Goal: Information Seeking & Learning: Learn about a topic

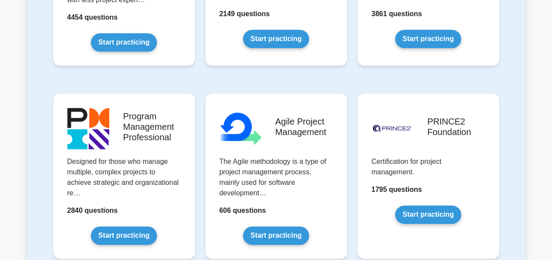
scroll to position [541, 0]
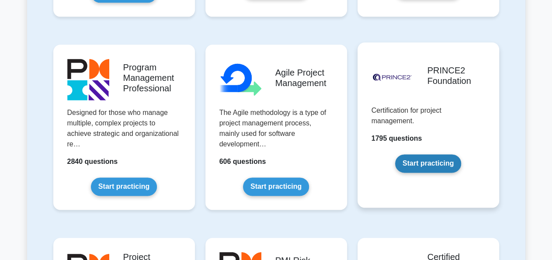
click at [437, 166] on link "Start practicing" at bounding box center [428, 164] width 66 height 18
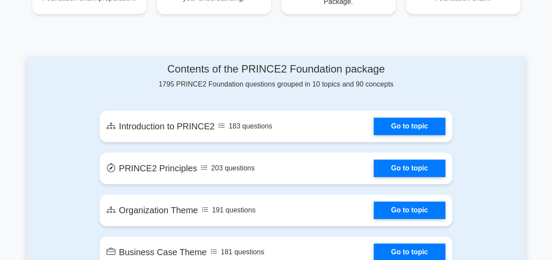
scroll to position [438, 0]
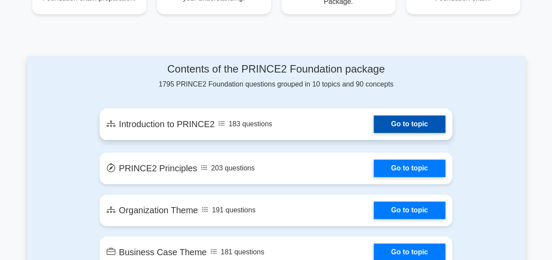
click at [402, 127] on link "Go to topic" at bounding box center [410, 124] width 72 height 17
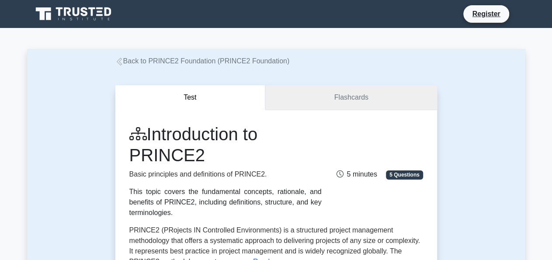
click at [363, 95] on link "Flashcards" at bounding box center [350, 97] width 171 height 25
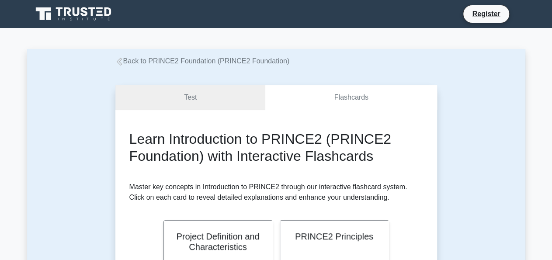
click at [201, 94] on link "Test" at bounding box center [190, 97] width 150 height 25
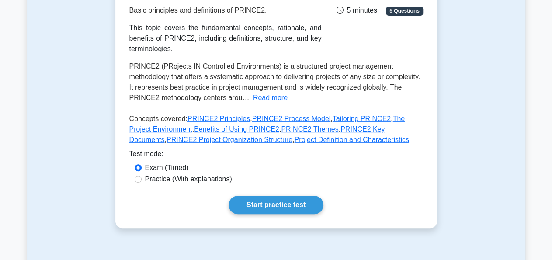
scroll to position [166, 0]
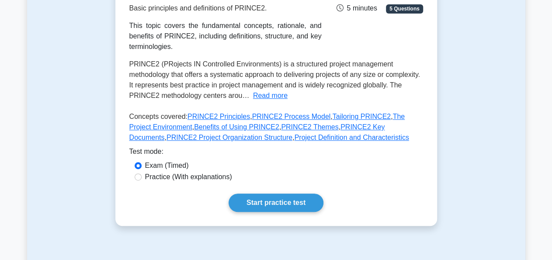
click at [170, 174] on label "Practice (With explanations)" at bounding box center [188, 177] width 87 height 10
click at [142, 174] on input "Practice (With explanations)" at bounding box center [138, 176] width 7 height 7
radio input "true"
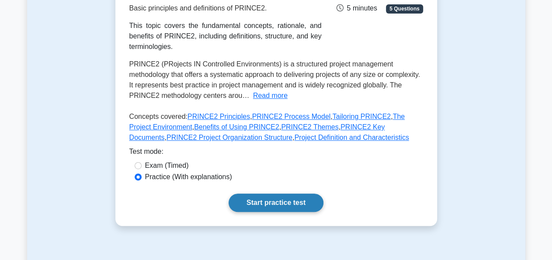
click at [292, 197] on link "Start practice test" at bounding box center [276, 203] width 95 height 18
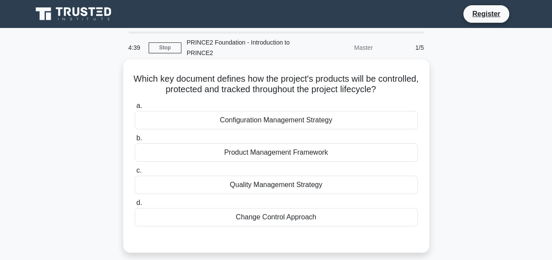
click at [270, 183] on div "Quality Management Strategy" at bounding box center [276, 185] width 283 height 18
click at [135, 173] on input "c. Quality Management Strategy" at bounding box center [135, 171] width 0 height 6
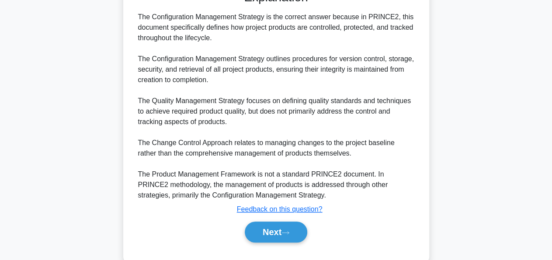
scroll to position [250, 0]
click at [263, 228] on button "Next" at bounding box center [276, 231] width 62 height 21
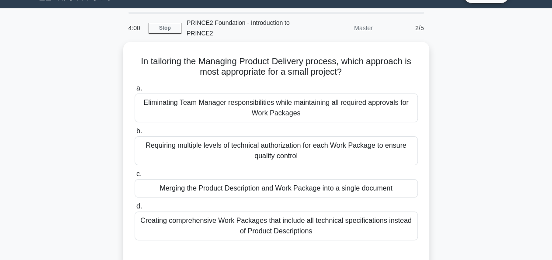
scroll to position [20, 0]
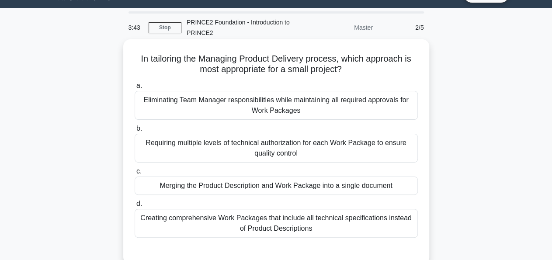
click at [289, 145] on div "Requiring multiple levels of technical authorization for each Work Package to e…" at bounding box center [276, 148] width 283 height 29
click at [135, 132] on input "b. Requiring multiple levels of technical authorization for each Work Package t…" at bounding box center [135, 129] width 0 height 6
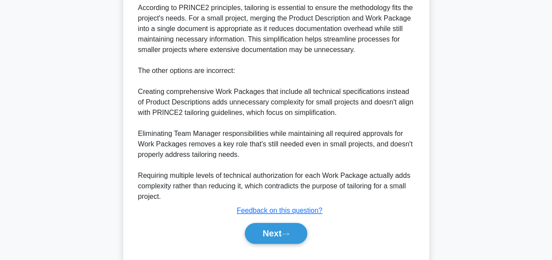
scroll to position [291, 0]
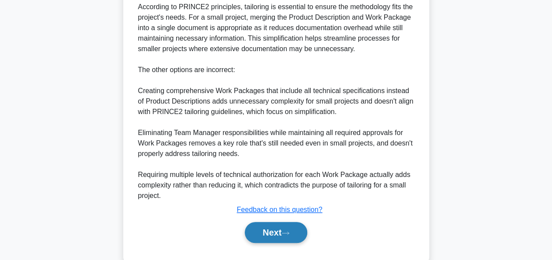
click at [266, 227] on button "Next" at bounding box center [276, 232] width 62 height 21
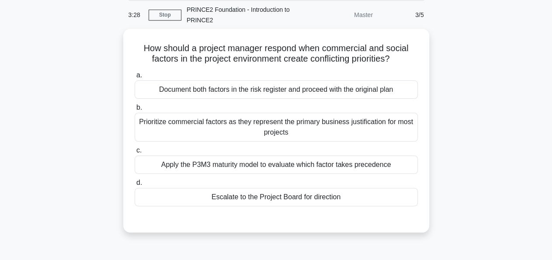
scroll to position [33, 0]
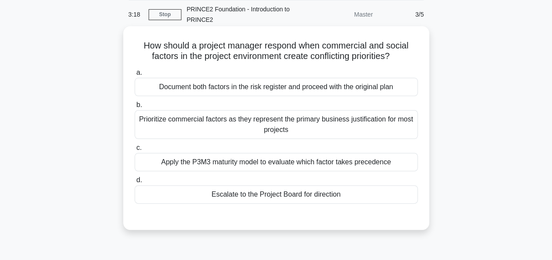
click at [305, 124] on div "Prioritize commercial factors as they represent the primary business justificat…" at bounding box center [276, 124] width 283 height 29
click at [135, 108] on input "b. Prioritize commercial factors as they represent the primary business justifi…" at bounding box center [135, 105] width 0 height 6
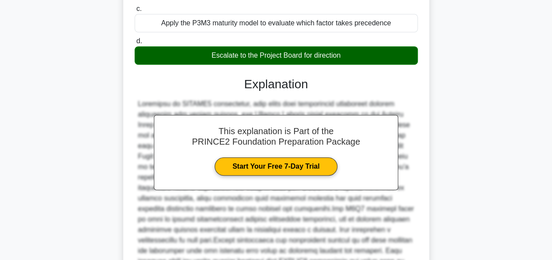
scroll to position [268, 0]
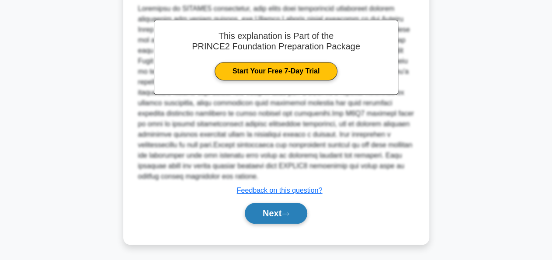
click at [277, 217] on button "Next" at bounding box center [276, 213] width 62 height 21
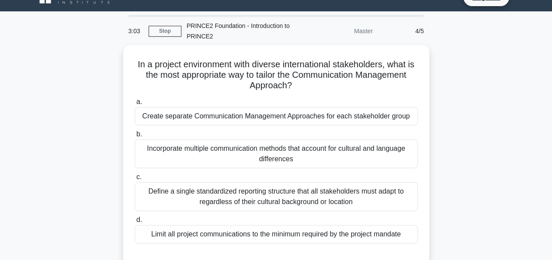
scroll to position [0, 0]
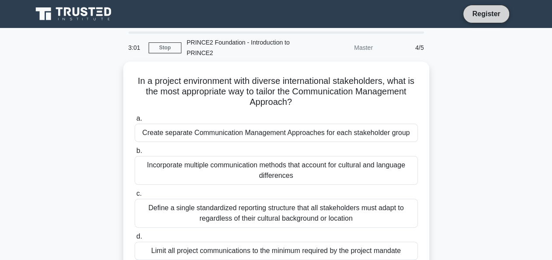
click at [479, 13] on link "Register" at bounding box center [486, 13] width 38 height 11
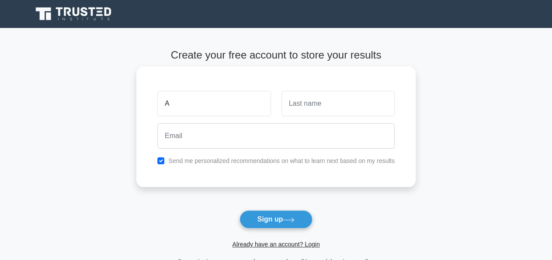
type input "A"
type input "F"
click at [166, 161] on div "Send me personalized recommendations on what to learn next based on my results" at bounding box center [276, 161] width 248 height 10
click at [161, 161] on input "checkbox" at bounding box center [160, 160] width 7 height 7
checkbox input "false"
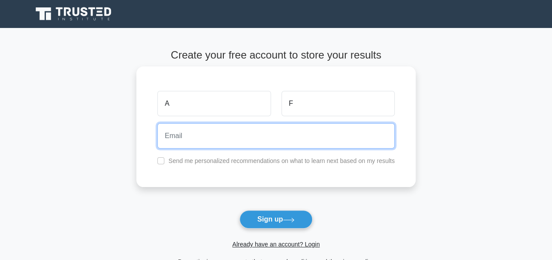
click at [194, 135] on input "email" at bounding box center [275, 135] width 237 height 25
type input "futee89@gmail.com"
click at [239, 210] on button "Sign up" at bounding box center [275, 219] width 73 height 18
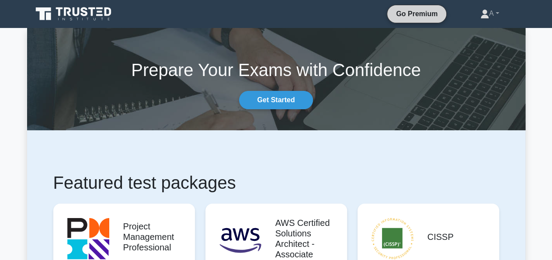
click at [409, 16] on link "Go Premium" at bounding box center [417, 13] width 52 height 11
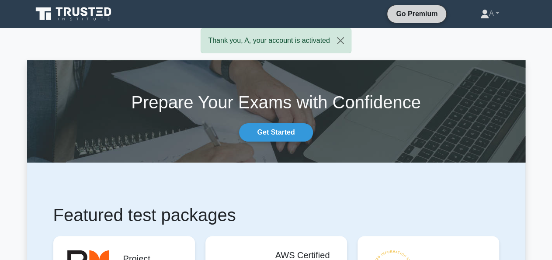
click at [419, 15] on link "Go Premium" at bounding box center [417, 13] width 52 height 11
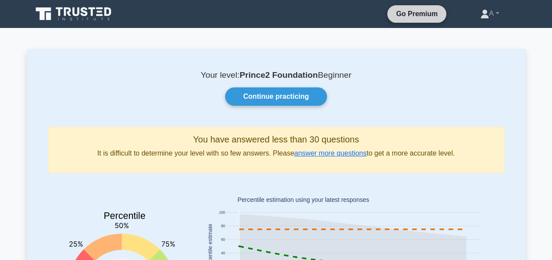
click at [395, 12] on link "Go Premium" at bounding box center [417, 13] width 52 height 11
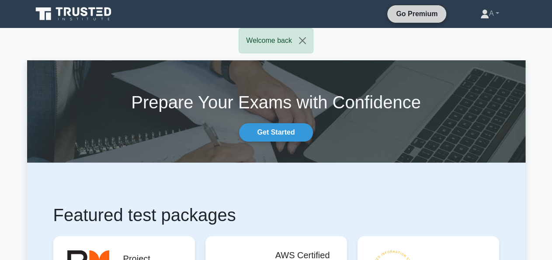
click at [409, 19] on link "Go Premium" at bounding box center [417, 13] width 52 height 11
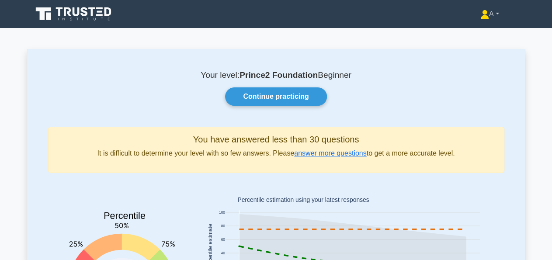
click at [496, 19] on link "A" at bounding box center [489, 13] width 61 height 17
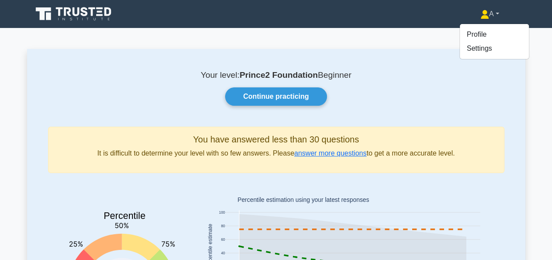
click at [496, 19] on link "A" at bounding box center [489, 13] width 61 height 17
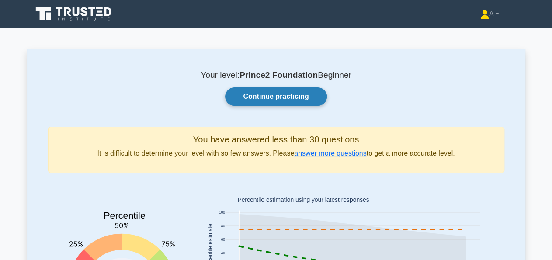
click at [294, 91] on link "Continue practicing" at bounding box center [275, 96] width 101 height 18
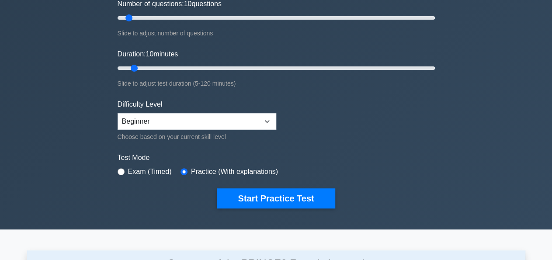
scroll to position [121, 0]
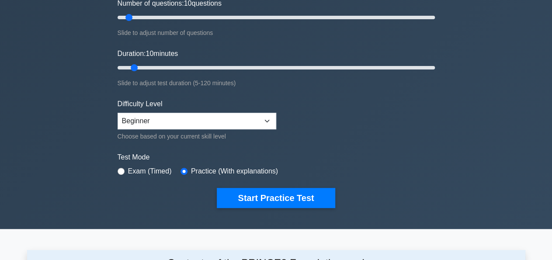
click at [243, 108] on div "Difficulty Level Beginner Intermediate Expert Choose based on your current skil…" at bounding box center [197, 120] width 159 height 43
click at [118, 113] on select "Beginner Intermediate Expert" at bounding box center [197, 121] width 159 height 17
click at [241, 116] on select "Beginner Intermediate Expert" at bounding box center [197, 121] width 159 height 17
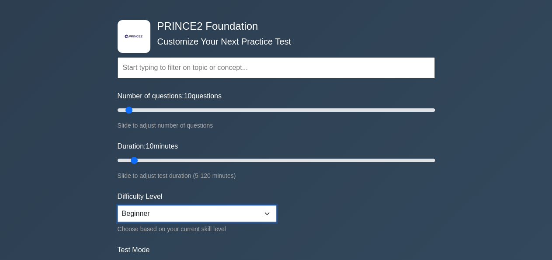
scroll to position [0, 0]
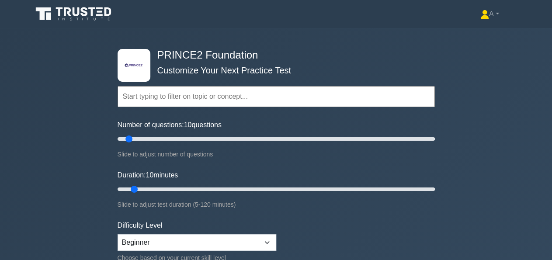
click at [84, 9] on icon at bounding box center [74, 14] width 84 height 17
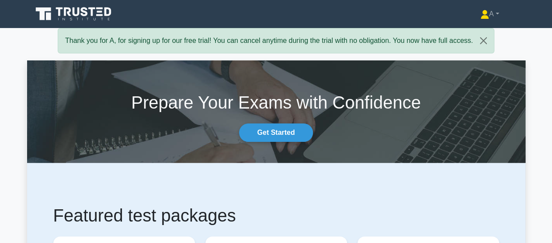
scroll to position [524, 0]
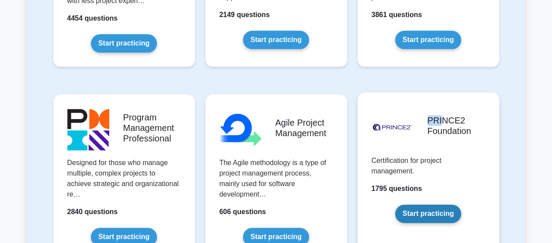
click at [431, 204] on link "Start practicing" at bounding box center [428, 213] width 66 height 18
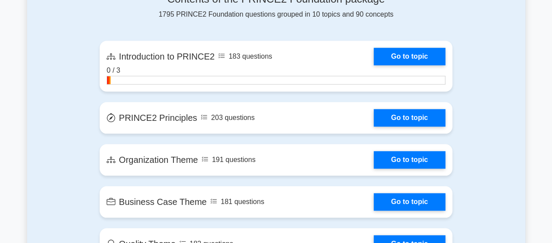
scroll to position [378, 0]
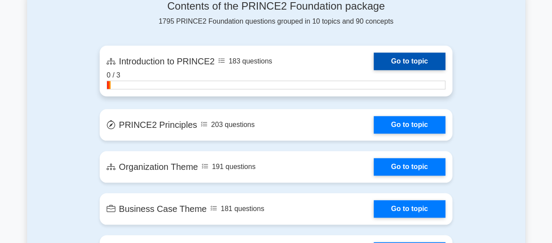
click at [418, 62] on link "Go to topic" at bounding box center [410, 60] width 72 height 17
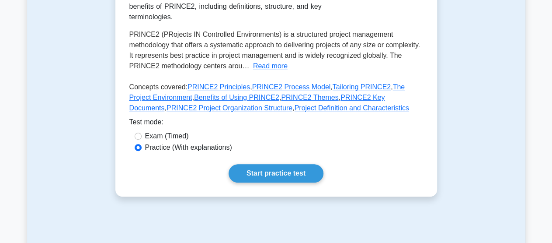
scroll to position [202, 0]
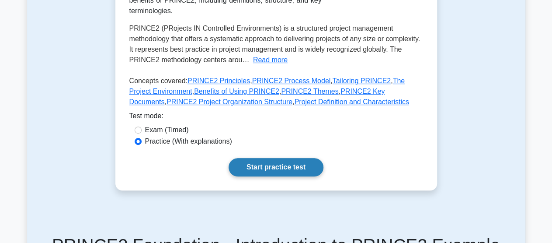
click at [268, 166] on link "Start practice test" at bounding box center [276, 167] width 95 height 18
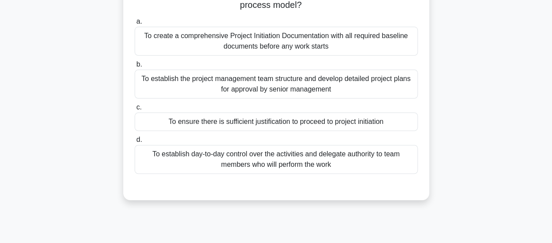
scroll to position [84, 0]
click at [274, 54] on div "To create a comprehensive Project Initiation Documentation with all required ba…" at bounding box center [276, 41] width 283 height 29
click at [135, 25] on input "a. To create a comprehensive Project Initiation Documentation with all required…" at bounding box center [135, 22] width 0 height 6
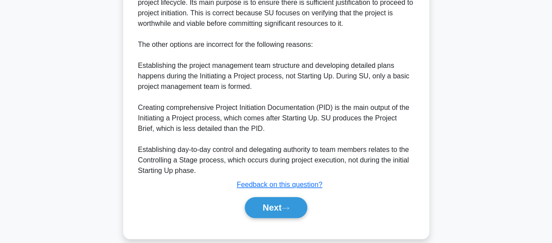
scroll to position [317, 0]
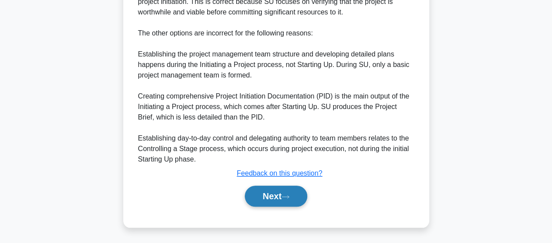
click at [279, 194] on button "Next" at bounding box center [276, 195] width 62 height 21
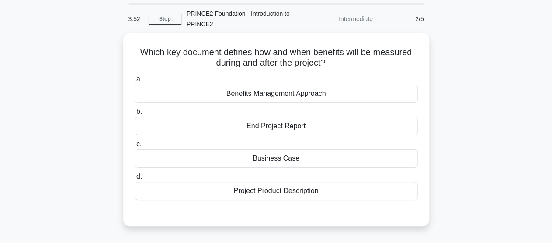
scroll to position [29, 0]
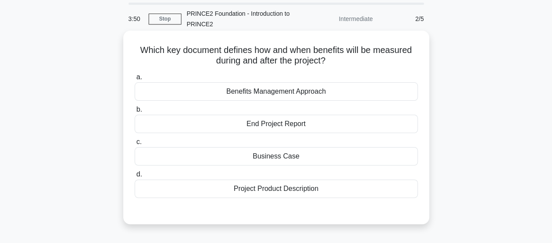
click at [300, 95] on div "Benefits Management Approach" at bounding box center [276, 91] width 283 height 18
click at [135, 80] on input "a. Benefits Management Approach" at bounding box center [135, 77] width 0 height 6
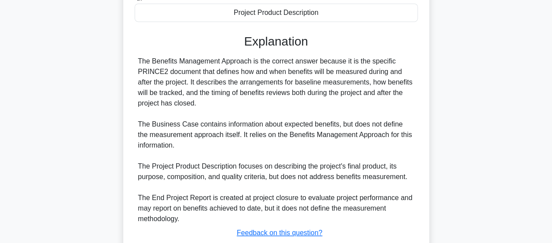
scroll to position [264, 0]
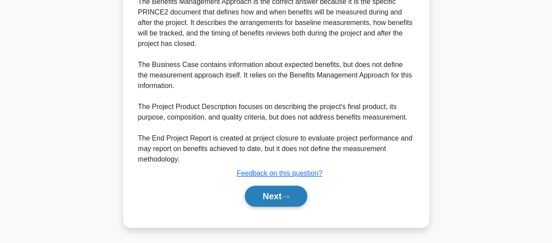
click at [288, 191] on button "Next" at bounding box center [276, 195] width 62 height 21
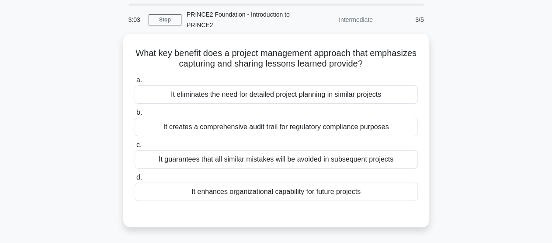
scroll to position [27, 0]
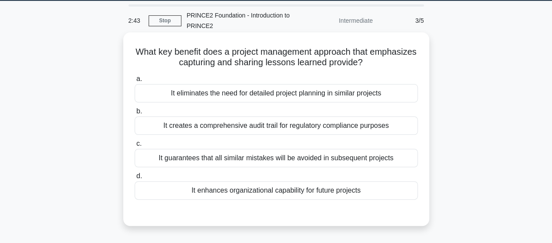
click at [253, 193] on div "It enhances organizational capability for future projects" at bounding box center [276, 190] width 283 height 18
click at [135, 179] on input "d. It enhances organizational capability for future projects" at bounding box center [135, 176] width 0 height 6
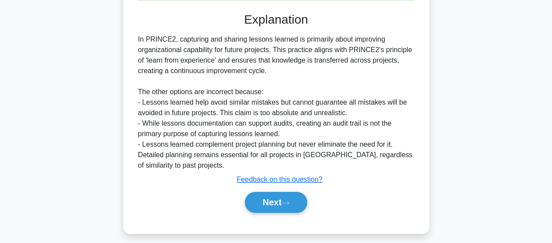
scroll to position [228, 0]
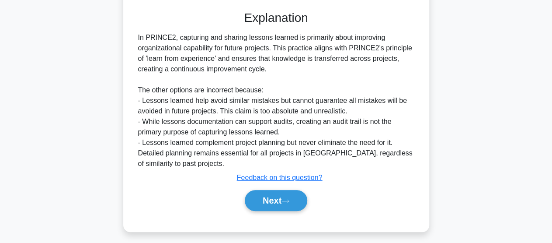
click at [253, 193] on button "Next" at bounding box center [276, 200] width 62 height 21
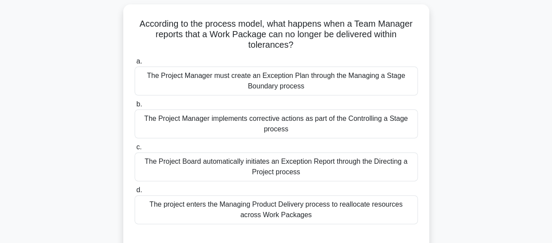
scroll to position [57, 0]
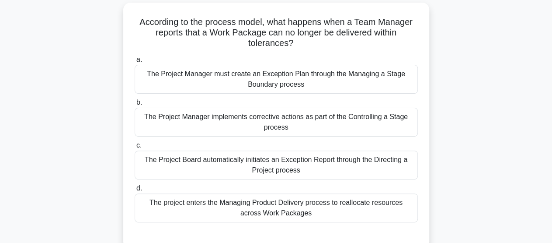
click at [290, 133] on div "The Project Manager implements corrective actions as part of the Controlling a …" at bounding box center [276, 121] width 283 height 29
click at [135, 105] on input "b. The Project Manager implements corrective actions as part of the Controlling…" at bounding box center [135, 103] width 0 height 6
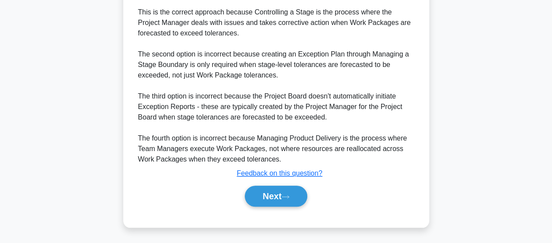
scroll to position [347, 0]
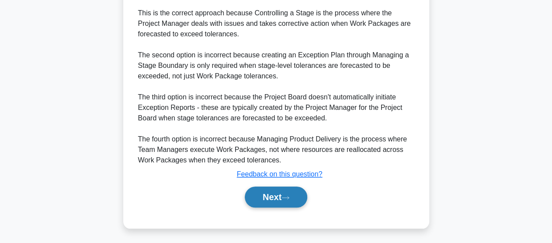
click at [270, 198] on button "Next" at bounding box center [276, 196] width 62 height 21
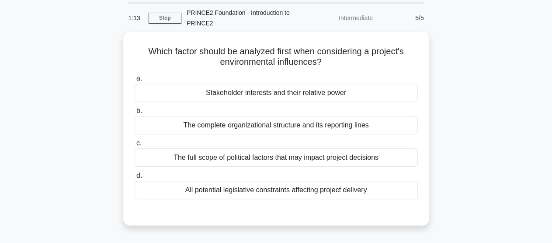
scroll to position [31, 0]
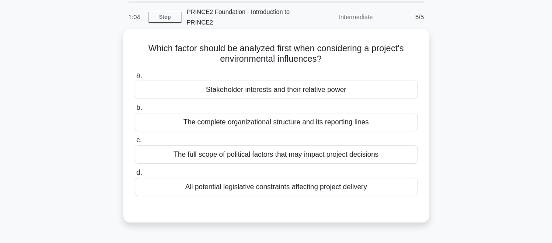
click at [273, 94] on div "Stakeholder interests and their relative power" at bounding box center [276, 89] width 283 height 18
click at [135, 78] on input "a. Stakeholder interests and their relative power" at bounding box center [135, 76] width 0 height 6
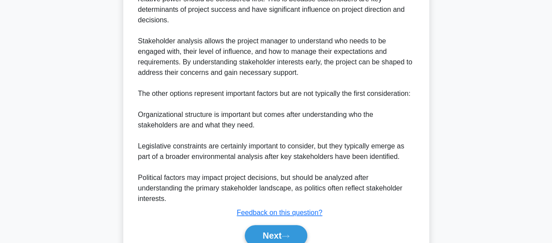
scroll to position [282, 0]
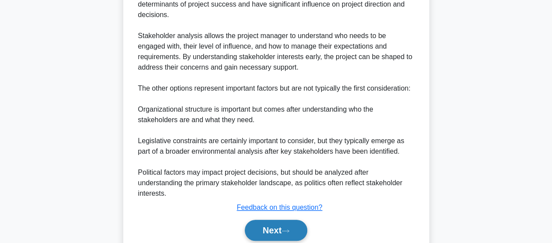
click at [267, 219] on button "Next" at bounding box center [276, 229] width 62 height 21
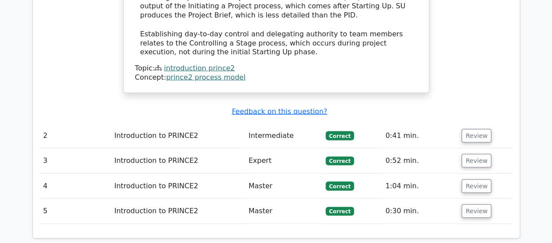
scroll to position [967, 0]
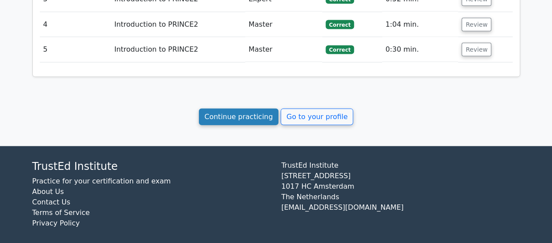
click at [235, 108] on link "Continue practicing" at bounding box center [239, 116] width 80 height 17
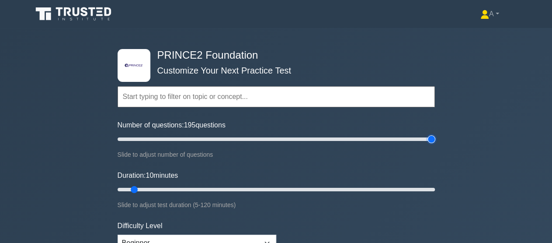
drag, startPoint x: 132, startPoint y: 135, endPoint x: 451, endPoint y: 166, distance: 320.5
type input "200"
click at [435, 144] on input "Number of questions: 195 questions" at bounding box center [276, 139] width 317 height 10
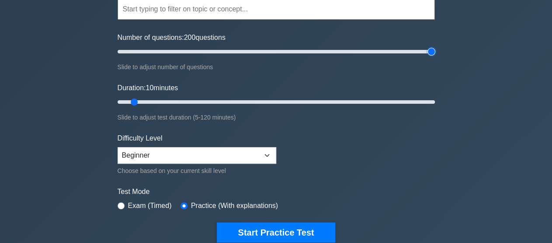
scroll to position [94, 0]
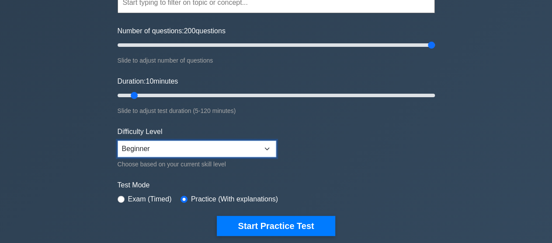
click at [118, 140] on select "Beginner Intermediate Expert" at bounding box center [197, 148] width 159 height 17
select select "expert"
click option "Expert" at bounding box center [0, 0] width 0 height 0
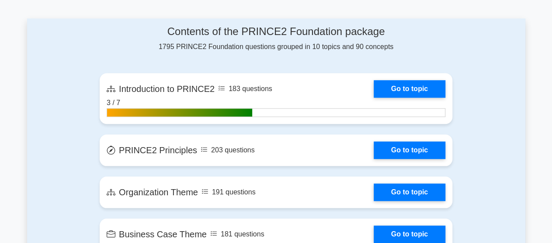
scroll to position [354, 0]
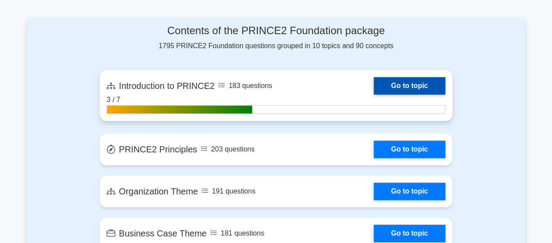
click at [412, 80] on link "Go to topic" at bounding box center [410, 85] width 72 height 17
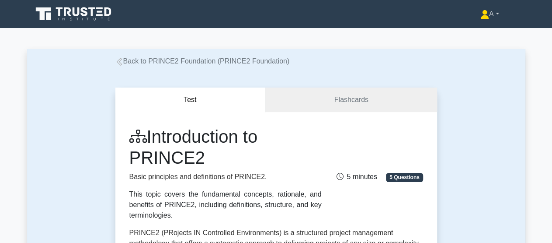
click at [488, 13] on link "A" at bounding box center [489, 13] width 61 height 17
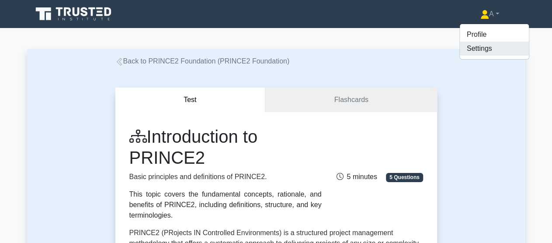
click at [476, 49] on link "Settings" at bounding box center [494, 49] width 69 height 14
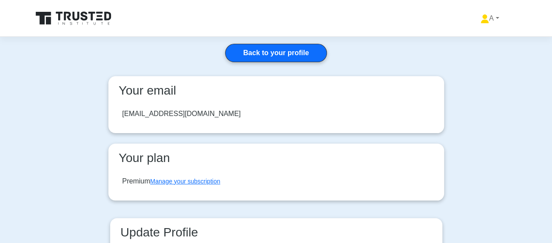
click at [106, 17] on icon at bounding box center [108, 16] width 7 height 9
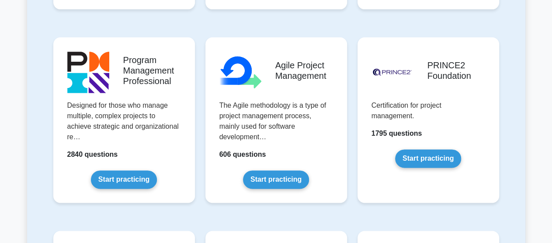
scroll to position [536, 0]
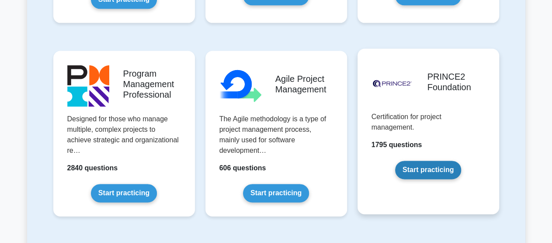
click at [417, 169] on link "Start practicing" at bounding box center [428, 169] width 66 height 18
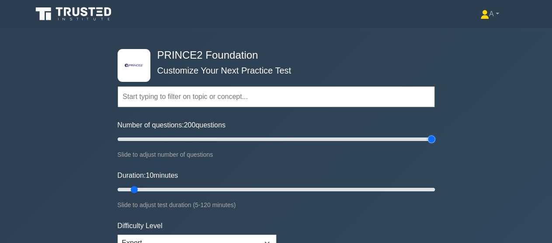
drag, startPoint x: 129, startPoint y: 138, endPoint x: 440, endPoint y: 125, distance: 311.4
type input "200"
click at [435, 134] on input "Number of questions: 200 questions" at bounding box center [276, 139] width 317 height 10
drag, startPoint x: 180, startPoint y: 184, endPoint x: 433, endPoint y: 180, distance: 252.6
type input "120"
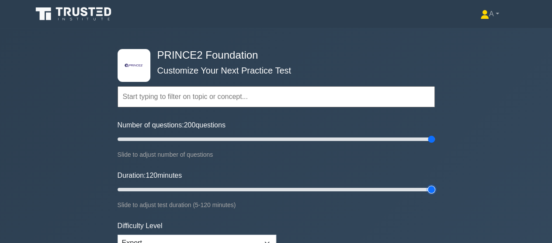
click at [433, 184] on input "Duration: 120 minutes" at bounding box center [276, 189] width 317 height 10
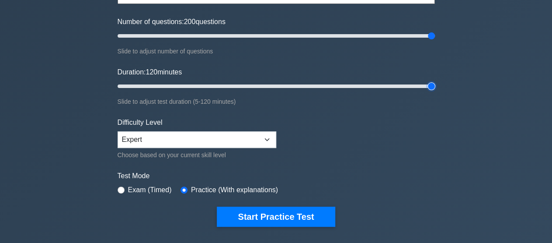
scroll to position [110, 0]
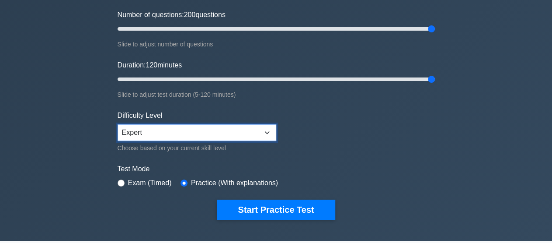
click at [118, 124] on select "Beginner Intermediate Expert" at bounding box center [197, 132] width 159 height 17
click at [204, 129] on select "Beginner Intermediate Expert" at bounding box center [197, 132] width 159 height 17
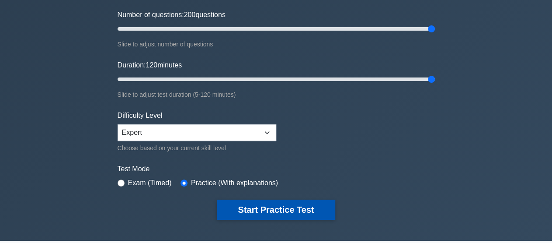
click at [257, 208] on button "Start Practice Test" at bounding box center [276, 209] width 118 height 20
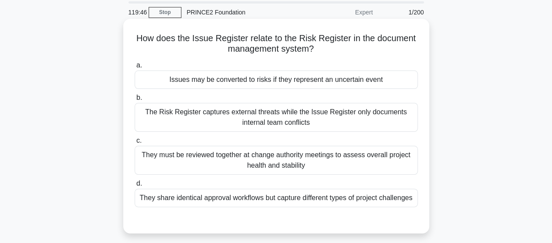
scroll to position [30, 0]
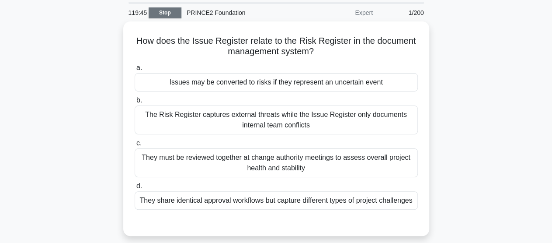
click at [156, 14] on link "Stop" at bounding box center [165, 12] width 33 height 11
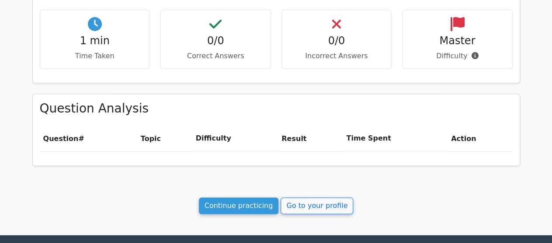
scroll to position [297, 0]
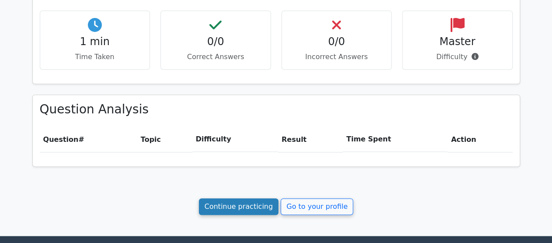
click at [238, 198] on link "Continue practicing" at bounding box center [239, 206] width 80 height 17
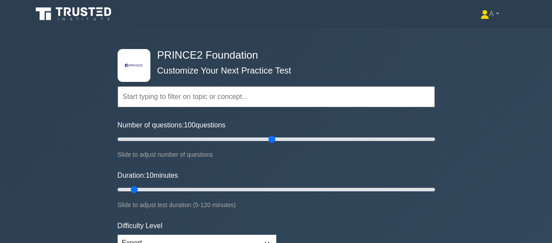
drag, startPoint x: 127, startPoint y: 138, endPoint x: 272, endPoint y: 136, distance: 145.5
type input "100"
click at [272, 136] on input "Number of questions: 100 questions" at bounding box center [276, 139] width 317 height 10
drag, startPoint x: 132, startPoint y: 184, endPoint x: 274, endPoint y: 194, distance: 142.3
type input "60"
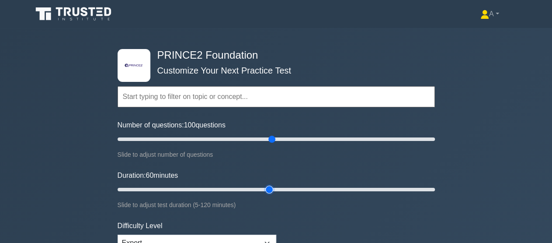
click at [274, 194] on input "Duration: 60 minutes" at bounding box center [276, 189] width 317 height 10
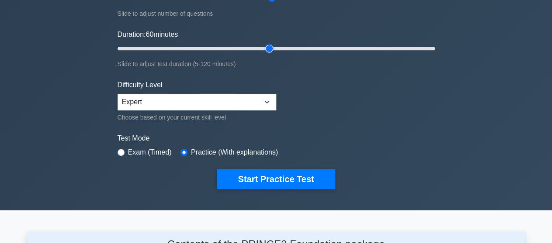
scroll to position [143, 0]
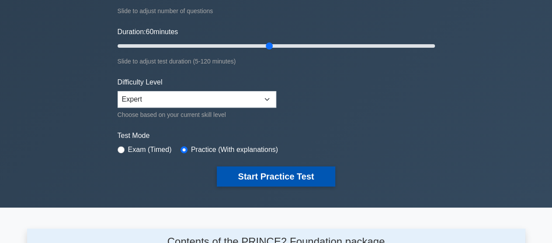
click at [286, 169] on button "Start Practice Test" at bounding box center [276, 176] width 118 height 20
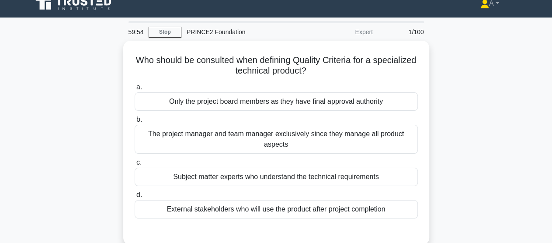
scroll to position [11, 0]
click at [163, 31] on link "Stop" at bounding box center [165, 31] width 33 height 11
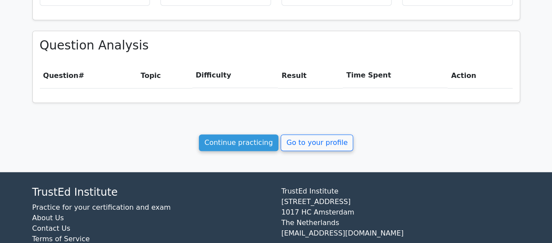
scroll to position [361, 0]
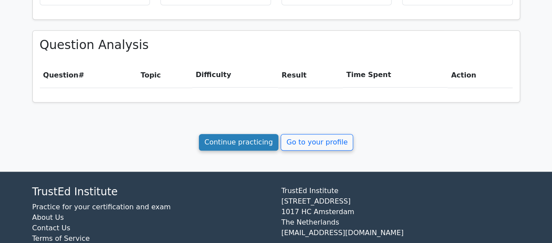
click at [240, 141] on link "Continue practicing" at bounding box center [239, 142] width 80 height 17
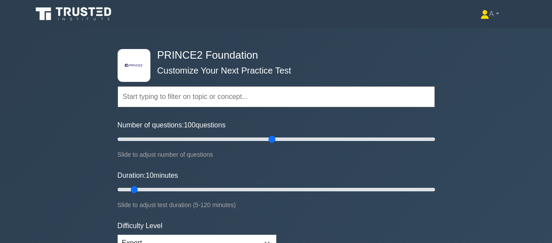
drag, startPoint x: 131, startPoint y: 138, endPoint x: 272, endPoint y: 146, distance: 141.8
type input "100"
click at [272, 144] on input "Number of questions: 100 questions" at bounding box center [276, 139] width 317 height 10
drag, startPoint x: 133, startPoint y: 191, endPoint x: 270, endPoint y: 200, distance: 136.6
type input "60"
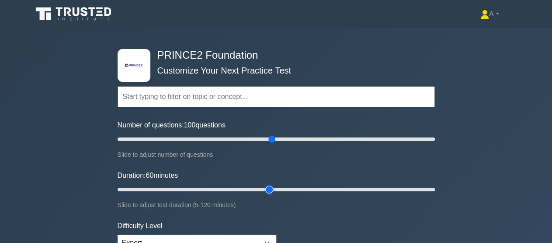
click at [270, 194] on input "Duration: 60 minutes" at bounding box center [276, 189] width 317 height 10
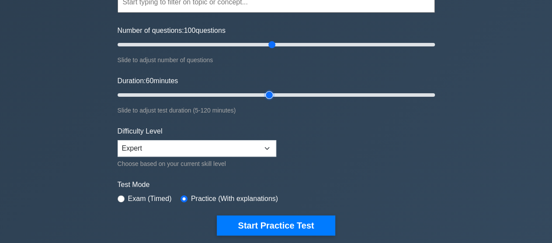
scroll to position [94, 0]
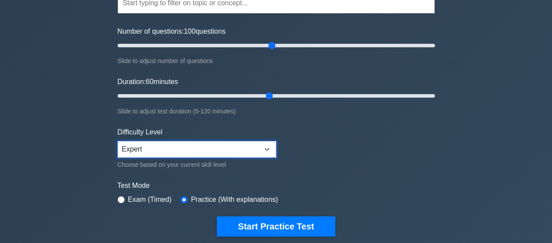
click at [118, 141] on select "Beginner Intermediate Expert" at bounding box center [197, 149] width 159 height 17
select select "beginner"
click option "Beginner" at bounding box center [0, 0] width 0 height 0
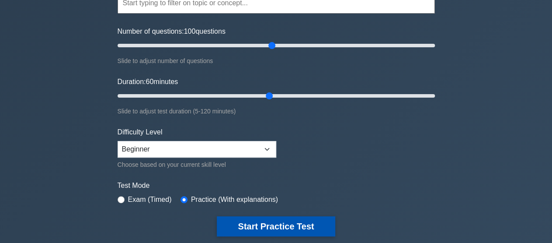
click at [257, 224] on button "Start Practice Test" at bounding box center [276, 226] width 118 height 20
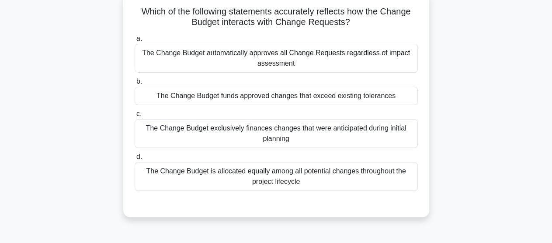
scroll to position [58, 0]
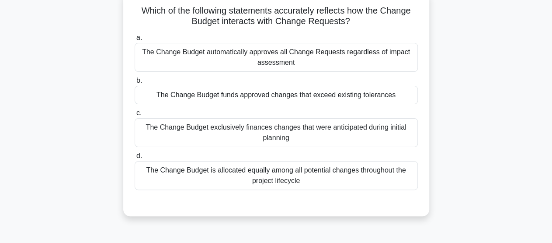
click at [300, 95] on div "The Change Budget funds approved changes that exceed existing tolerances" at bounding box center [276, 95] width 283 height 18
click at [135, 83] on input "b. The Change Budget funds approved changes that exceed existing tolerances" at bounding box center [135, 81] width 0 height 6
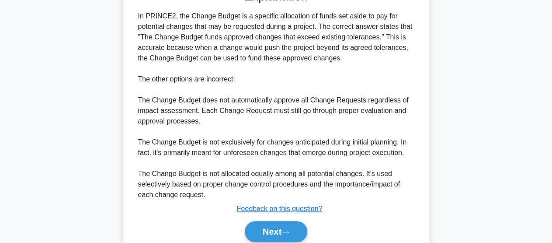
scroll to position [306, 0]
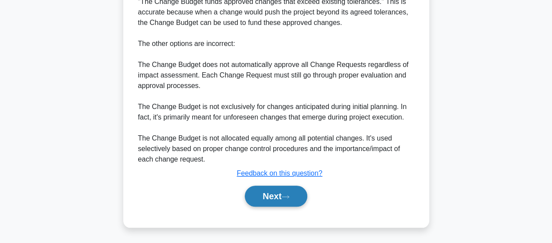
click at [267, 194] on button "Next" at bounding box center [276, 195] width 62 height 21
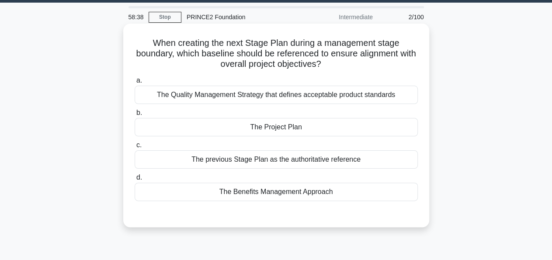
scroll to position [26, 0]
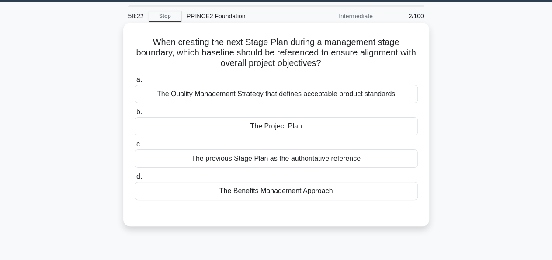
click at [298, 128] on div "The Project Plan" at bounding box center [276, 126] width 283 height 18
click at [135, 115] on input "b. The Project Plan" at bounding box center [135, 112] width 0 height 6
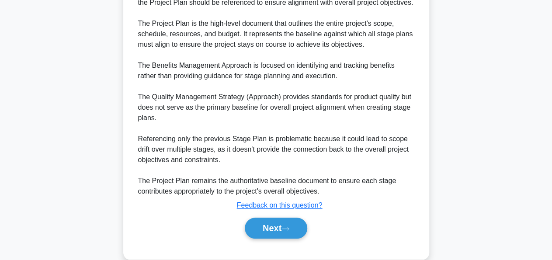
scroll to position [274, 0]
click at [275, 218] on button "Next" at bounding box center [276, 228] width 62 height 21
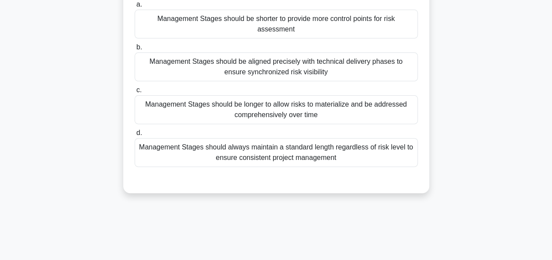
scroll to position [91, 0]
click at [266, 146] on div "Management Stages should always maintain a standard length regardless of risk l…" at bounding box center [276, 152] width 283 height 29
click at [135, 136] on input "d. Management Stages should always maintain a standard length regardless of ris…" at bounding box center [135, 133] width 0 height 6
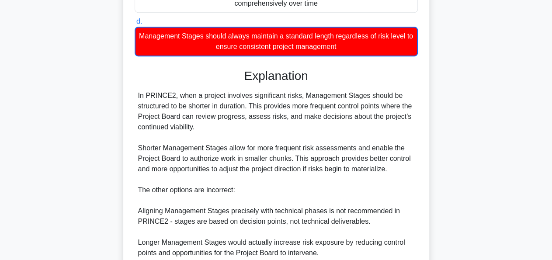
scroll to position [321, 0]
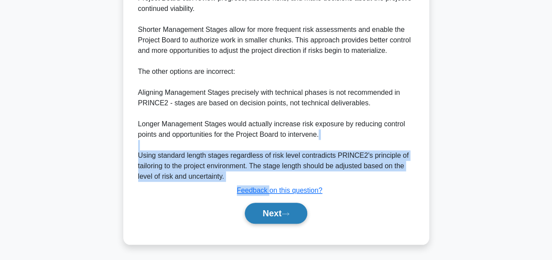
drag, startPoint x: 266, startPoint y: 146, endPoint x: 272, endPoint y: 213, distance: 67.1
click at [272, 214] on div "Explanation In PRINCE2, when a project involves significant risks, Management S…" at bounding box center [276, 88] width 283 height 277
click at [272, 213] on button "Next" at bounding box center [276, 213] width 62 height 21
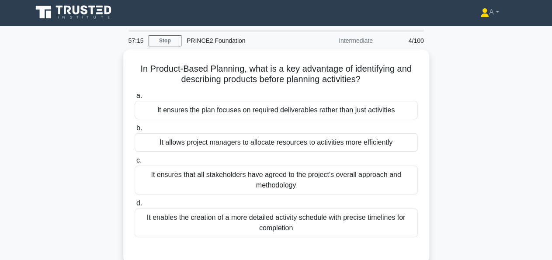
scroll to position [2, 0]
click at [163, 40] on link "Stop" at bounding box center [165, 40] width 33 height 11
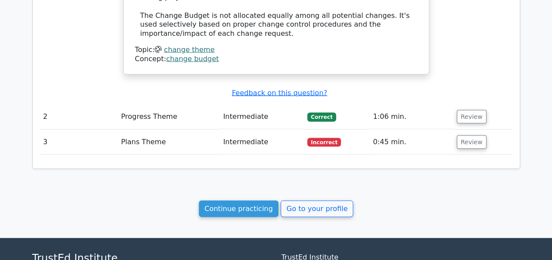
scroll to position [866, 0]
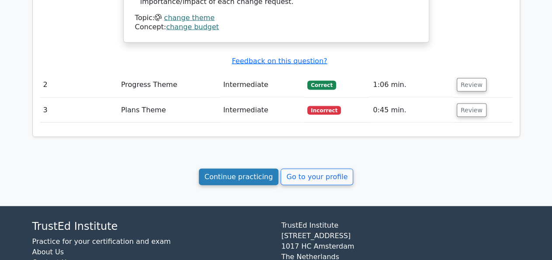
click at [266, 168] on link "Continue practicing" at bounding box center [239, 176] width 80 height 17
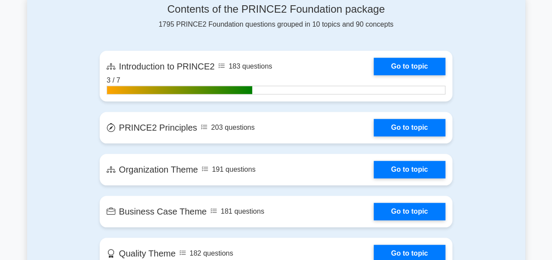
scroll to position [377, 0]
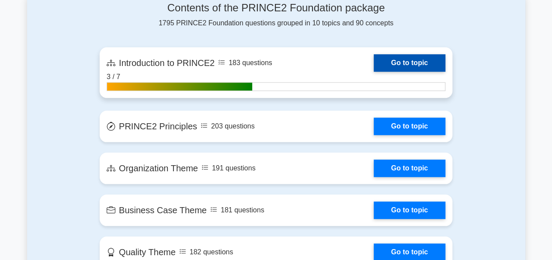
click at [374, 64] on link "Go to topic" at bounding box center [410, 62] width 72 height 17
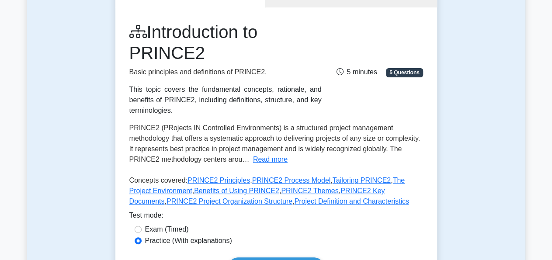
scroll to position [57, 0]
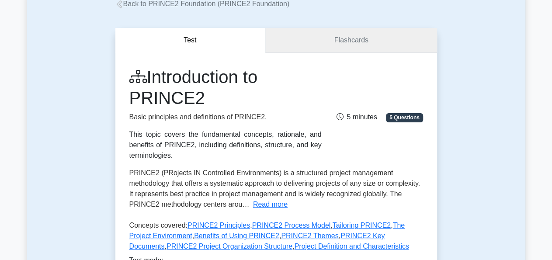
click at [320, 32] on link "Flashcards" at bounding box center [350, 40] width 171 height 25
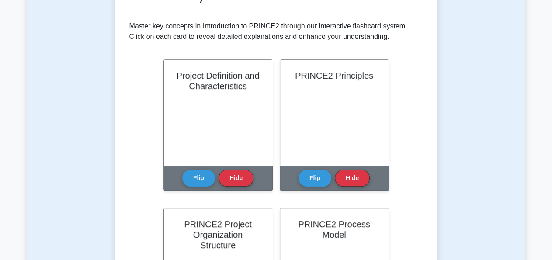
scroll to position [22, 0]
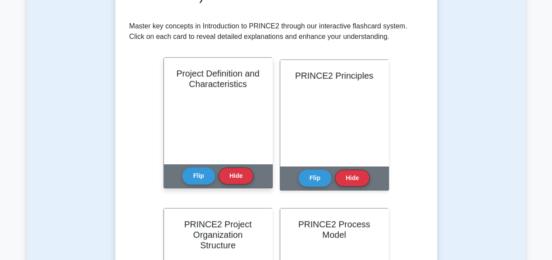
click at [225, 124] on div "Project Definition and Characteristics" at bounding box center [218, 111] width 108 height 106
click at [202, 172] on button "Flip" at bounding box center [198, 175] width 33 height 17
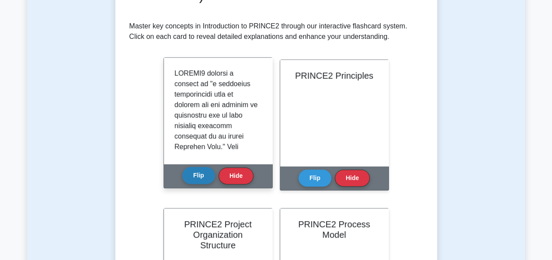
click at [202, 172] on button "Flip" at bounding box center [198, 175] width 33 height 17
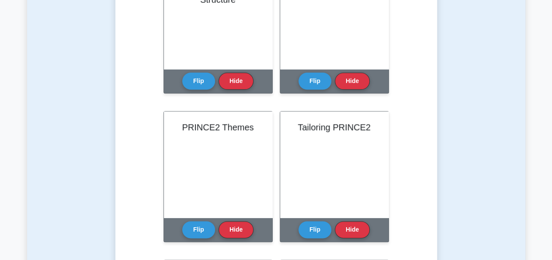
scroll to position [33, 0]
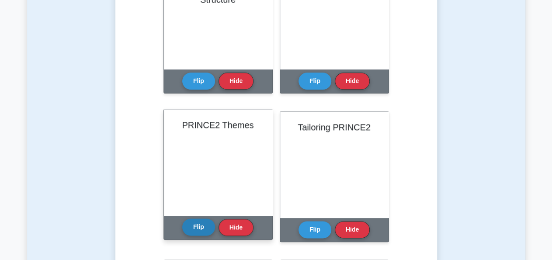
click at [198, 223] on button "Flip" at bounding box center [198, 226] width 33 height 17
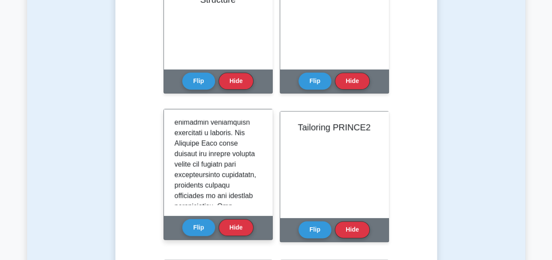
scroll to position [45, 0]
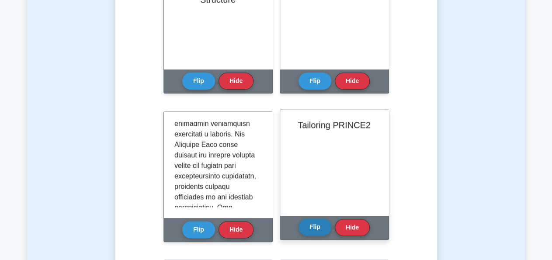
click at [314, 225] on button "Flip" at bounding box center [314, 226] width 33 height 17
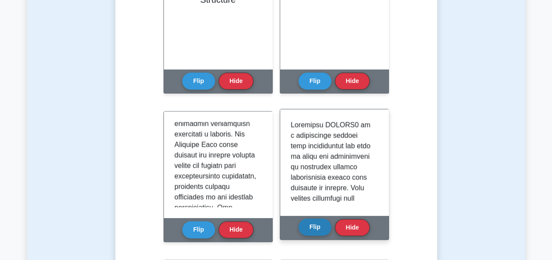
click at [314, 225] on button "Flip" at bounding box center [314, 226] width 33 height 17
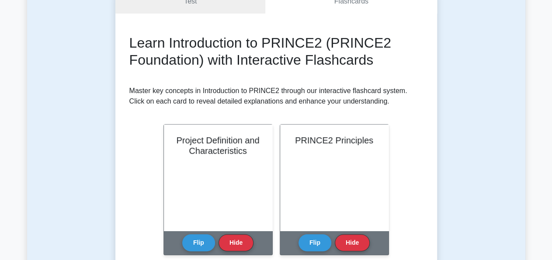
scroll to position [0, 0]
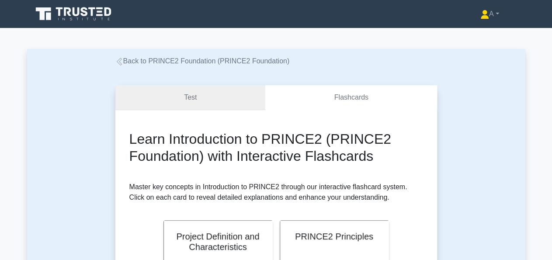
click at [192, 93] on link "Test" at bounding box center [190, 97] width 150 height 25
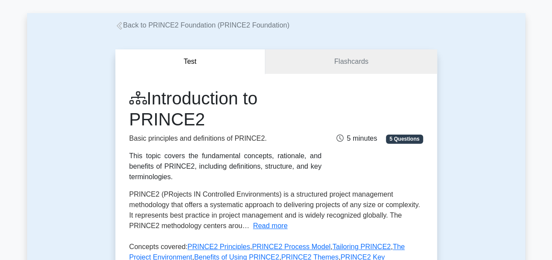
scroll to position [36, 0]
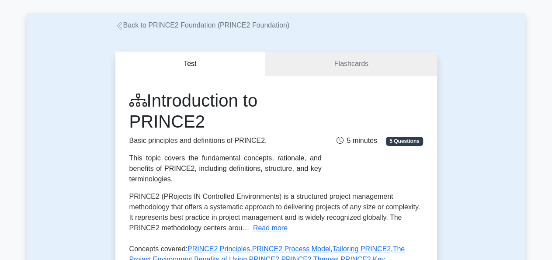
click at [121, 30] on icon at bounding box center [118, 26] width 5 height 8
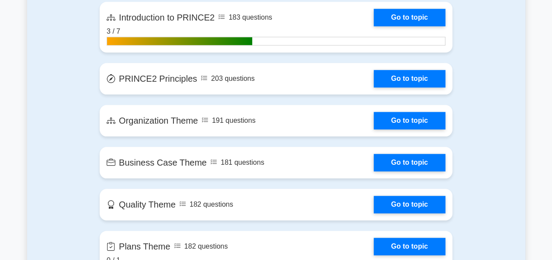
scroll to position [418, 0]
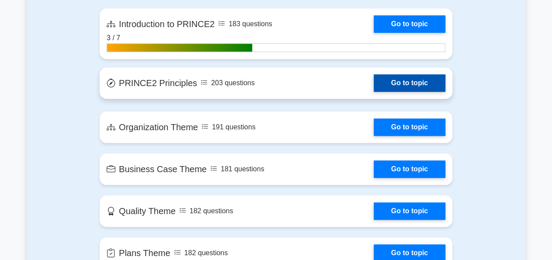
click at [374, 84] on link "Go to topic" at bounding box center [410, 82] width 72 height 17
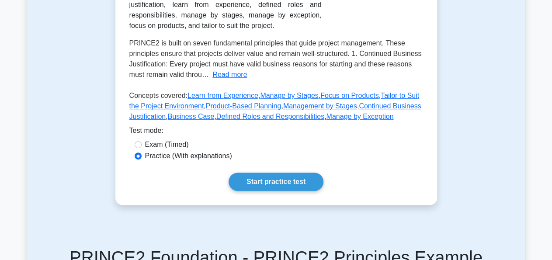
scroll to position [190, 0]
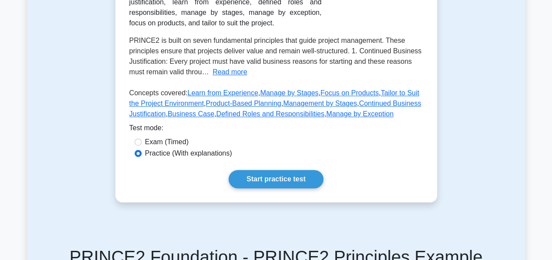
click at [217, 88] on p "Concepts covered: Learn from Experience , Manage by Stages , Focus on Products …" at bounding box center [276, 105] width 294 height 35
click at [216, 94] on link "Learn from Experience" at bounding box center [222, 92] width 71 height 7
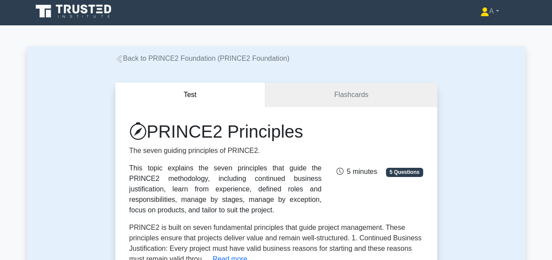
scroll to position [0, 0]
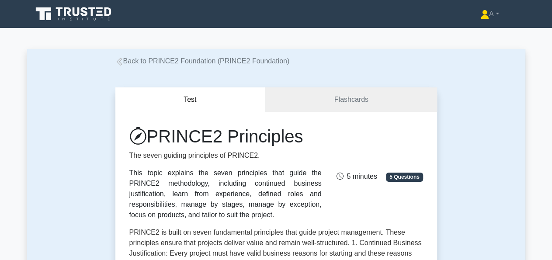
click at [123, 60] on icon at bounding box center [119, 62] width 8 height 8
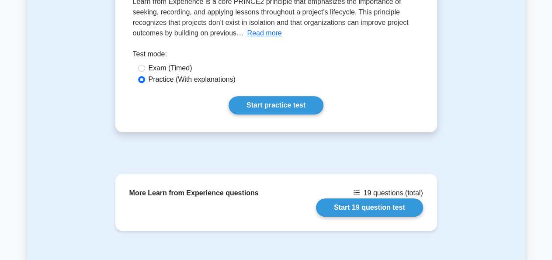
scroll to position [150, 0]
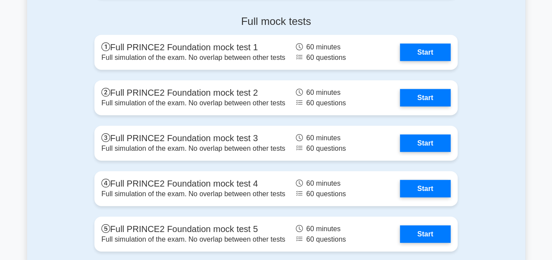
scroll to position [1041, 0]
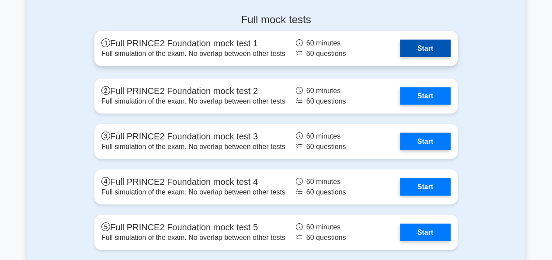
click at [413, 49] on link "Start" at bounding box center [425, 47] width 51 height 17
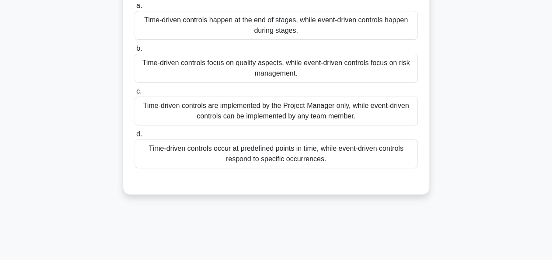
scroll to position [91, 0]
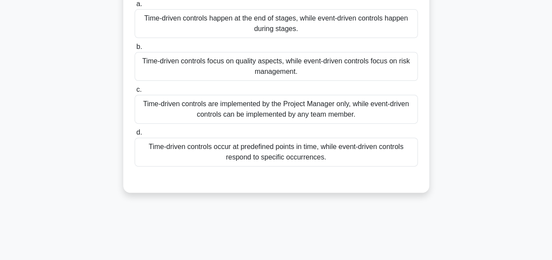
click at [296, 26] on div "Time-driven controls happen at the end of stages, while event-driven controls h…" at bounding box center [276, 23] width 283 height 29
click at [135, 7] on input "a. Time-driven controls happen at the end of stages, while event-driven control…" at bounding box center [135, 4] width 0 height 6
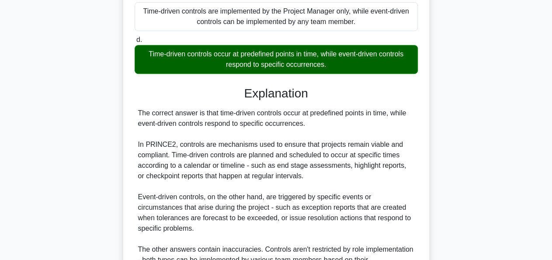
scroll to position [310, 0]
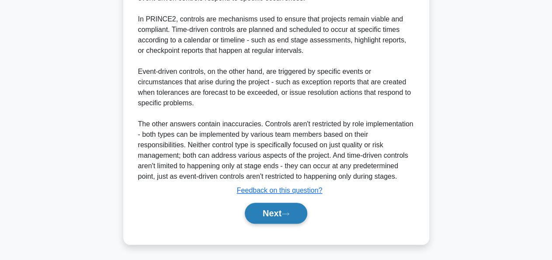
click at [265, 213] on button "Next" at bounding box center [276, 213] width 62 height 21
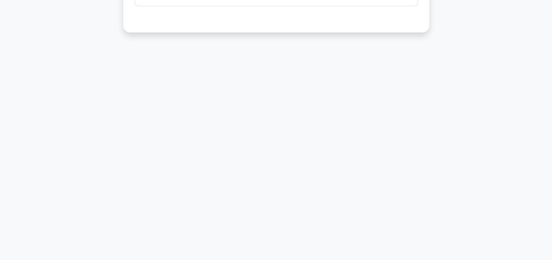
scroll to position [0, 0]
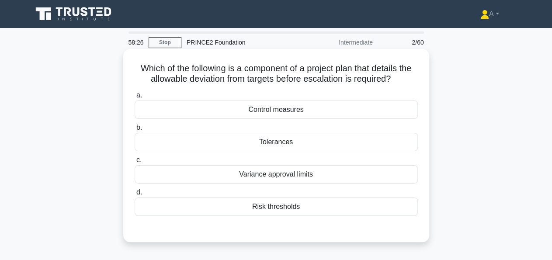
click at [290, 111] on div "Control measures" at bounding box center [276, 110] width 283 height 18
click at [135, 98] on input "a. Control measures" at bounding box center [135, 96] width 0 height 6
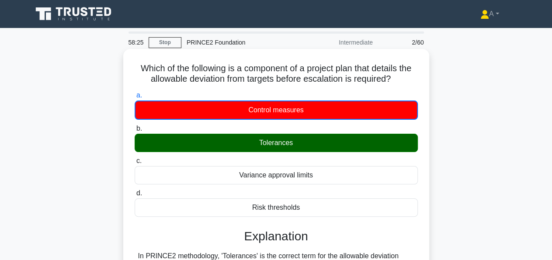
click at [283, 150] on div "Tolerances" at bounding box center [276, 143] width 283 height 18
click at [135, 132] on input "b. Tolerances" at bounding box center [135, 129] width 0 height 6
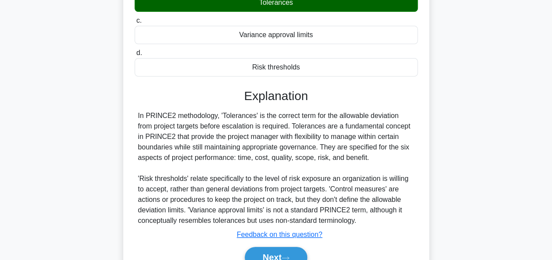
scroll to position [156, 0]
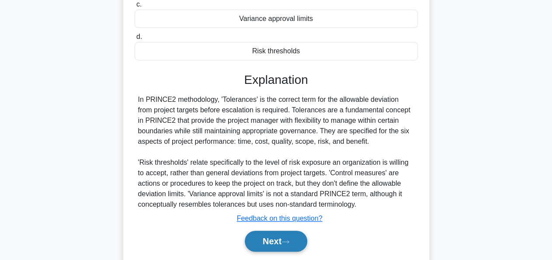
click at [269, 249] on button "Next" at bounding box center [276, 241] width 62 height 21
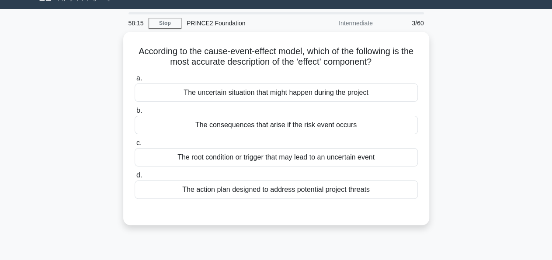
scroll to position [19, 0]
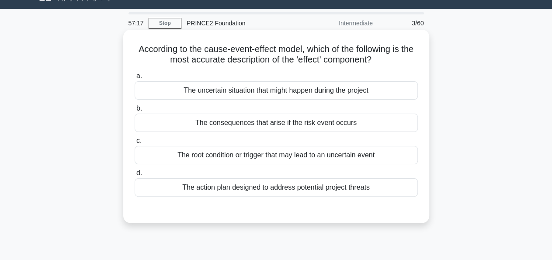
click at [295, 160] on div "The root condition or trigger that may lead to an uncertain event" at bounding box center [276, 155] width 283 height 18
click at [135, 144] on input "c. The root condition or trigger that may lead to an uncertain event" at bounding box center [135, 141] width 0 height 6
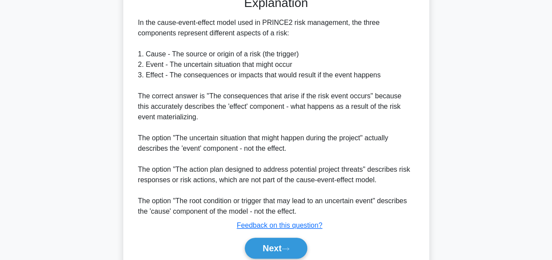
scroll to position [268, 0]
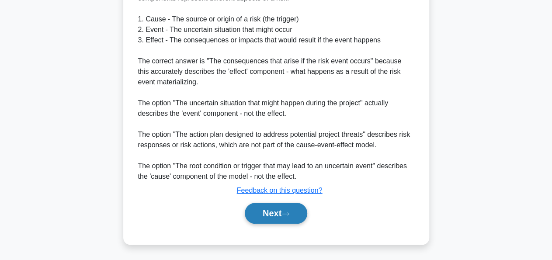
click at [275, 208] on button "Next" at bounding box center [276, 213] width 62 height 21
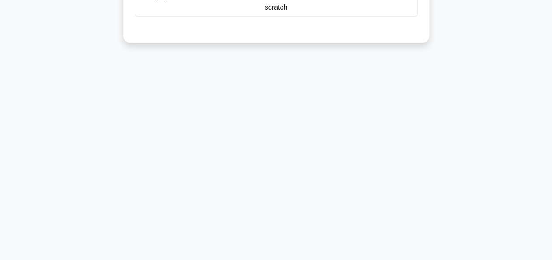
scroll to position [0, 0]
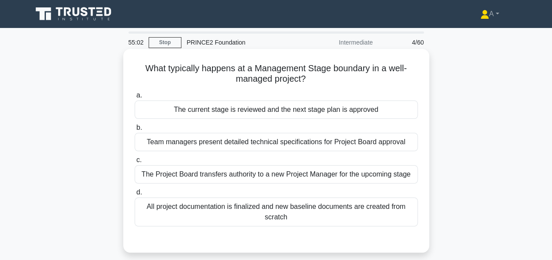
click at [309, 111] on div "The current stage is reviewed and the next stage plan is approved" at bounding box center [276, 110] width 283 height 18
click at [135, 98] on input "a. The current stage is reviewed and the next stage plan is approved" at bounding box center [135, 96] width 0 height 6
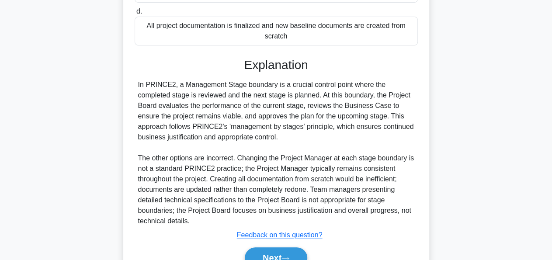
scroll to position [225, 0]
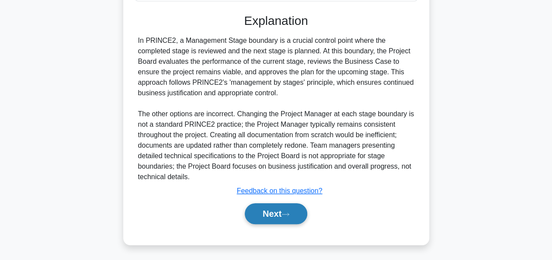
click at [272, 205] on button "Next" at bounding box center [276, 213] width 62 height 21
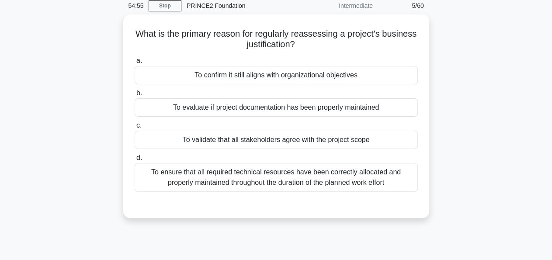
scroll to position [37, 0]
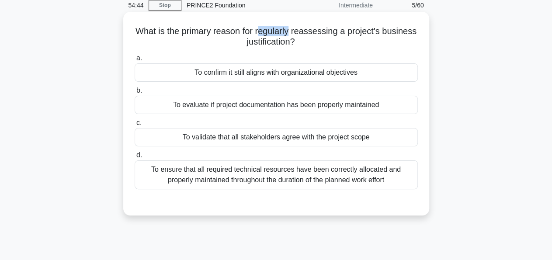
drag, startPoint x: 290, startPoint y: 27, endPoint x: 260, endPoint y: 28, distance: 30.2
click at [260, 28] on h5 "What is the primary reason for regularly reassessing a project's business justi…" at bounding box center [276, 37] width 285 height 22
click at [322, 33] on h5 "What is the primary reason for regularly reassessing a project's business justi…" at bounding box center [276, 37] width 285 height 22
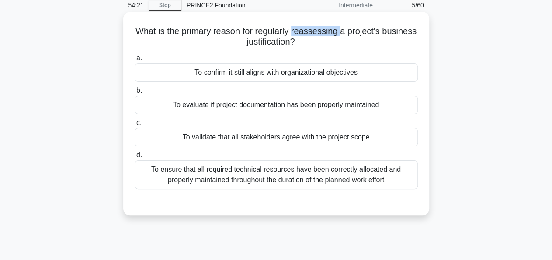
click at [322, 33] on h5 "What is the primary reason for regularly reassessing a project's business justi…" at bounding box center [276, 37] width 285 height 22
copy icon
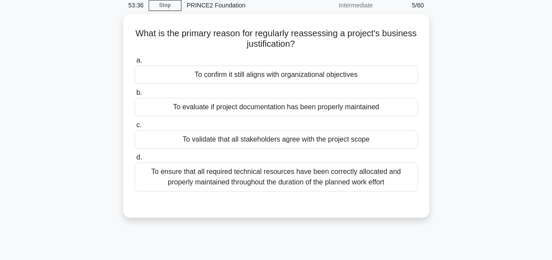
click at [464, 50] on div "What is the primary reason for regularly reassessing a project's business justi…" at bounding box center [276, 121] width 498 height 214
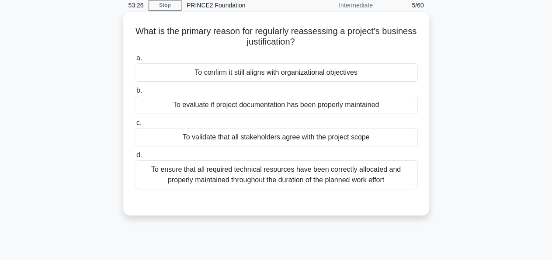
click at [328, 132] on div "To validate that all stakeholders agree with the project scope" at bounding box center [276, 137] width 283 height 18
click at [135, 126] on input "c. To validate that all stakeholders agree with the project scope" at bounding box center [135, 123] width 0 height 6
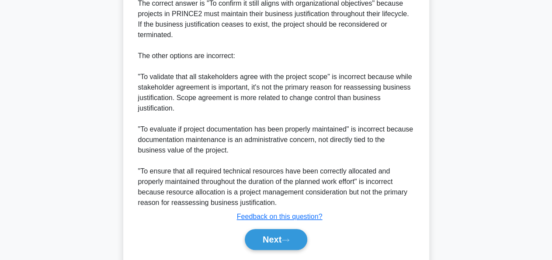
scroll to position [308, 0]
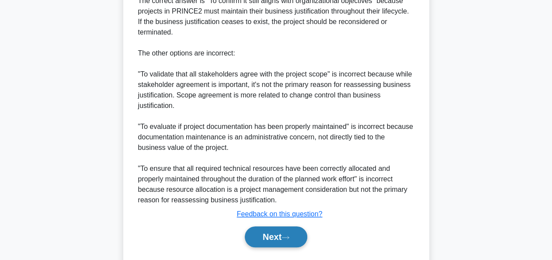
click at [289, 233] on button "Next" at bounding box center [276, 236] width 62 height 21
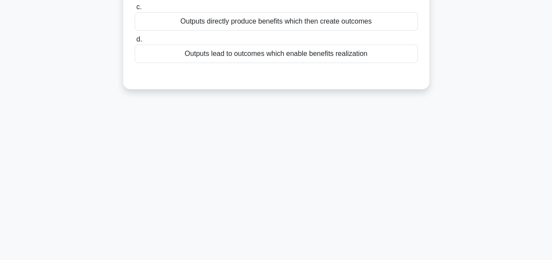
scroll to position [0, 0]
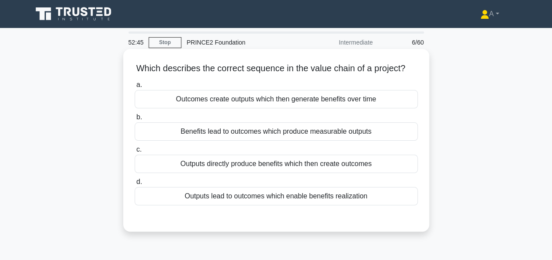
click at [303, 135] on div "Benefits lead to outcomes which produce measurable outputs" at bounding box center [276, 131] width 283 height 18
click at [135, 120] on input "b. Benefits lead to outcomes which produce measurable outputs" at bounding box center [135, 117] width 0 height 6
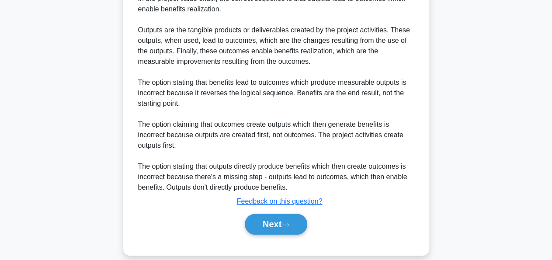
scroll to position [248, 0]
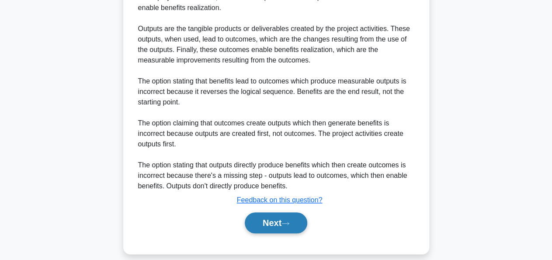
click at [279, 220] on button "Next" at bounding box center [276, 222] width 62 height 21
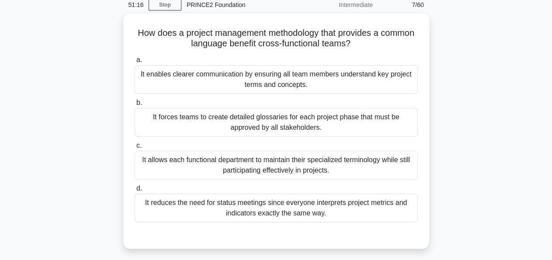
scroll to position [37, 0]
click at [163, 1] on link "Stop" at bounding box center [165, 5] width 33 height 11
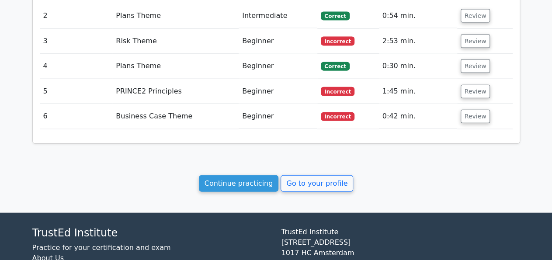
scroll to position [973, 0]
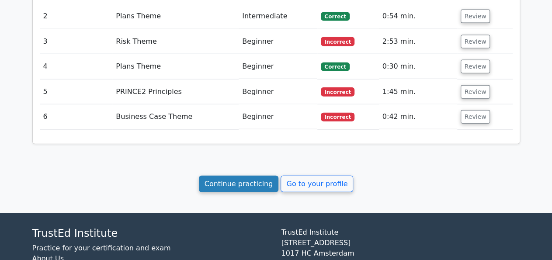
click at [236, 176] on link "Continue practicing" at bounding box center [239, 184] width 80 height 17
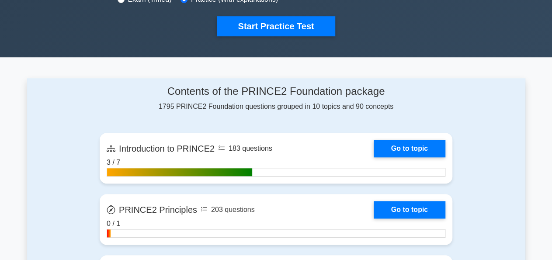
scroll to position [351, 0]
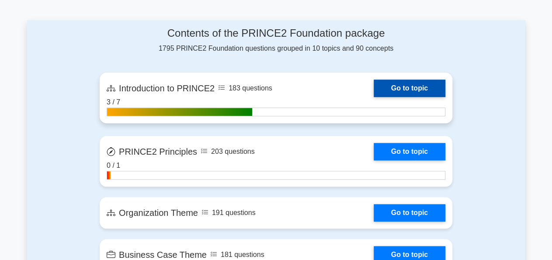
click at [374, 87] on link "Go to topic" at bounding box center [410, 88] width 72 height 17
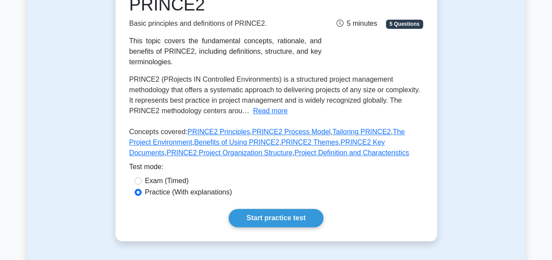
scroll to position [150, 0]
click at [216, 130] on link "PRINCE2 Principles" at bounding box center [218, 131] width 62 height 7
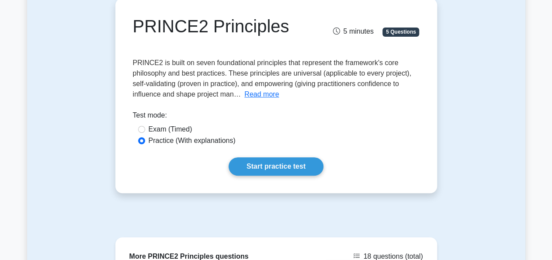
scroll to position [165, 0]
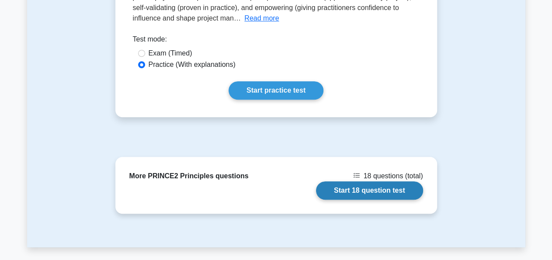
click at [369, 196] on link "Start 18 question test" at bounding box center [369, 190] width 107 height 18
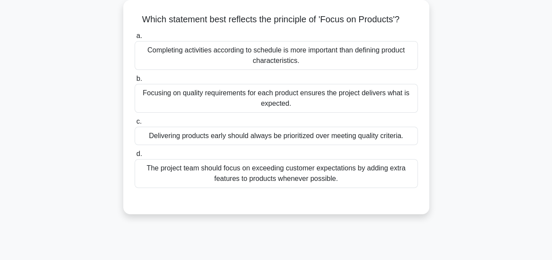
scroll to position [60, 0]
click at [282, 99] on div "Focusing on quality requirements for each product ensures the project delivers …" at bounding box center [276, 97] width 283 height 29
click at [135, 81] on input "b. Focusing on quality requirements for each product ensures the project delive…" at bounding box center [135, 79] width 0 height 6
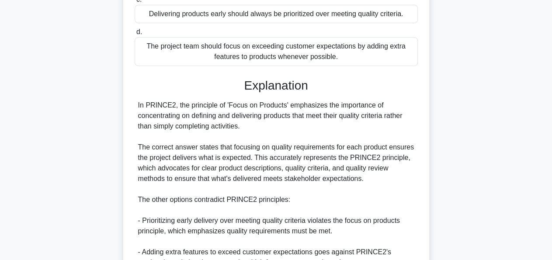
scroll to position [296, 0]
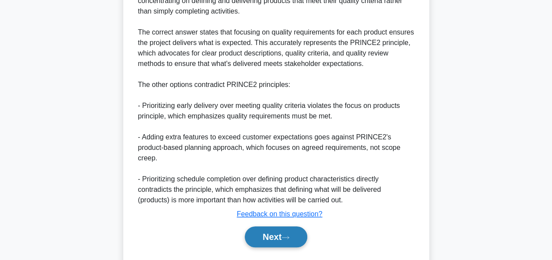
click at [282, 231] on button "Next" at bounding box center [276, 236] width 62 height 21
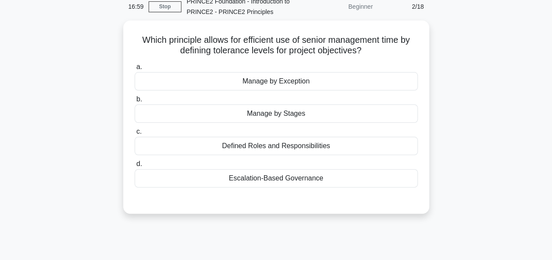
scroll to position [52, 0]
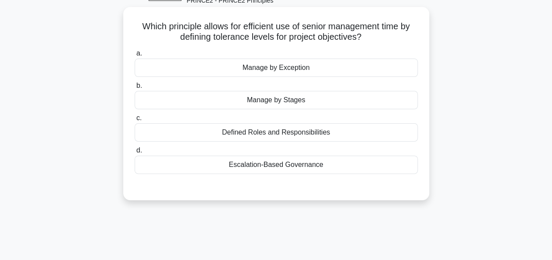
click at [312, 99] on div "Manage by Stages" at bounding box center [276, 100] width 283 height 18
click at [135, 89] on input "b. Manage by Stages" at bounding box center [135, 86] width 0 height 6
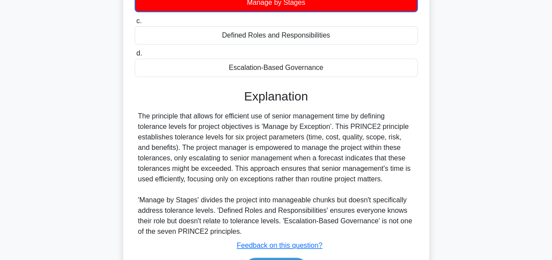
scroll to position [212, 0]
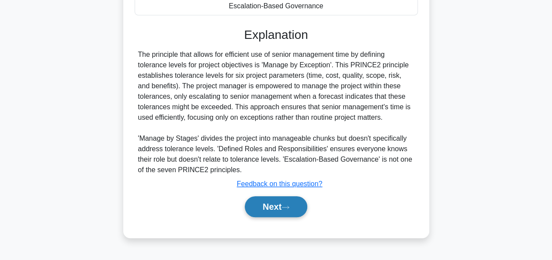
click at [294, 208] on button "Next" at bounding box center [276, 206] width 62 height 21
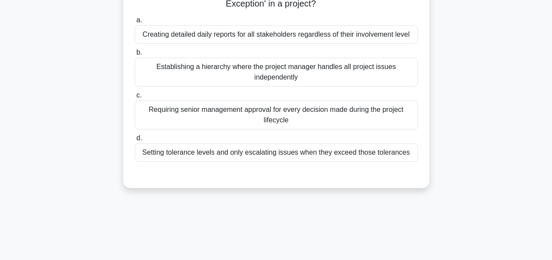
scroll to position [87, 0]
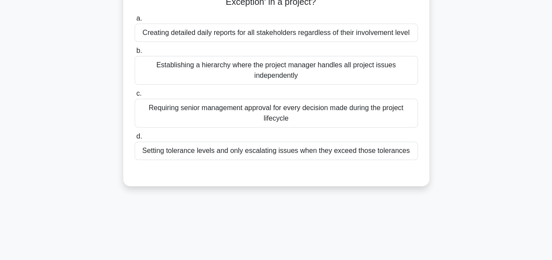
click at [326, 139] on label "d. Setting tolerance levels and only escalating issues when they exceed those t…" at bounding box center [276, 145] width 283 height 29
click at [135, 139] on input "d. Setting tolerance levels and only escalating issues when they exceed those t…" at bounding box center [135, 137] width 0 height 6
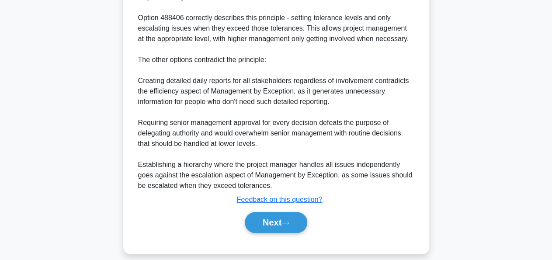
scroll to position [313, 0]
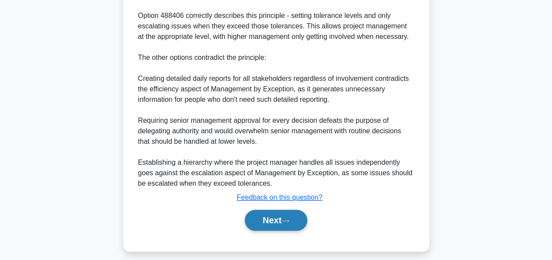
click at [277, 224] on button "Next" at bounding box center [276, 220] width 62 height 21
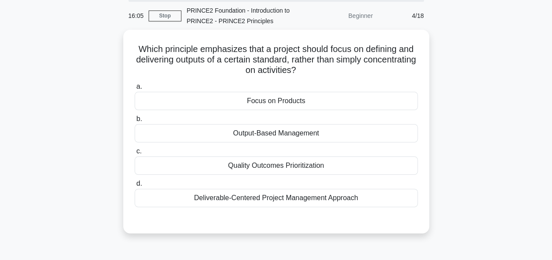
scroll to position [31, 0]
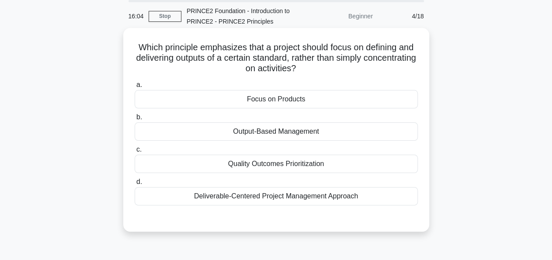
click at [342, 104] on div "Focus on Products" at bounding box center [276, 99] width 283 height 18
click at [135, 88] on input "a. Focus on Products" at bounding box center [135, 85] width 0 height 6
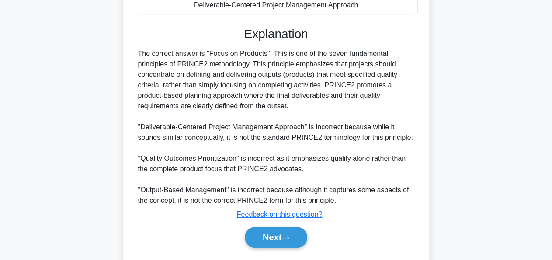
scroll to position [224, 0]
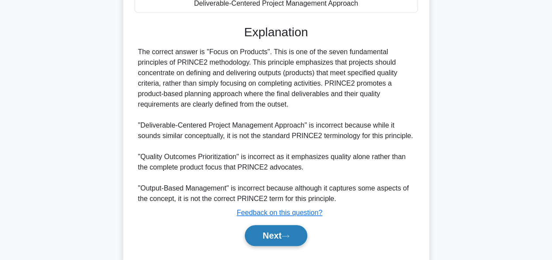
click at [260, 230] on button "Next" at bounding box center [276, 235] width 62 height 21
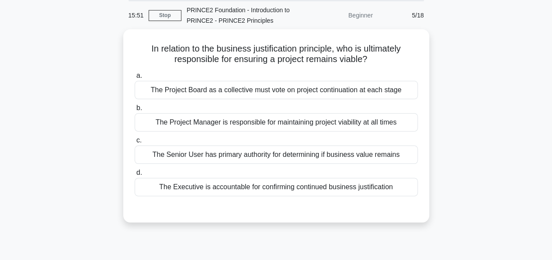
scroll to position [33, 0]
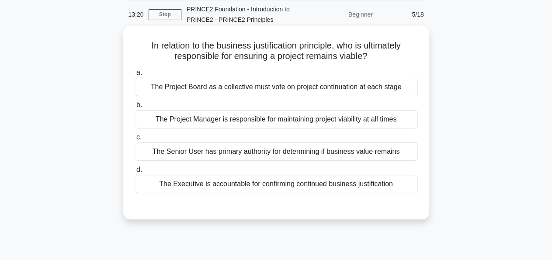
click at [373, 116] on div "The Project Manager is responsible for maintaining project viability at all tim…" at bounding box center [276, 119] width 283 height 18
click at [135, 108] on input "b. The Project Manager is responsible for maintaining project viability at all …" at bounding box center [135, 105] width 0 height 6
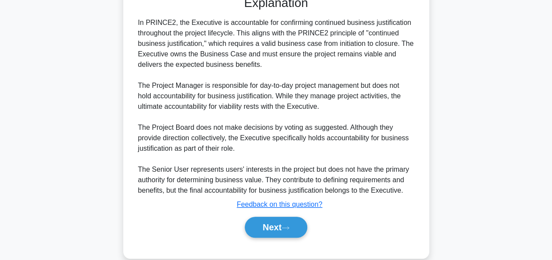
scroll to position [258, 0]
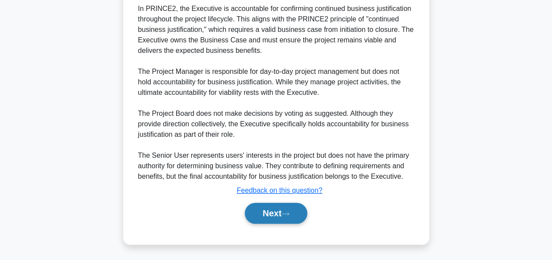
click at [269, 216] on button "Next" at bounding box center [276, 213] width 62 height 21
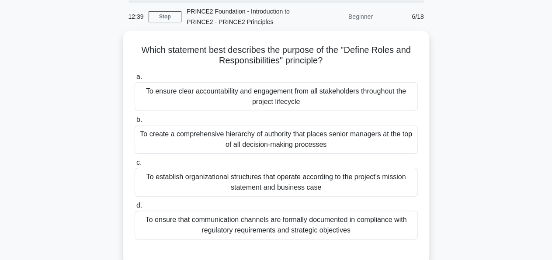
scroll to position [31, 0]
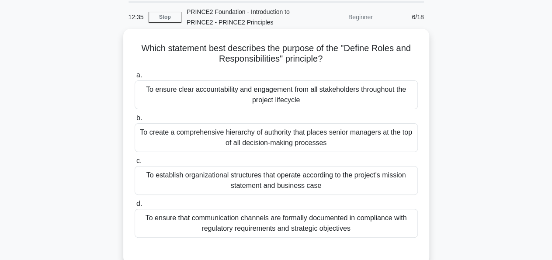
click at [277, 180] on div "To establish organizational structures that operate according to the project's …" at bounding box center [276, 180] width 283 height 29
click at [135, 164] on input "c. To establish organizational structures that operate according to the project…" at bounding box center [135, 161] width 0 height 6
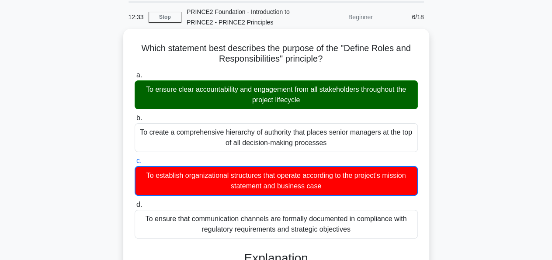
click at [267, 101] on div "To ensure clear accountability and engagement from all stakeholders throughout …" at bounding box center [276, 94] width 283 height 29
click at [135, 78] on input "a. To ensure clear accountability and engagement from all stakeholders througho…" at bounding box center [135, 76] width 0 height 6
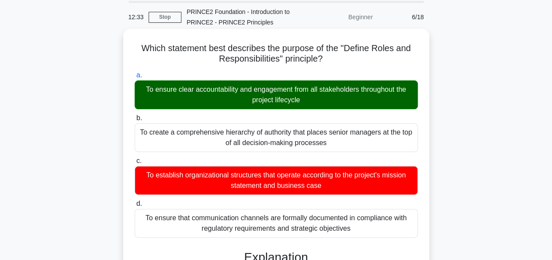
click at [267, 101] on div "To ensure clear accountability and engagement from all stakeholders throughout …" at bounding box center [276, 94] width 283 height 29
click at [135, 78] on input "a. To ensure clear accountability and engagement from all stakeholders througho…" at bounding box center [135, 76] width 0 height 6
click at [267, 101] on div "To ensure clear accountability and engagement from all stakeholders throughout …" at bounding box center [276, 94] width 283 height 29
click at [135, 78] on input "a. To ensure clear accountability and engagement from all stakeholders througho…" at bounding box center [135, 76] width 0 height 6
click at [267, 101] on div "To ensure clear accountability and engagement from all stakeholders throughout …" at bounding box center [276, 94] width 283 height 29
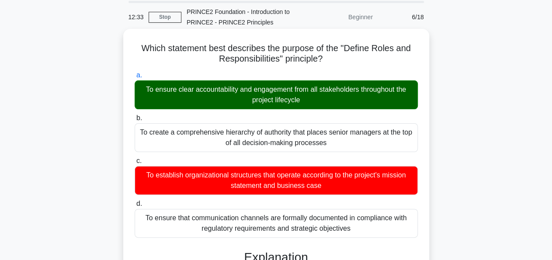
click at [135, 78] on input "a. To ensure clear accountability and engagement from all stakeholders througho…" at bounding box center [135, 76] width 0 height 6
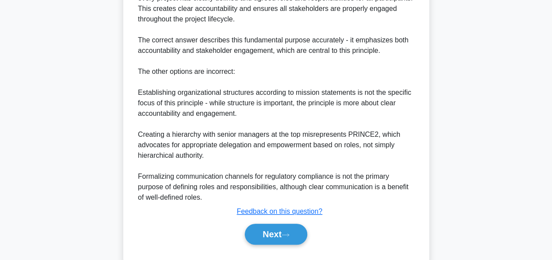
scroll to position [340, 0]
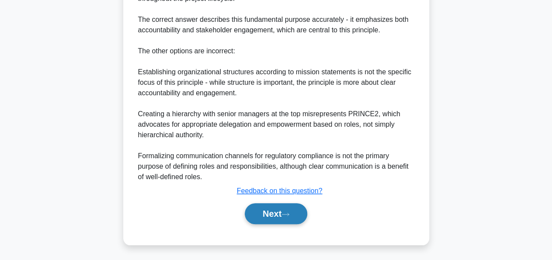
click at [260, 208] on button "Next" at bounding box center [276, 213] width 62 height 21
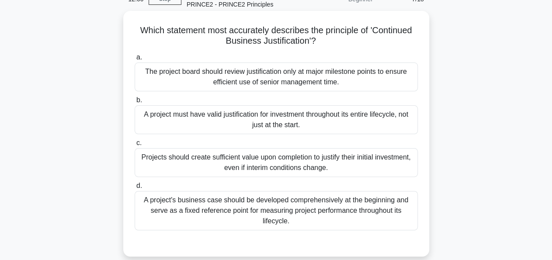
scroll to position [48, 0]
click at [277, 83] on div "The project board should review justification only at major milestone points to…" at bounding box center [276, 77] width 283 height 29
click at [135, 61] on input "a. The project board should review justification only at major milestone points…" at bounding box center [135, 58] width 0 height 6
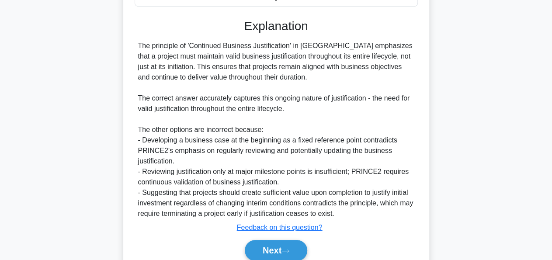
scroll to position [277, 0]
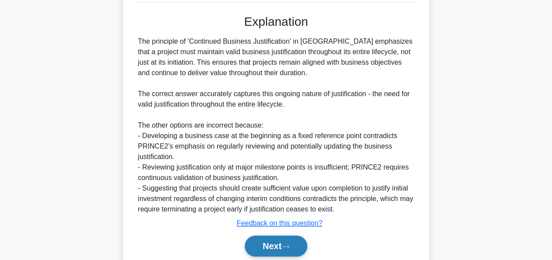
click at [289, 245] on icon at bounding box center [285, 246] width 8 height 5
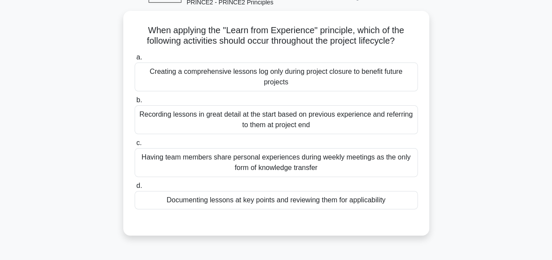
scroll to position [51, 0]
click at [442, 52] on div "When applying the "Learn from Experience" principle, which of the following act…" at bounding box center [276, 128] width 498 height 235
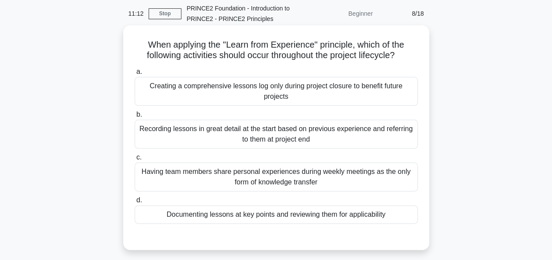
scroll to position [34, 0]
click at [305, 90] on div "Creating a comprehensive lessons log only during project closure to benefit fut…" at bounding box center [276, 91] width 283 height 29
click at [135, 75] on input "a. Creating a comprehensive lessons log only during project closure to benefit …" at bounding box center [135, 72] width 0 height 6
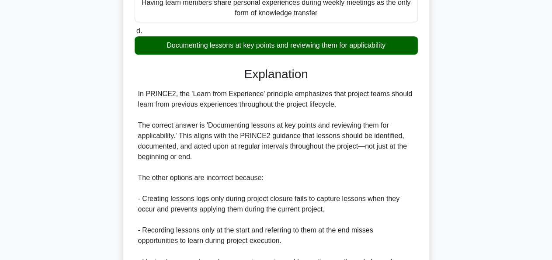
scroll to position [342, 0]
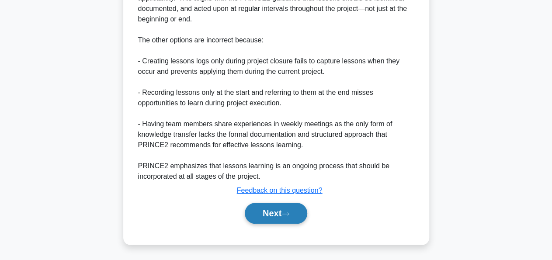
click at [278, 215] on button "Next" at bounding box center [276, 213] width 62 height 21
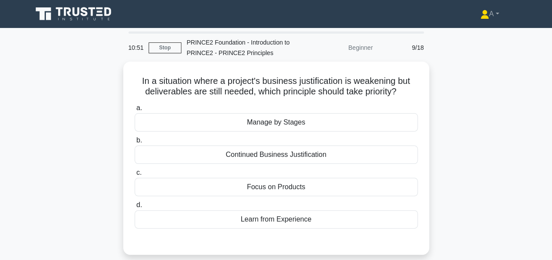
scroll to position [0, 0]
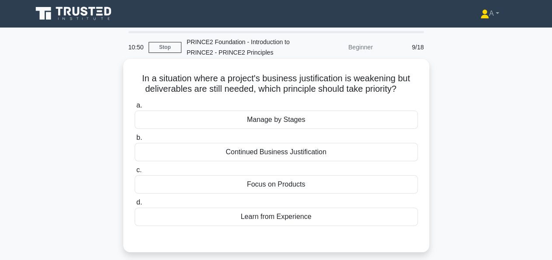
click at [290, 96] on div "In a situation where a project's business justification is weakening but delive…" at bounding box center [276, 155] width 299 height 186
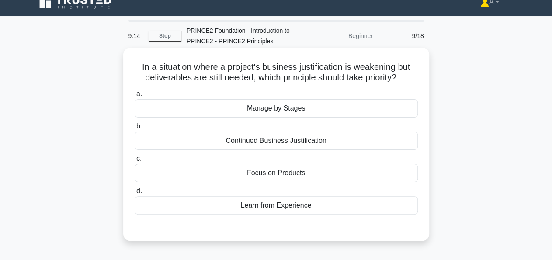
scroll to position [11, 0]
click at [261, 175] on div "Focus on Products" at bounding box center [276, 173] width 283 height 18
click at [135, 162] on input "c. Focus on Products" at bounding box center [135, 159] width 0 height 6
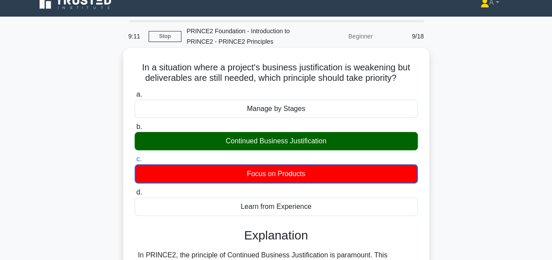
click at [281, 139] on div "Continued Business Justification" at bounding box center [276, 141] width 283 height 18
click at [135, 130] on input "b. Continued Business Justification" at bounding box center [135, 127] width 0 height 6
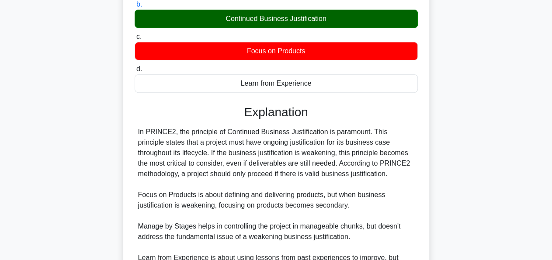
scroll to position [225, 0]
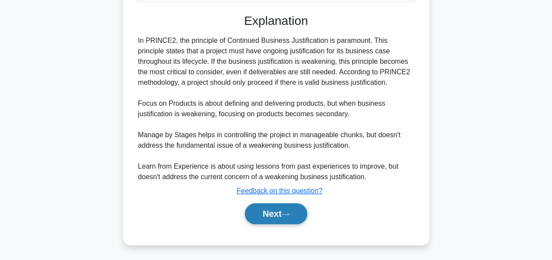
click at [277, 209] on button "Next" at bounding box center [276, 213] width 62 height 21
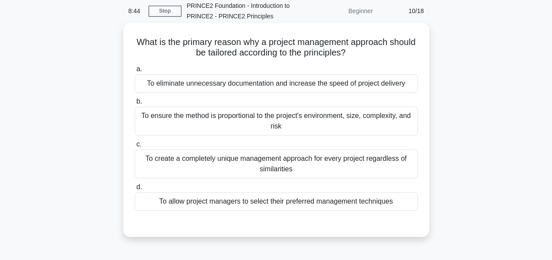
scroll to position [36, 0]
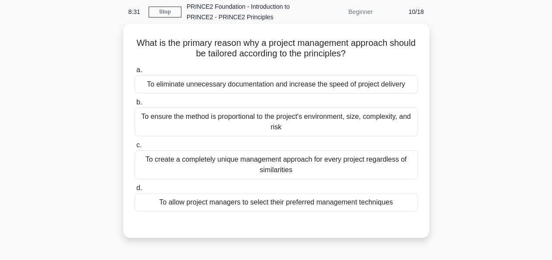
click at [282, 128] on div "To ensure the method is proportional to the project's environment, size, comple…" at bounding box center [276, 121] width 283 height 29
click at [135, 105] on input "b. To ensure the method is proportional to the project's environment, size, com…" at bounding box center [135, 103] width 0 height 6
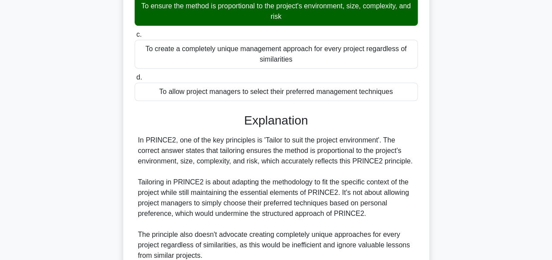
scroll to position [267, 0]
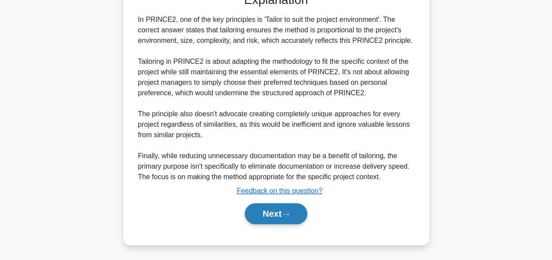
click at [281, 213] on button "Next" at bounding box center [276, 213] width 62 height 21
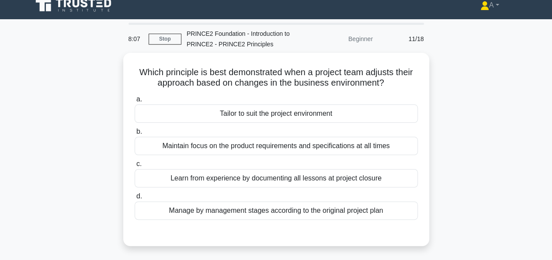
scroll to position [9, 0]
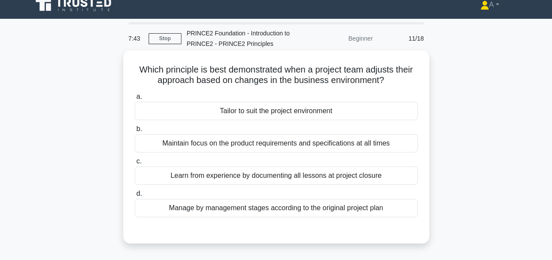
click at [255, 145] on div "Maintain focus on the product requirements and specifications at all times" at bounding box center [276, 143] width 283 height 18
click at [135, 132] on input "b. Maintain focus on the product requirements and specifications at all times" at bounding box center [135, 129] width 0 height 6
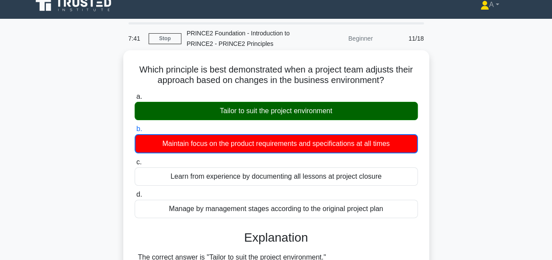
click at [268, 113] on div "Tailor to suit the project environment" at bounding box center [276, 111] width 283 height 18
click at [135, 100] on input "a. Tailor to suit the project environment" at bounding box center [135, 97] width 0 height 6
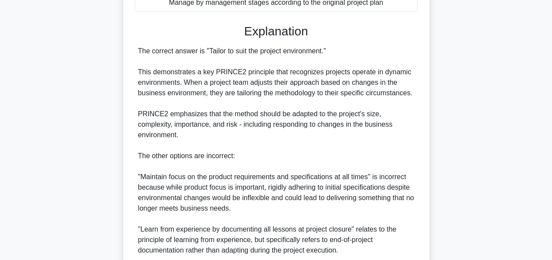
scroll to position [330, 0]
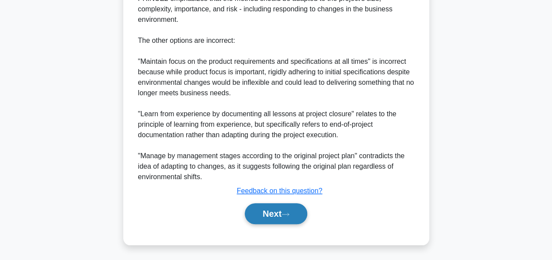
click at [277, 211] on button "Next" at bounding box center [276, 213] width 62 height 21
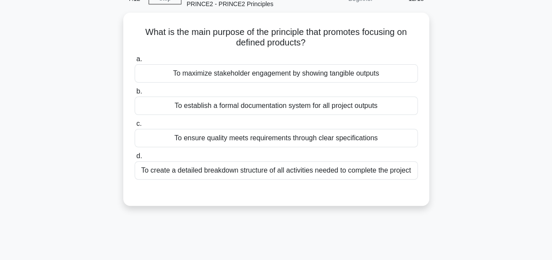
scroll to position [48, 0]
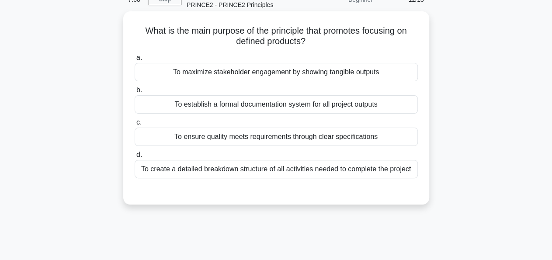
click at [283, 136] on div "To ensure quality meets requirements through clear specifications" at bounding box center [276, 137] width 283 height 18
click at [135, 125] on input "c. To ensure quality meets requirements through clear specifications" at bounding box center [135, 123] width 0 height 6
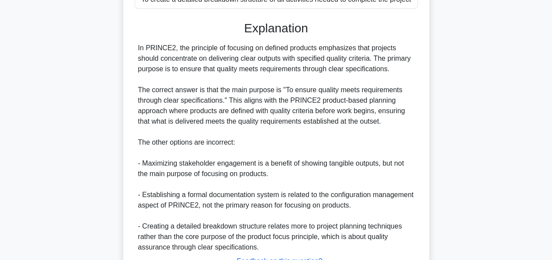
scroll to position [288, 0]
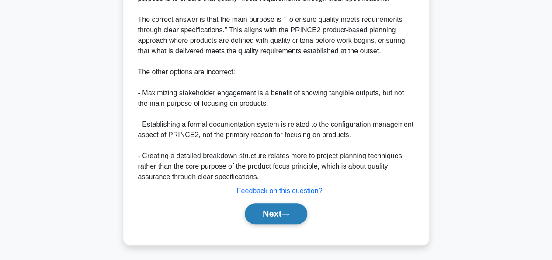
click at [276, 209] on button "Next" at bounding box center [276, 213] width 62 height 21
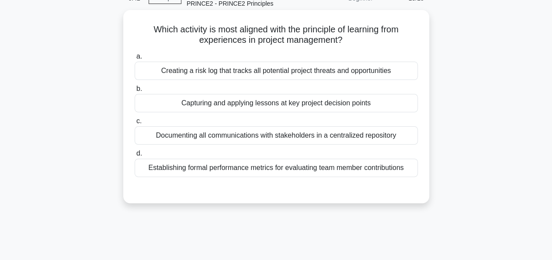
scroll to position [39, 0]
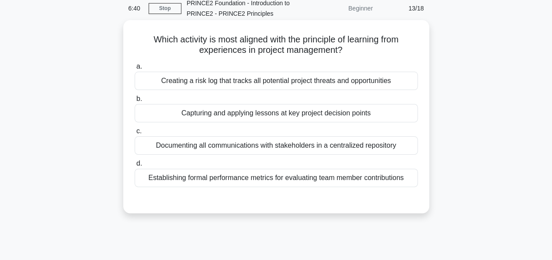
click at [263, 84] on div "Creating a risk log that tracks all potential project threats and opportunities" at bounding box center [276, 81] width 283 height 18
click at [135, 69] on input "a. Creating a risk log that tracks all potential project threats and opportunit…" at bounding box center [135, 67] width 0 height 6
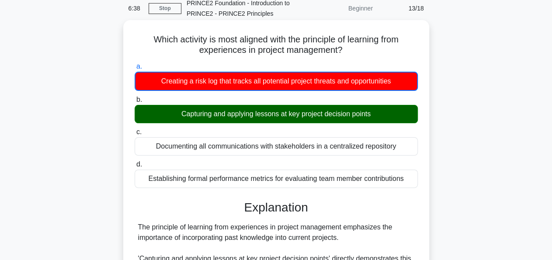
click at [263, 116] on div "Capturing and applying lessons at key project decision points" at bounding box center [276, 114] width 283 height 18
click at [135, 103] on input "b. Capturing and applying lessons at key project decision points" at bounding box center [135, 100] width 0 height 6
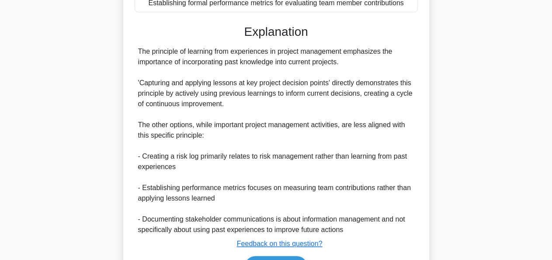
scroll to position [267, 0]
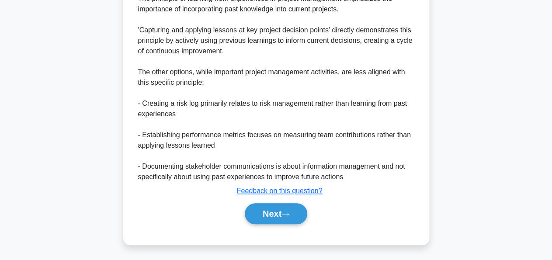
click at [270, 224] on div "Next" at bounding box center [276, 214] width 283 height 28
click at [273, 216] on button "Next" at bounding box center [276, 213] width 62 height 21
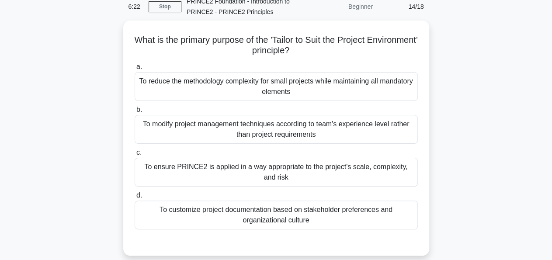
scroll to position [42, 0]
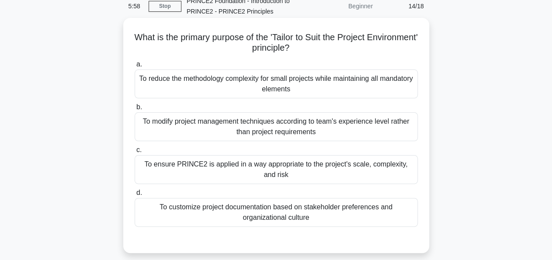
click at [271, 160] on div "To ensure PRINCE2 is applied in a way appropriate to the project's scale, compl…" at bounding box center [276, 169] width 283 height 29
click at [135, 153] on input "c. To ensure PRINCE2 is applied in a way appropriate to the project's scale, co…" at bounding box center [135, 150] width 0 height 6
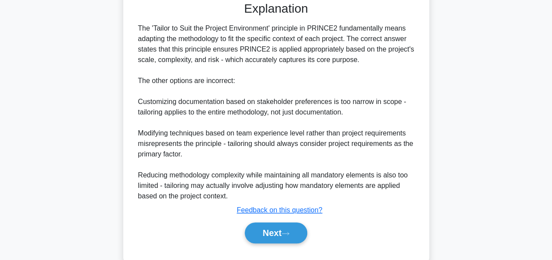
scroll to position [282, 0]
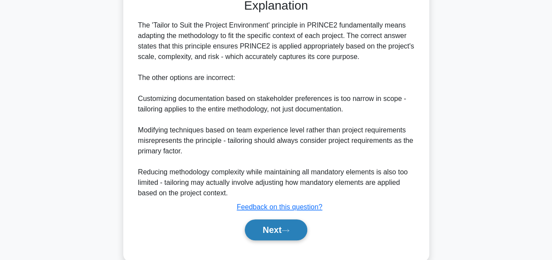
click at [276, 222] on button "Next" at bounding box center [276, 229] width 62 height 21
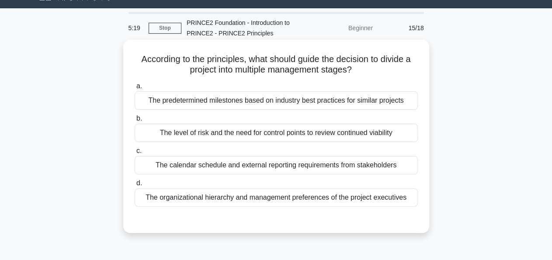
scroll to position [19, 0]
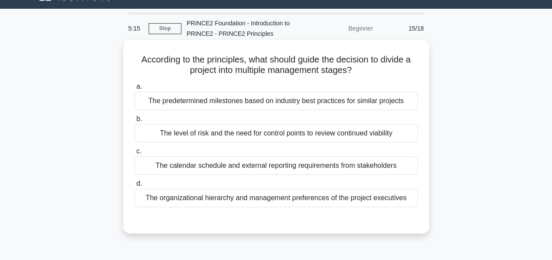
click at [317, 102] on div "The predetermined milestones based on industry best practices for similar proje…" at bounding box center [276, 101] width 283 height 18
click at [135, 90] on input "a. The predetermined milestones based on industry best practices for similar pr…" at bounding box center [135, 87] width 0 height 6
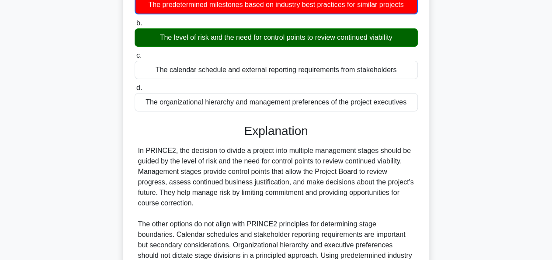
scroll to position [212, 0]
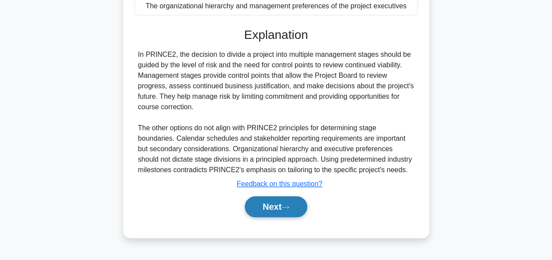
click at [284, 208] on button "Next" at bounding box center [276, 206] width 62 height 21
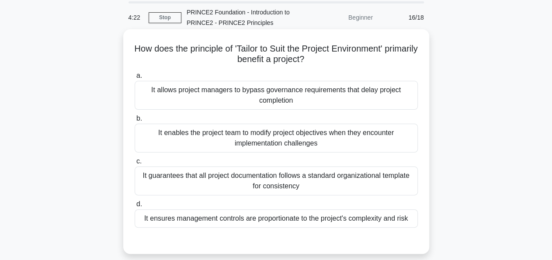
scroll to position [30, 0]
click at [319, 96] on div "It allows project managers to bypass governance requirements that delay project…" at bounding box center [276, 95] width 283 height 29
click at [135, 79] on input "a. It allows project managers to bypass governance requirements that delay proj…" at bounding box center [135, 76] width 0 height 6
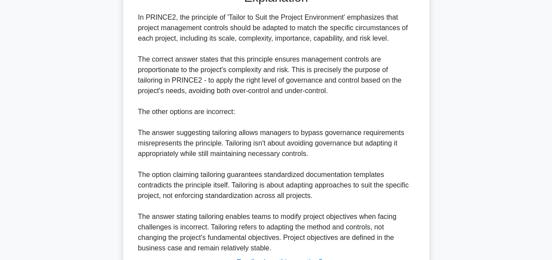
scroll to position [352, 0]
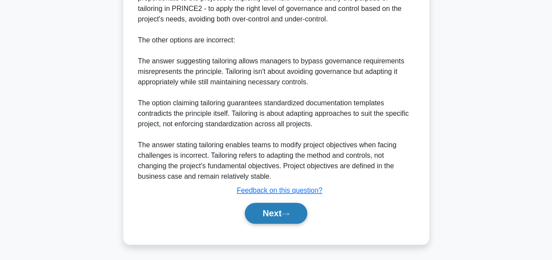
click at [282, 208] on button "Next" at bounding box center [276, 213] width 62 height 21
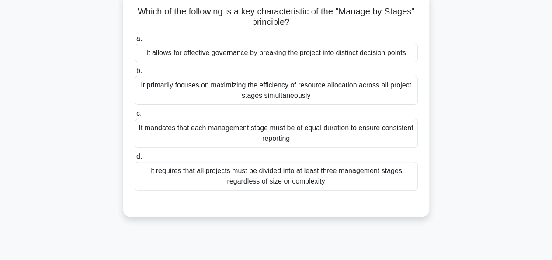
scroll to position [68, 0]
click at [299, 168] on div "It requires that all projects must be divided into at least three management st…" at bounding box center [276, 175] width 283 height 29
click at [135, 159] on input "d. It requires that all projects must be divided into at least three management…" at bounding box center [135, 156] width 0 height 6
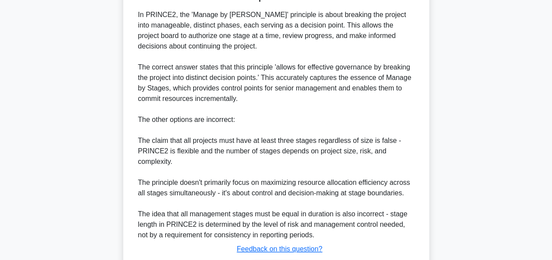
scroll to position [342, 0]
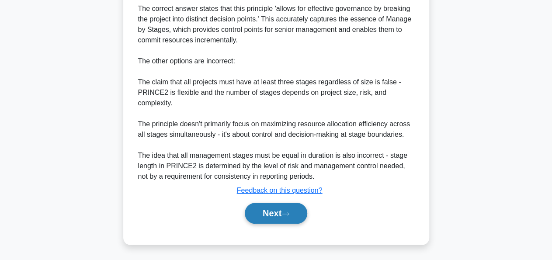
click at [277, 213] on button "Next" at bounding box center [276, 213] width 62 height 21
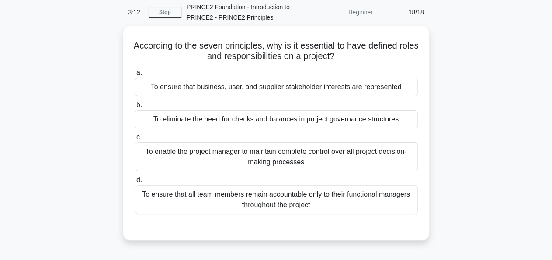
scroll to position [35, 0]
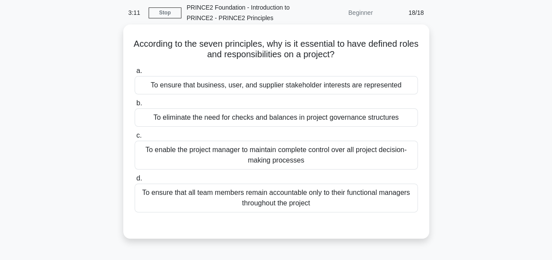
click at [297, 148] on div "To enable the project manager to maintain complete control over all project dec…" at bounding box center [276, 155] width 283 height 29
click at [135, 139] on input "c. To enable the project manager to maintain complete control over all project …" at bounding box center [135, 136] width 0 height 6
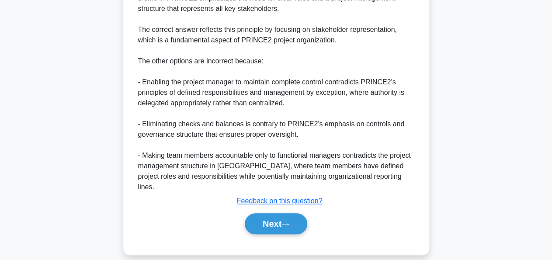
scroll to position [305, 0]
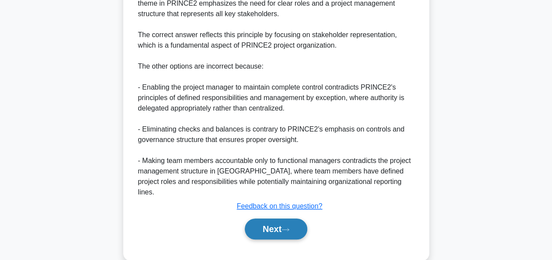
click at [274, 218] on button "Next" at bounding box center [276, 228] width 62 height 21
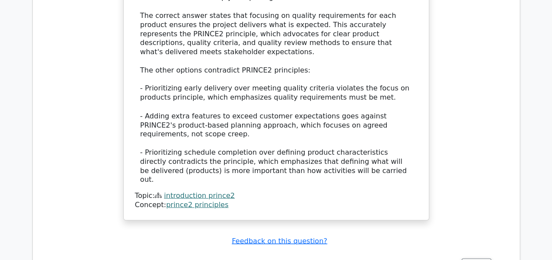
scroll to position [768, 0]
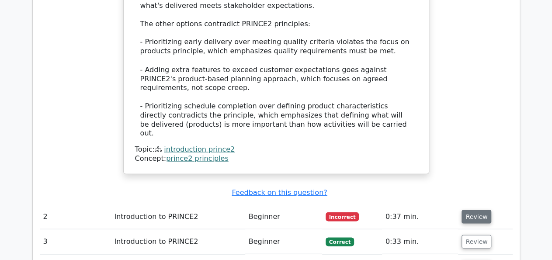
click at [474, 210] on button "Review" at bounding box center [476, 217] width 30 height 14
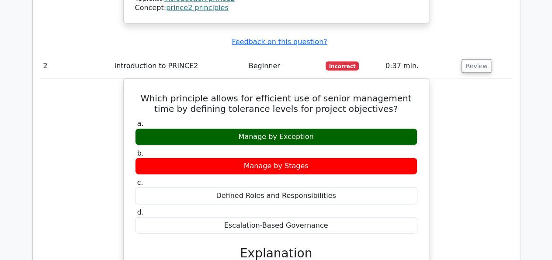
scroll to position [919, 0]
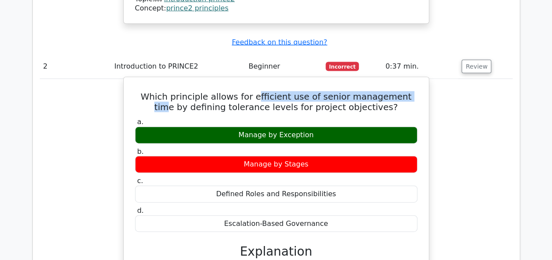
drag, startPoint x: 246, startPoint y: 55, endPoint x: 394, endPoint y: 55, distance: 148.1
click at [394, 91] on h5 "Which principle allows for efficient use of senior management time by defining …" at bounding box center [276, 101] width 284 height 21
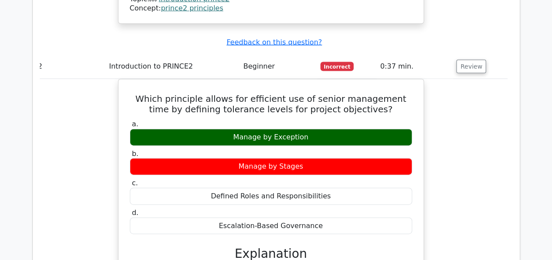
click at [462, 79] on div "Which principle allows for efficient use of senior management time by defining …" at bounding box center [271, 256] width 473 height 354
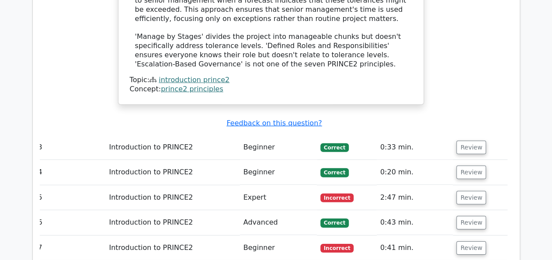
scroll to position [1237, 0]
click at [463, 191] on button "Review" at bounding box center [471, 198] width 30 height 14
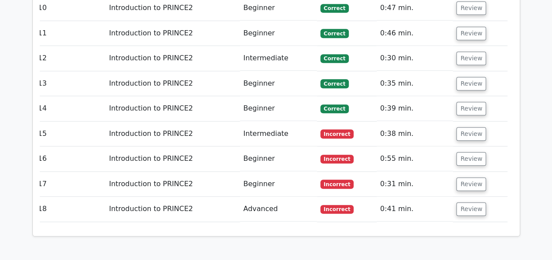
scroll to position [2048, 0]
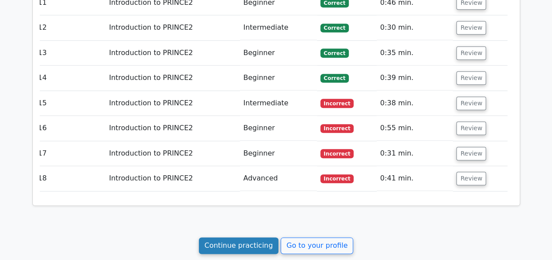
click at [254, 238] on link "Continue practicing" at bounding box center [239, 246] width 80 height 17
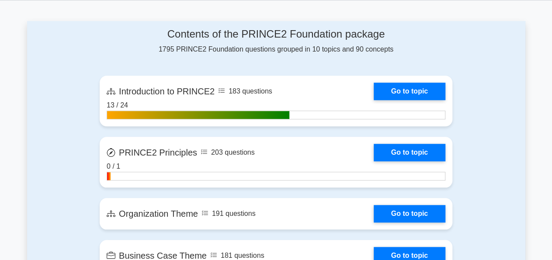
scroll to position [350, 0]
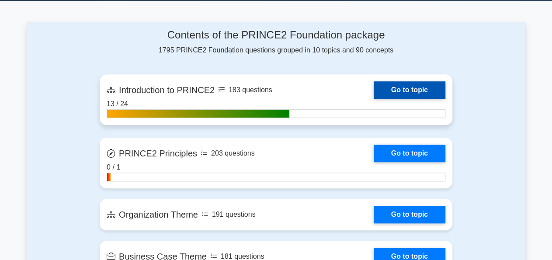
click at [396, 84] on link "Go to topic" at bounding box center [410, 89] width 72 height 17
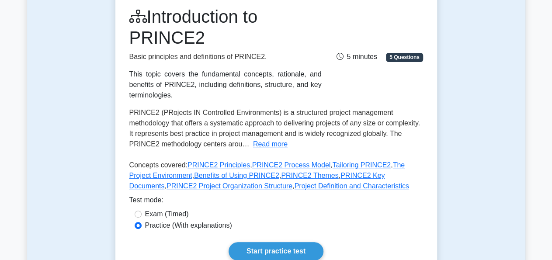
scroll to position [119, 0]
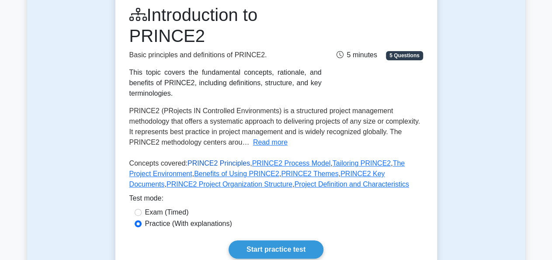
click at [215, 164] on link "PRINCE2 Principles" at bounding box center [218, 163] width 62 height 7
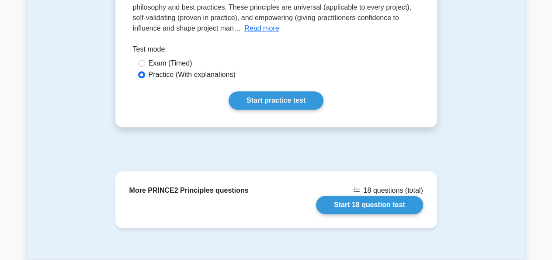
scroll to position [153, 0]
click at [176, 66] on label "Exam (Timed)" at bounding box center [171, 64] width 44 height 10
click at [145, 66] on input "Exam (Timed)" at bounding box center [141, 63] width 7 height 7
radio input "true"
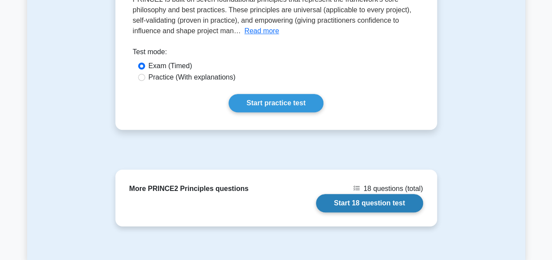
click at [347, 204] on link "Start 18 question test" at bounding box center [369, 203] width 107 height 18
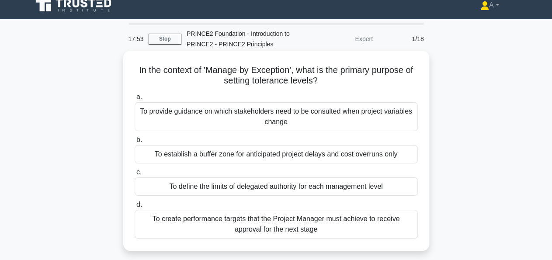
scroll to position [15, 0]
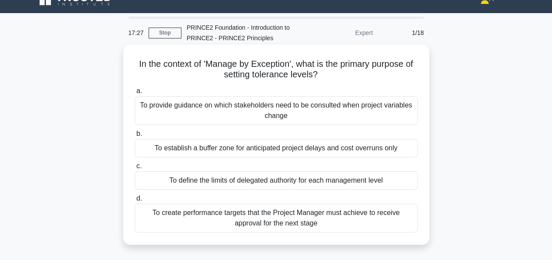
click at [277, 114] on div "To provide guidance on which stakeholders need to be consulted when project var…" at bounding box center [276, 110] width 283 height 29
click at [135, 94] on input "a. To provide guidance on which stakeholders need to be consulted when project …" at bounding box center [135, 91] width 0 height 6
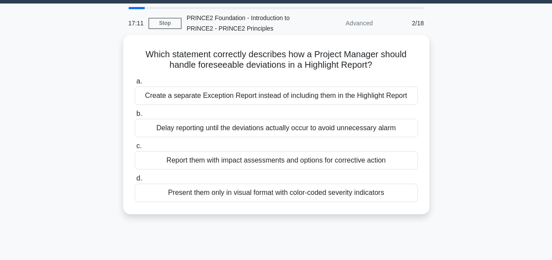
scroll to position [24, 0]
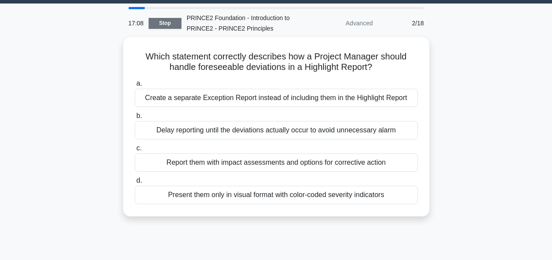
click at [158, 21] on link "Stop" at bounding box center [165, 23] width 33 height 11
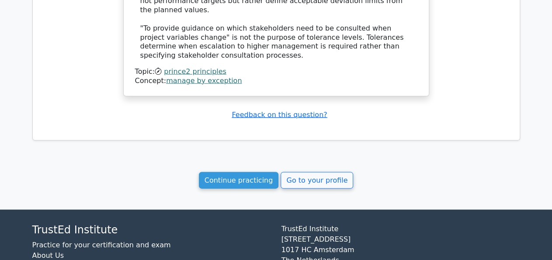
scroll to position [858, 0]
click at [235, 172] on link "Continue practicing" at bounding box center [239, 180] width 80 height 17
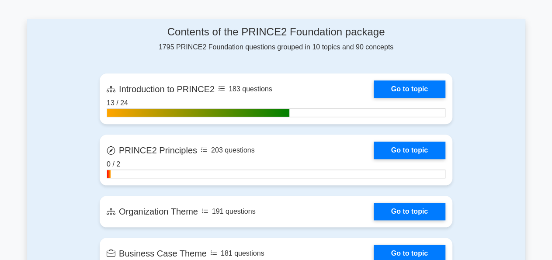
scroll to position [351, 0]
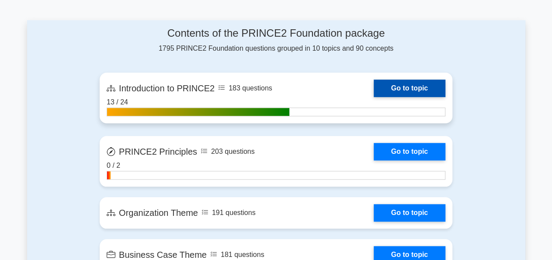
click at [374, 81] on link "Go to topic" at bounding box center [410, 88] width 72 height 17
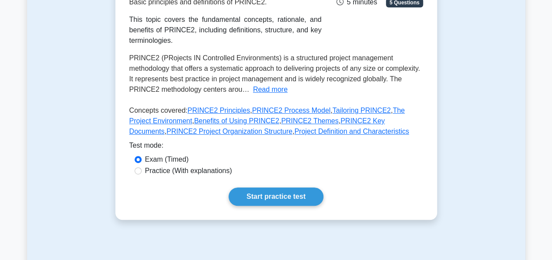
scroll to position [171, 0]
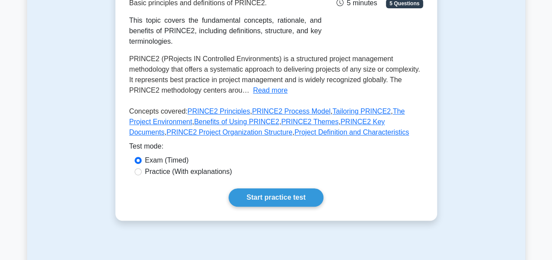
click at [184, 171] on label "Practice (With explanations)" at bounding box center [188, 171] width 87 height 10
click at [142, 171] on input "Practice (With explanations)" at bounding box center [138, 171] width 7 height 7
radio input "true"
click at [221, 108] on link "PRINCE2 Principles" at bounding box center [218, 110] width 62 height 7
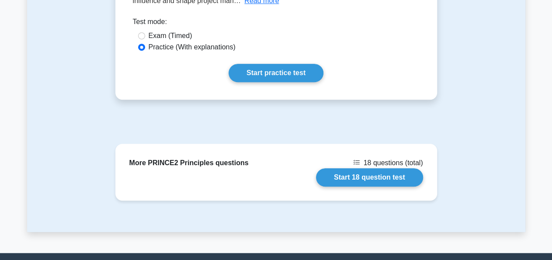
scroll to position [180, 0]
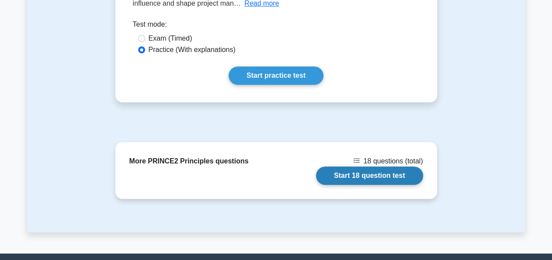
click at [359, 174] on link "Start 18 question test" at bounding box center [369, 175] width 107 height 18
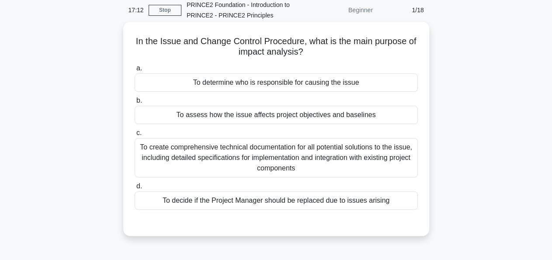
scroll to position [37, 0]
click at [321, 86] on div "To determine who is responsible for causing the issue" at bounding box center [276, 83] width 283 height 18
click at [135, 72] on input "a. To determine who is responsible for causing the issue" at bounding box center [135, 69] width 0 height 6
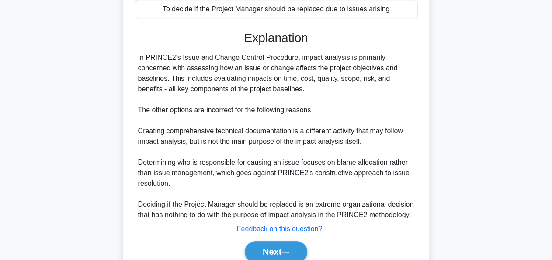
scroll to position [229, 0]
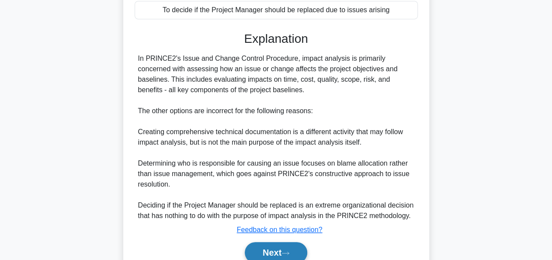
click at [270, 257] on button "Next" at bounding box center [276, 252] width 62 height 21
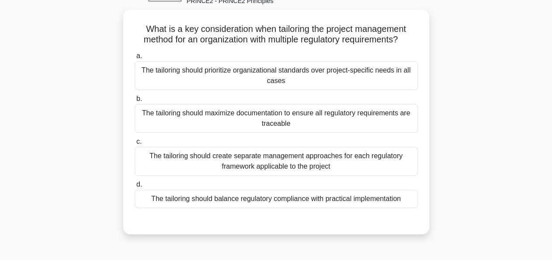
scroll to position [50, 0]
click at [248, 76] on div "The tailoring should prioritize organizational standards over project-specific …" at bounding box center [276, 75] width 283 height 29
click at [135, 59] on input "a. The tailoring should prioritize organizational standards over project-specif…" at bounding box center [135, 56] width 0 height 6
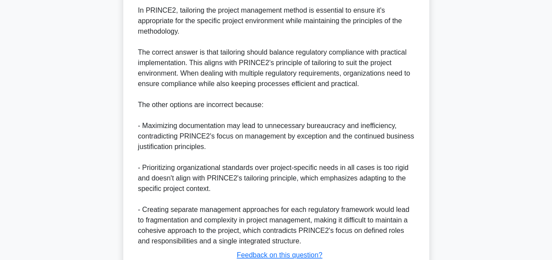
scroll to position [352, 0]
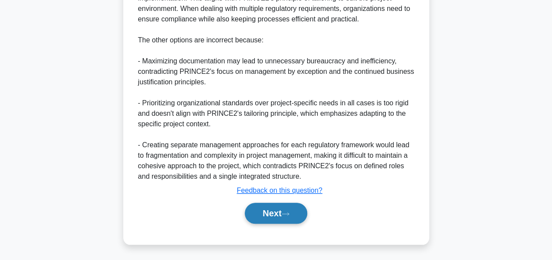
click at [264, 209] on button "Next" at bounding box center [276, 213] width 62 height 21
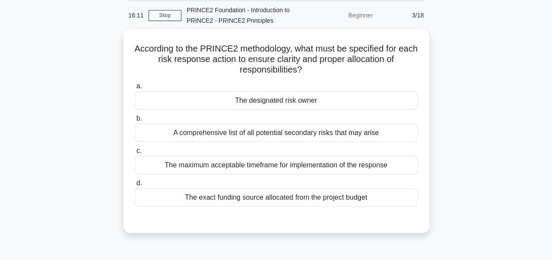
scroll to position [32, 0]
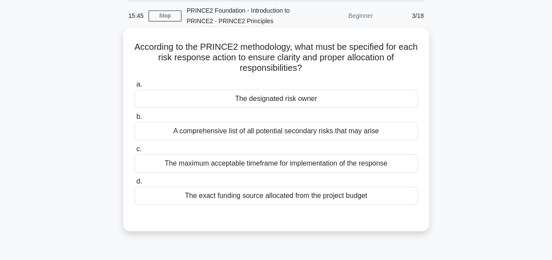
click at [295, 94] on div "The designated risk owner" at bounding box center [276, 99] width 283 height 18
click at [135, 87] on input "a. The designated risk owner" at bounding box center [135, 85] width 0 height 6
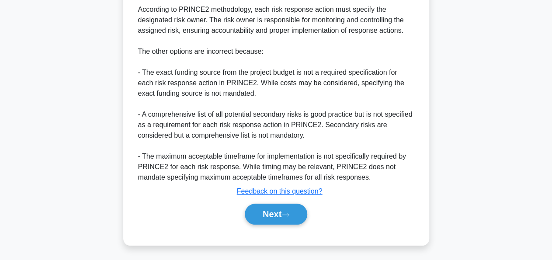
scroll to position [267, 0]
click at [281, 219] on button "Next" at bounding box center [276, 213] width 62 height 21
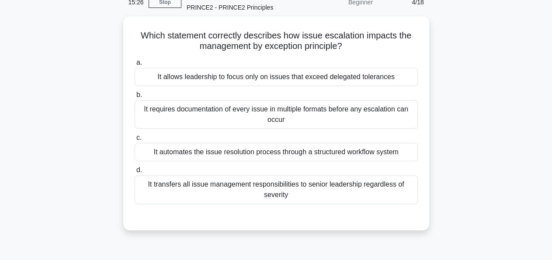
scroll to position [45, 0]
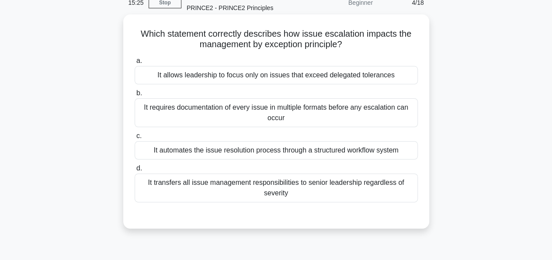
click at [320, 73] on div "It allows leadership to focus only on issues that exceed delegated tolerances" at bounding box center [276, 75] width 283 height 18
click at [135, 64] on input "a. It allows leadership to focus only on issues that exceed delegated tolerances" at bounding box center [135, 61] width 0 height 6
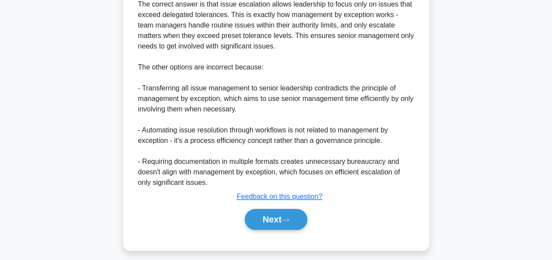
scroll to position [326, 0]
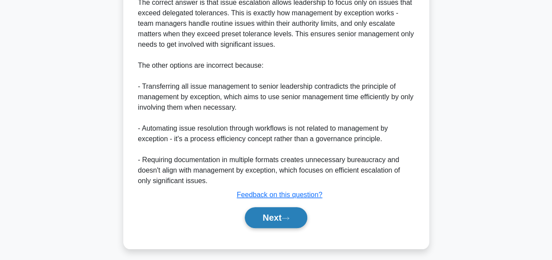
click at [273, 212] on button "Next" at bounding box center [276, 217] width 62 height 21
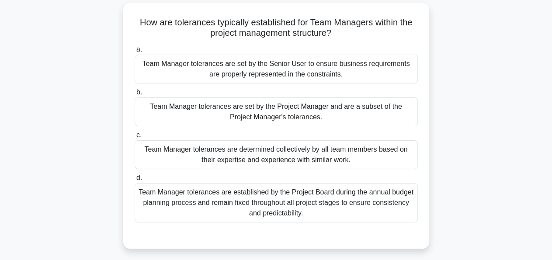
scroll to position [58, 0]
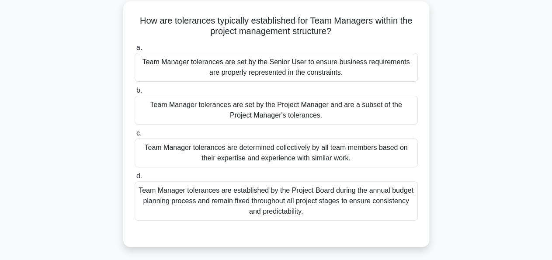
click at [292, 153] on div "Team Manager tolerances are determined collectively by all team members based o…" at bounding box center [276, 153] width 283 height 29
click at [135, 136] on input "c. Team Manager tolerances are determined collectively by all team members base…" at bounding box center [135, 134] width 0 height 6
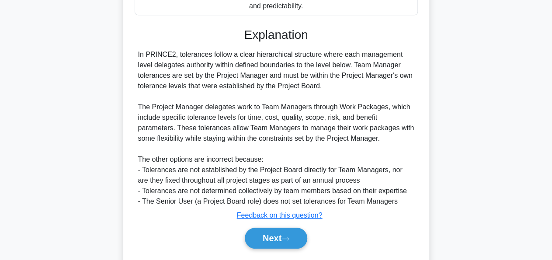
scroll to position [289, 0]
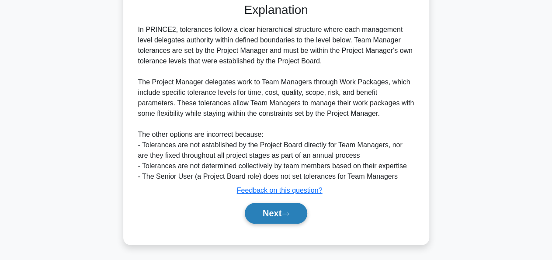
click at [258, 213] on button "Next" at bounding box center [276, 213] width 62 height 21
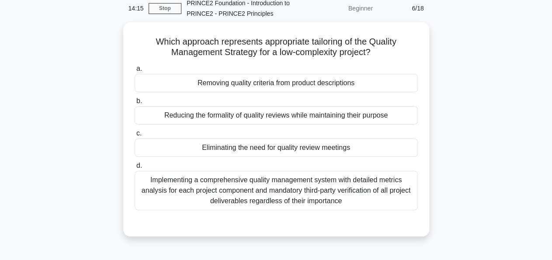
scroll to position [0, 0]
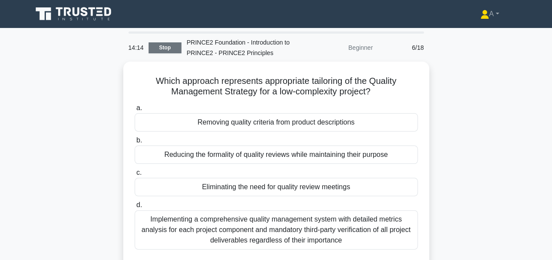
click at [154, 49] on link "Stop" at bounding box center [165, 47] width 33 height 11
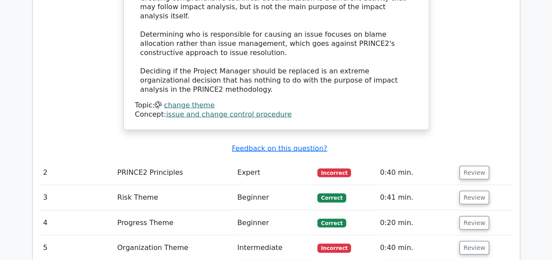
scroll to position [952, 0]
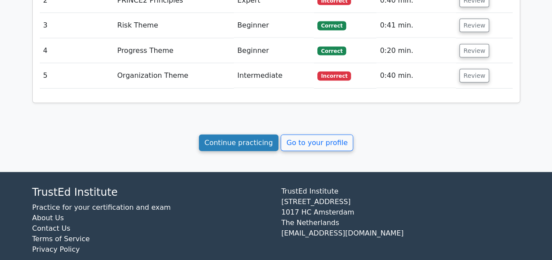
click at [237, 135] on link "Continue practicing" at bounding box center [239, 143] width 80 height 17
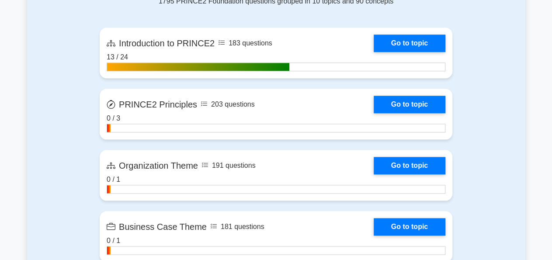
scroll to position [398, 0]
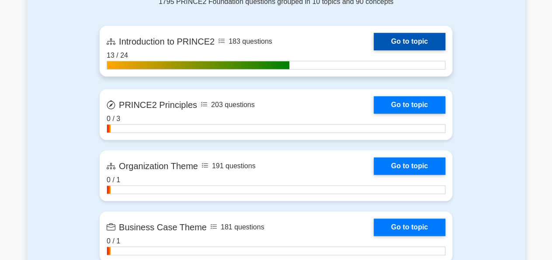
click at [374, 47] on link "Go to topic" at bounding box center [410, 41] width 72 height 17
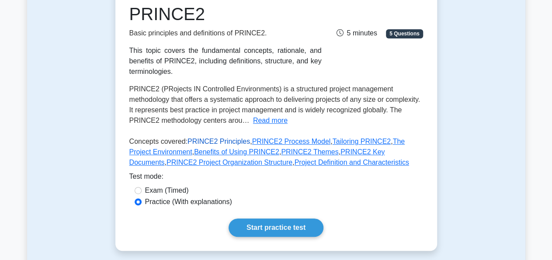
scroll to position [141, 0]
click at [220, 142] on link "PRINCE2 Principles" at bounding box center [218, 141] width 62 height 7
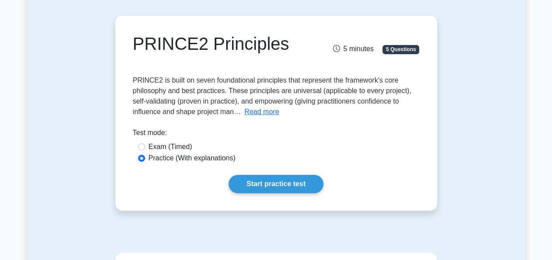
scroll to position [90, 0]
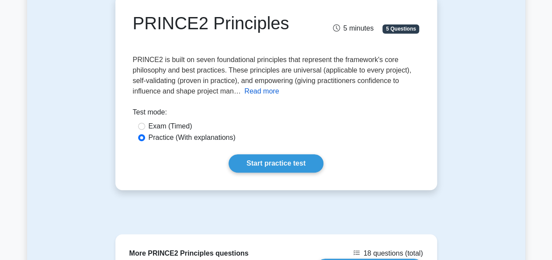
click at [262, 96] on button "Read more" at bounding box center [261, 91] width 35 height 10
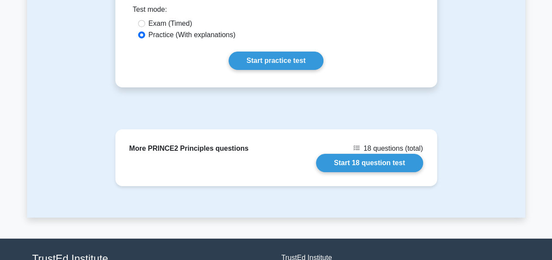
scroll to position [1560, 0]
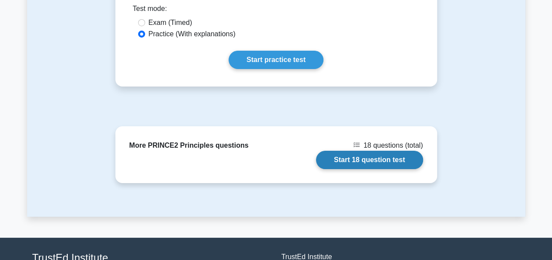
click at [350, 151] on link "Start 18 question test" at bounding box center [369, 160] width 107 height 18
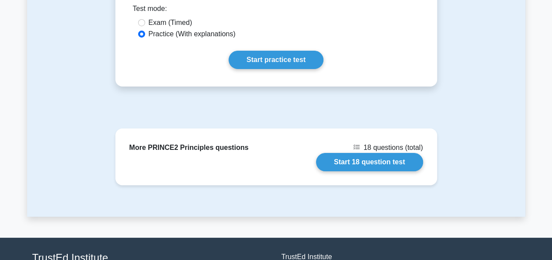
scroll to position [1427, 0]
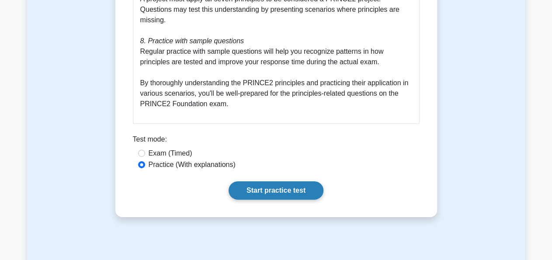
click at [260, 181] on link "Start practice test" at bounding box center [276, 190] width 95 height 18
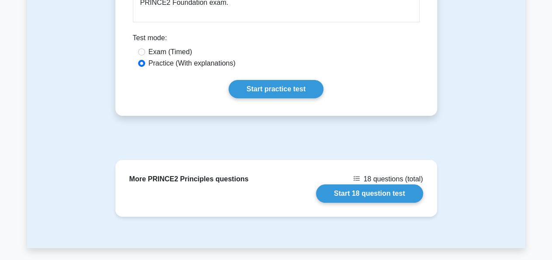
scroll to position [1537, 0]
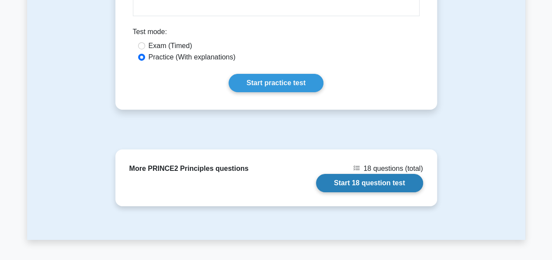
click at [358, 174] on link "Start 18 question test" at bounding box center [369, 183] width 107 height 18
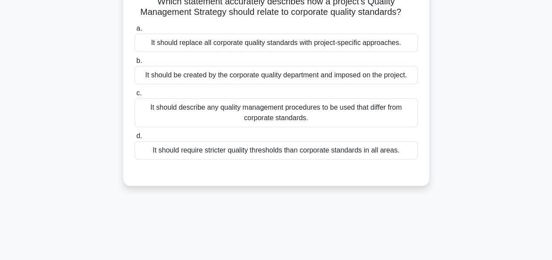
scroll to position [79, 0]
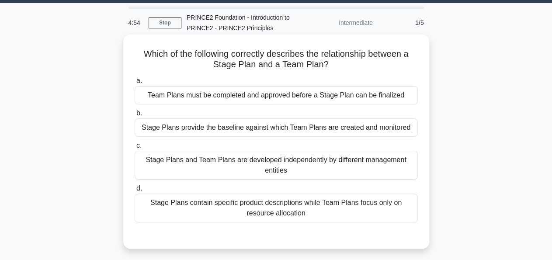
scroll to position [25, 0]
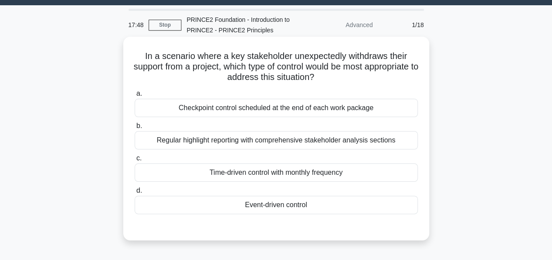
scroll to position [24, 0]
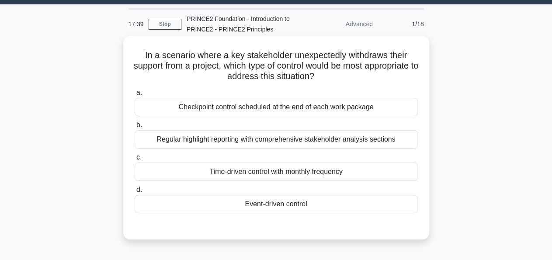
click at [289, 197] on div "Event-driven control" at bounding box center [276, 204] width 283 height 18
click at [135, 193] on input "d. Event-driven control" at bounding box center [135, 190] width 0 height 6
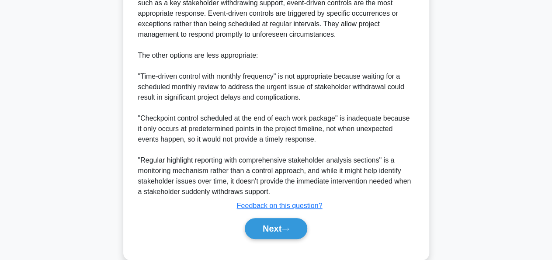
scroll to position [311, 0]
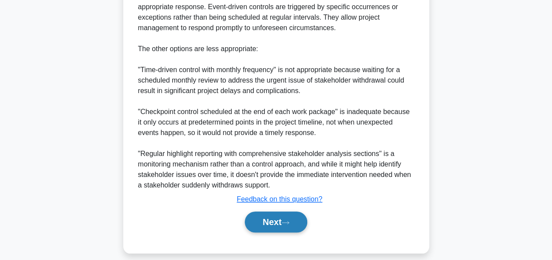
click at [281, 213] on button "Next" at bounding box center [276, 222] width 62 height 21
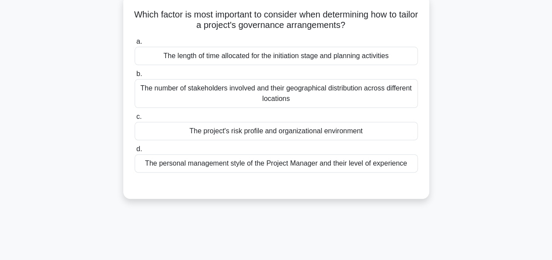
scroll to position [66, 0]
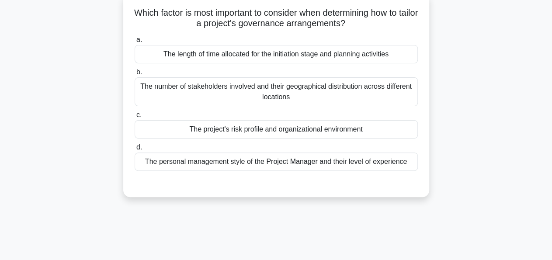
click at [304, 90] on div "The number of stakeholders involved and their geographical distribution across …" at bounding box center [276, 91] width 283 height 29
click at [135, 75] on input "b. The number of stakeholders involved and their geographical distribution acro…" at bounding box center [135, 72] width 0 height 6
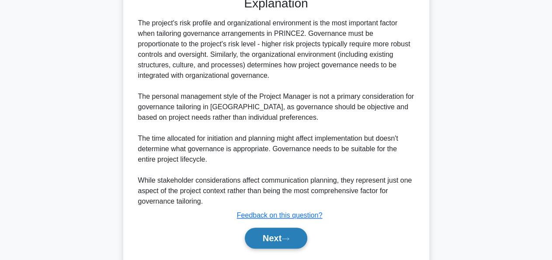
scroll to position [279, 0]
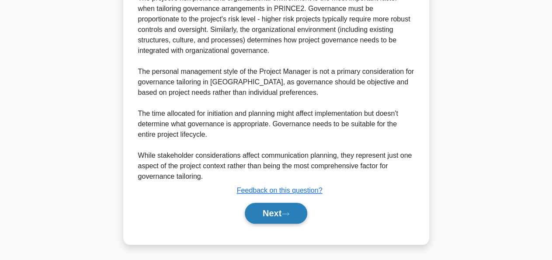
click at [277, 206] on button "Next" at bounding box center [276, 213] width 62 height 21
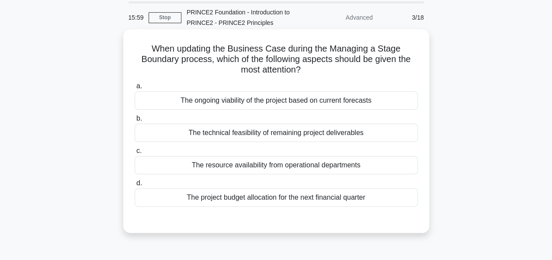
scroll to position [31, 0]
click at [281, 169] on div "The resource availability from operational departments" at bounding box center [276, 165] width 283 height 18
click at [135, 153] on input "c. The resource availability from operational departments" at bounding box center [135, 151] width 0 height 6
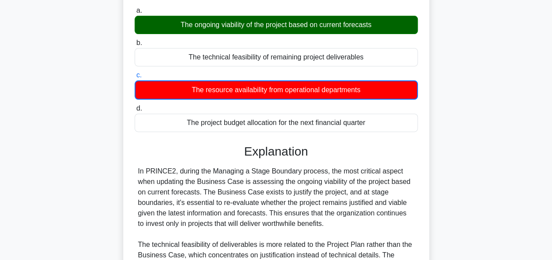
scroll to position [226, 0]
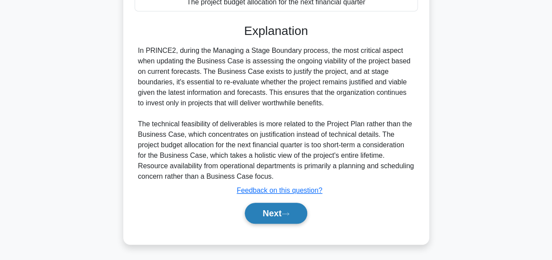
click at [266, 206] on button "Next" at bounding box center [276, 213] width 62 height 21
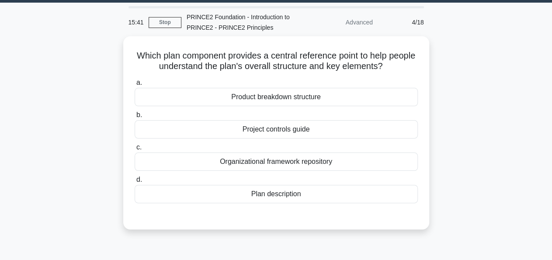
scroll to position [26, 0]
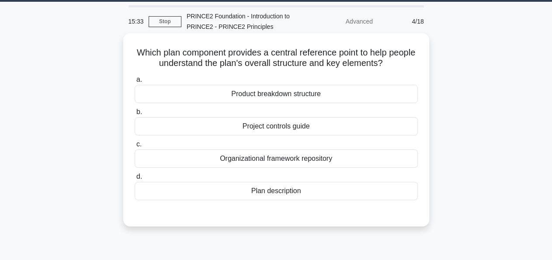
click at [282, 188] on div "Plan description" at bounding box center [276, 191] width 283 height 18
click at [135, 180] on input "d. Plan description" at bounding box center [135, 177] width 0 height 6
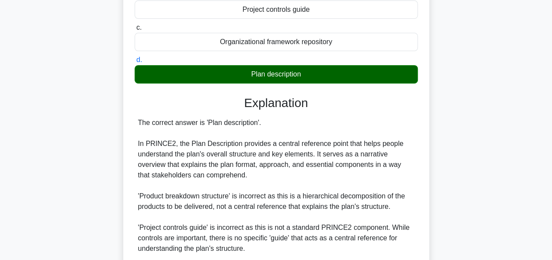
scroll to position [257, 0]
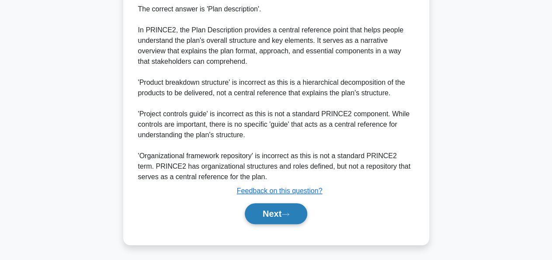
click at [274, 205] on button "Next" at bounding box center [276, 213] width 62 height 21
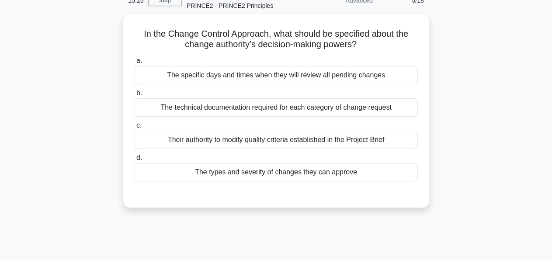
scroll to position [48, 0]
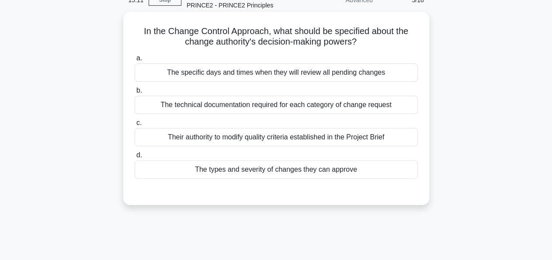
click at [323, 139] on div "Their authority to modify quality criteria established in the Project Brief" at bounding box center [276, 137] width 283 height 18
click at [135, 126] on input "c. Their authority to modify quality criteria established in the Project Brief" at bounding box center [135, 123] width 0 height 6
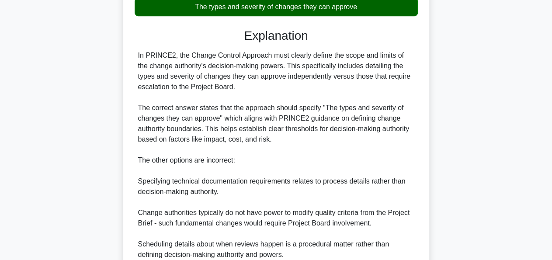
scroll to position [289, 0]
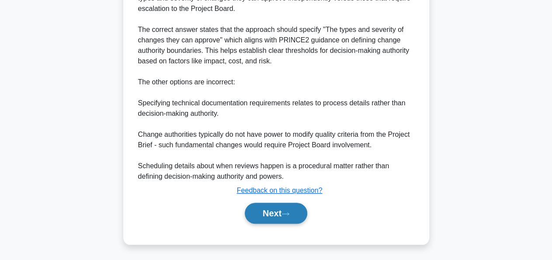
click at [277, 210] on button "Next" at bounding box center [276, 213] width 62 height 21
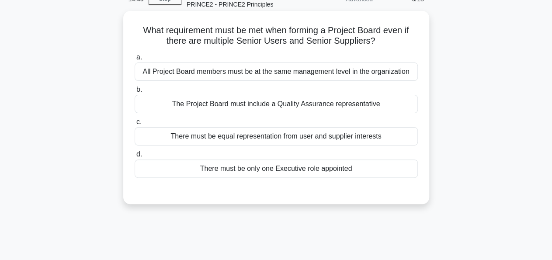
scroll to position [48, 0]
click at [267, 171] on div "There must be only one Executive role appointed" at bounding box center [276, 169] width 283 height 18
click at [135, 158] on input "d. There must be only one Executive role appointed" at bounding box center [135, 155] width 0 height 6
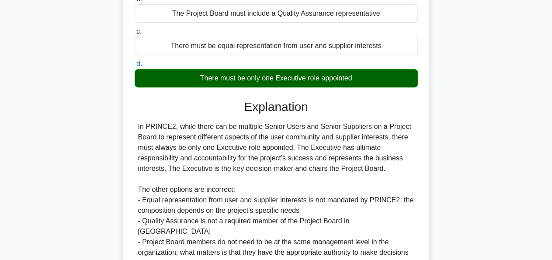
scroll to position [215, 0]
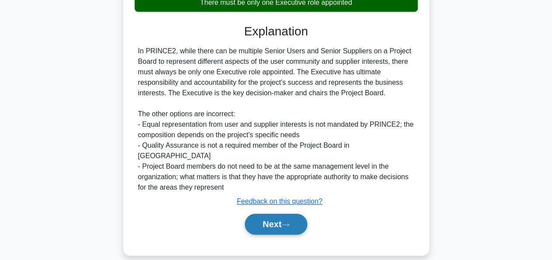
click at [266, 214] on button "Next" at bounding box center [276, 224] width 62 height 21
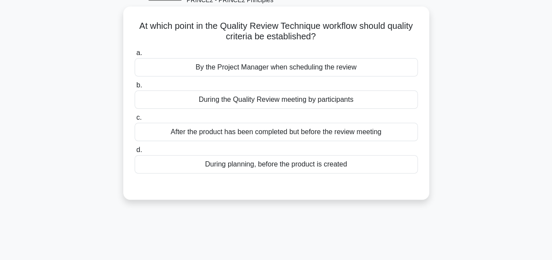
scroll to position [55, 0]
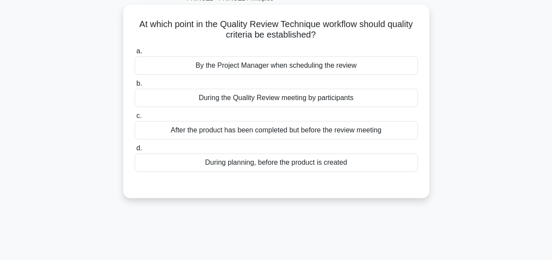
click at [329, 136] on div "After the product has been completed but before the review meeting" at bounding box center [276, 130] width 283 height 18
click at [135, 119] on input "c. After the product has been completed but before the review meeting" at bounding box center [135, 116] width 0 height 6
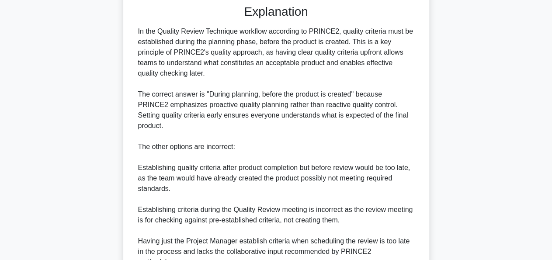
scroll to position [300, 0]
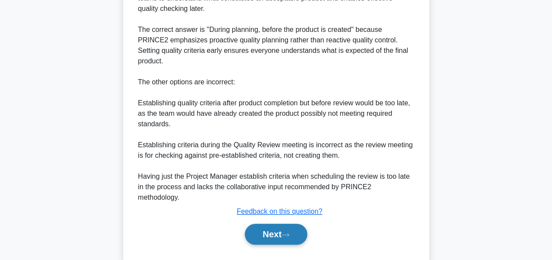
click at [277, 224] on button "Next" at bounding box center [276, 234] width 62 height 21
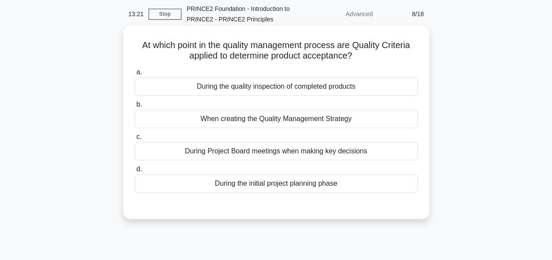
scroll to position [0, 0]
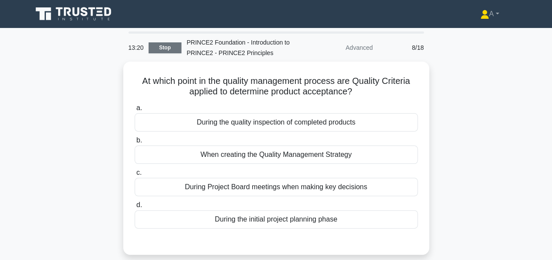
click at [161, 48] on link "Stop" at bounding box center [165, 47] width 33 height 11
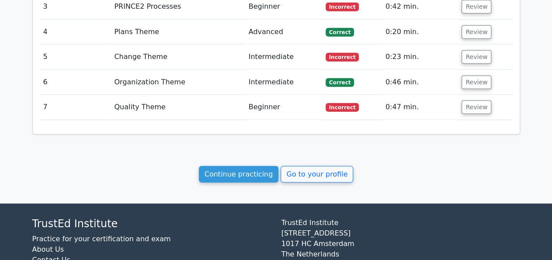
scroll to position [1086, 0]
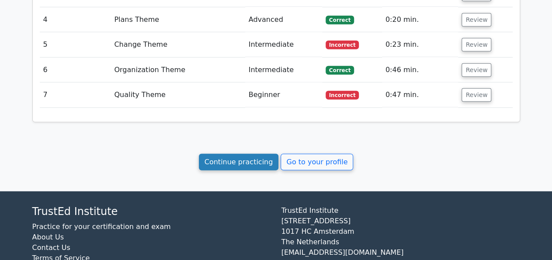
click at [258, 154] on link "Continue practicing" at bounding box center [239, 162] width 80 height 17
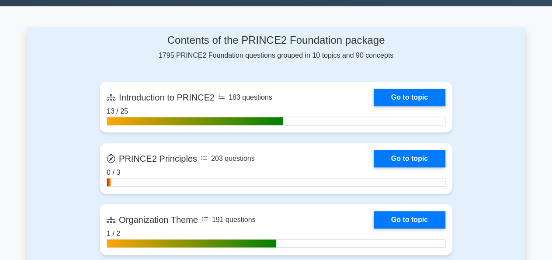
scroll to position [343, 0]
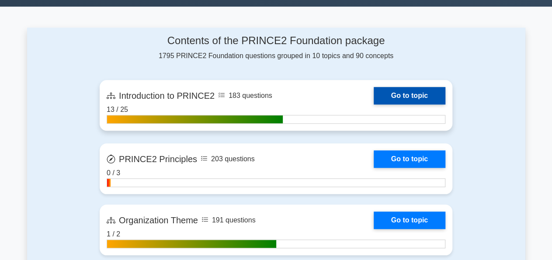
click at [374, 96] on link "Go to topic" at bounding box center [410, 95] width 72 height 17
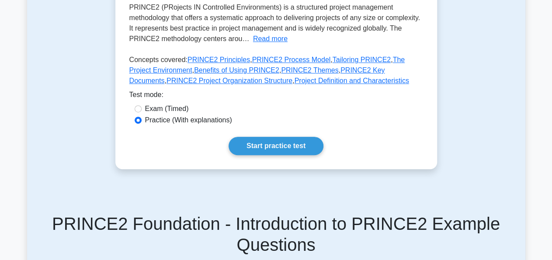
scroll to position [228, 0]
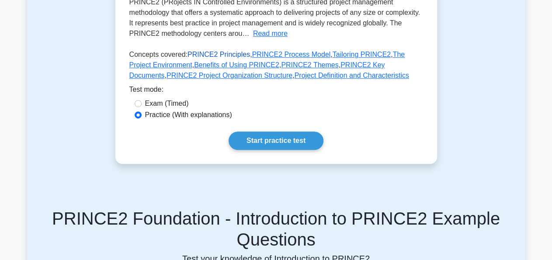
click at [206, 54] on link "PRINCE2 Principles" at bounding box center [218, 54] width 62 height 7
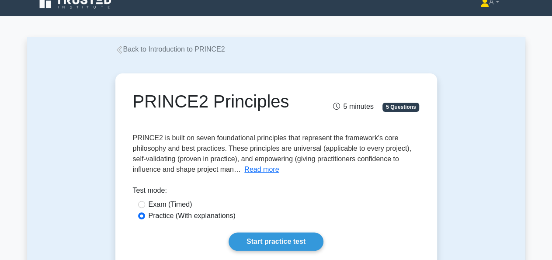
scroll to position [11, 0]
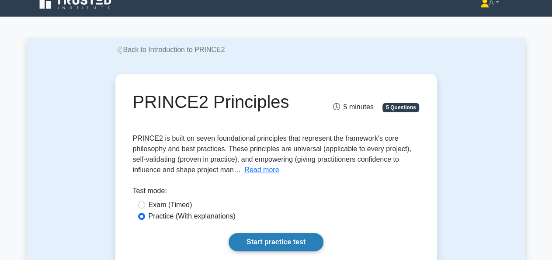
click at [277, 239] on link "Start practice test" at bounding box center [276, 242] width 95 height 18
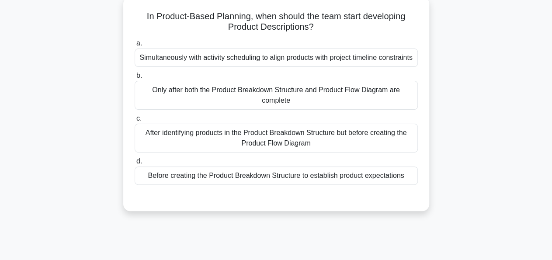
scroll to position [62, 0]
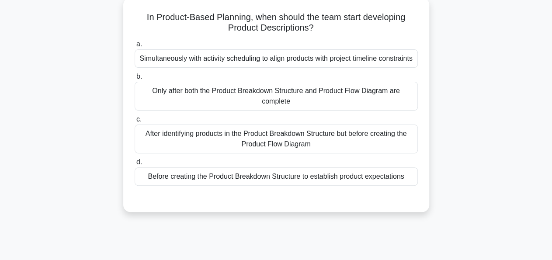
click at [286, 55] on div "Simultaneously with activity scheduling to align products with project timeline…" at bounding box center [276, 58] width 283 height 18
click at [135, 47] on input "a. Simultaneously with activity scheduling to align products with project timel…" at bounding box center [135, 45] width 0 height 6
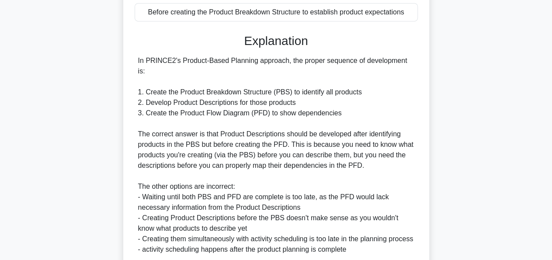
scroll to position [300, 0]
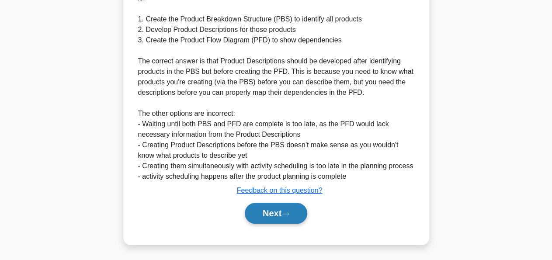
click at [274, 211] on button "Next" at bounding box center [276, 213] width 62 height 21
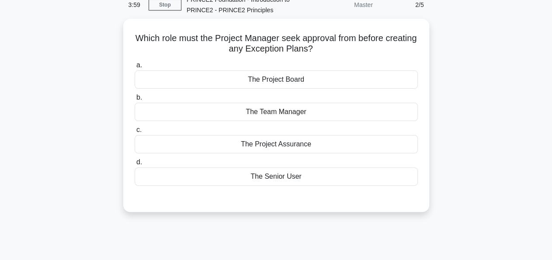
scroll to position [42, 0]
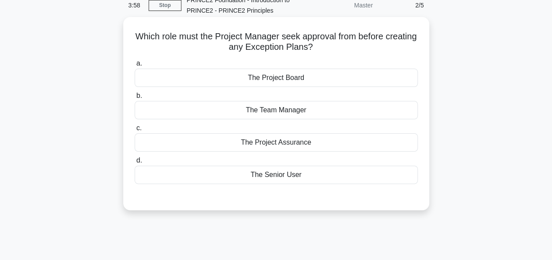
click at [289, 171] on div "The Senior User" at bounding box center [276, 175] width 283 height 18
click at [135, 163] on input "d. The Senior User" at bounding box center [135, 161] width 0 height 6
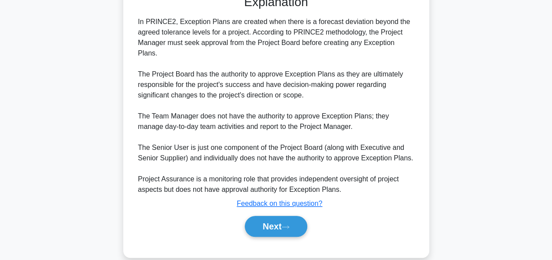
scroll to position [247, 0]
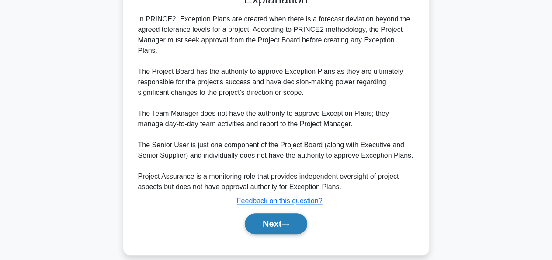
click at [283, 213] on button "Next" at bounding box center [276, 223] width 62 height 21
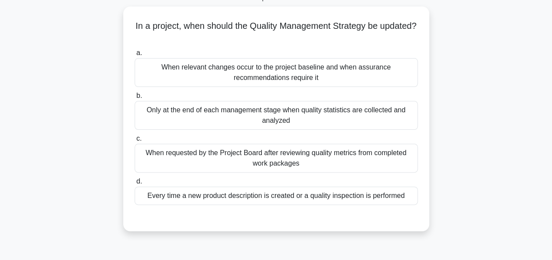
scroll to position [55, 0]
click at [321, 114] on div "Only at the end of each management stage when quality statistics are collected …" at bounding box center [276, 115] width 283 height 29
click at [135, 98] on input "b. Only at the end of each management stage when quality statistics are collect…" at bounding box center [135, 96] width 0 height 6
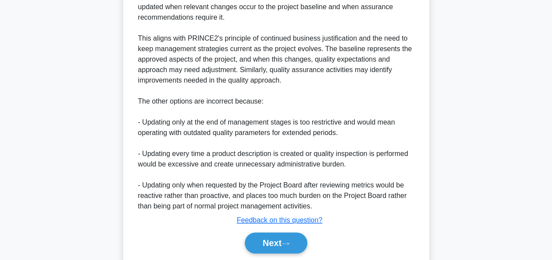
scroll to position [331, 0]
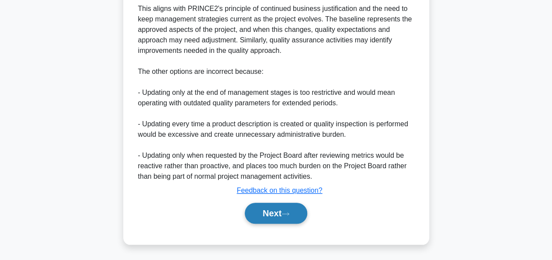
click at [270, 216] on button "Next" at bounding box center [276, 213] width 62 height 21
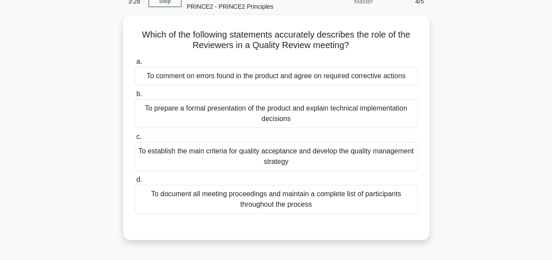
scroll to position [52, 0]
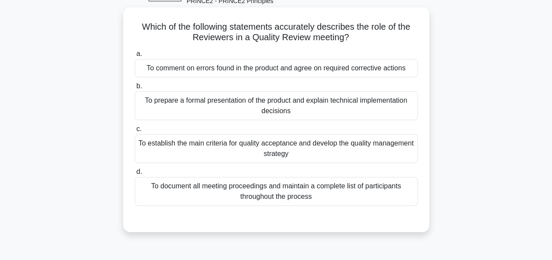
click at [234, 111] on div "To prepare a formal presentation of the product and explain technical implement…" at bounding box center [276, 105] width 283 height 29
click at [135, 89] on input "b. To prepare a formal presentation of the product and explain technical implem…" at bounding box center [135, 86] width 0 height 6
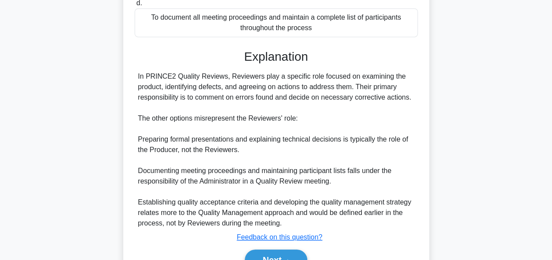
scroll to position [233, 0]
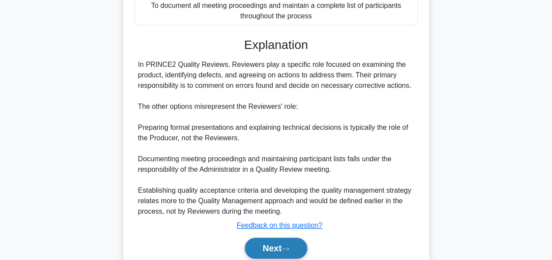
click at [285, 242] on button "Next" at bounding box center [276, 248] width 62 height 21
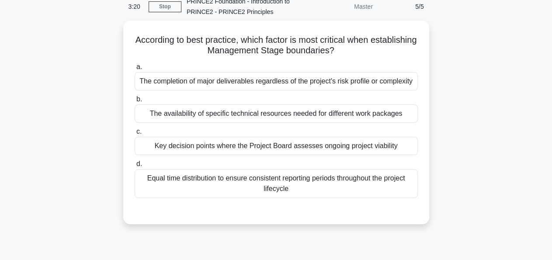
scroll to position [42, 0]
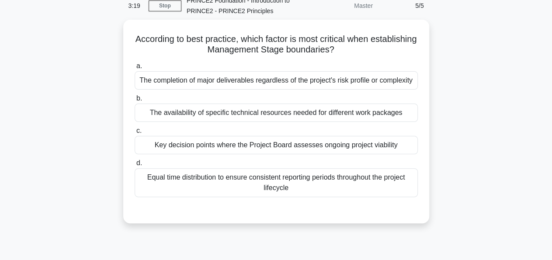
click at [298, 178] on div "Equal time distribution to ensure consistent reporting periods throughout the p…" at bounding box center [276, 182] width 283 height 29
click at [135, 166] on input "d. Equal time distribution to ensure consistent reporting periods throughout th…" at bounding box center [135, 163] width 0 height 6
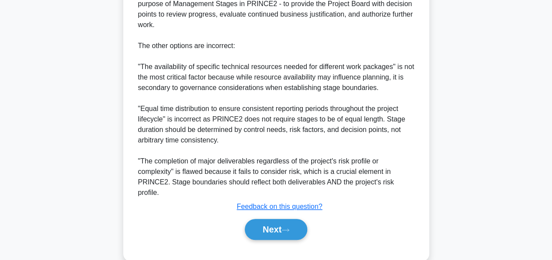
scroll to position [310, 0]
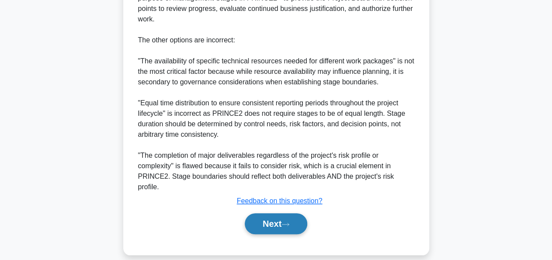
click at [284, 217] on button "Next" at bounding box center [276, 223] width 62 height 21
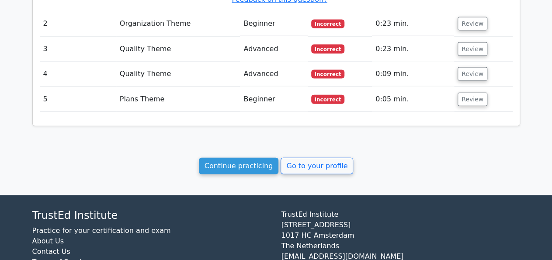
scroll to position [959, 0]
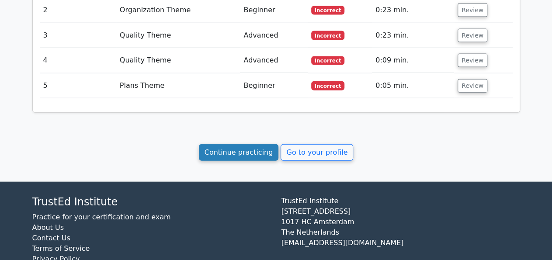
click at [225, 144] on link "Continue practicing" at bounding box center [239, 152] width 80 height 17
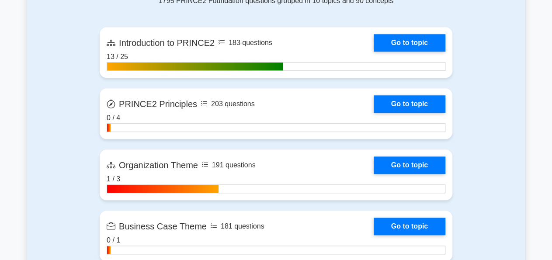
scroll to position [400, 0]
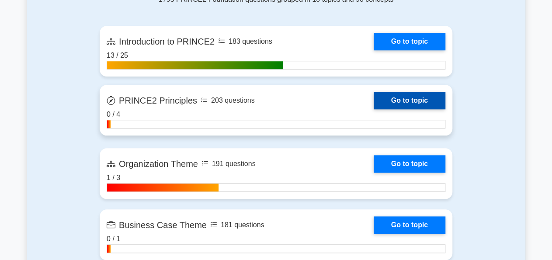
click at [374, 104] on link "Go to topic" at bounding box center [410, 100] width 72 height 17
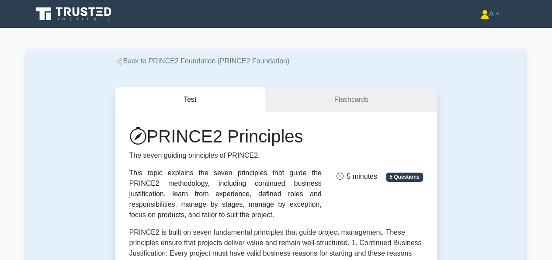
click at [125, 61] on link "Back to PRINCE2 Foundation (PRINCE2 Foundation)" at bounding box center [202, 60] width 174 height 7
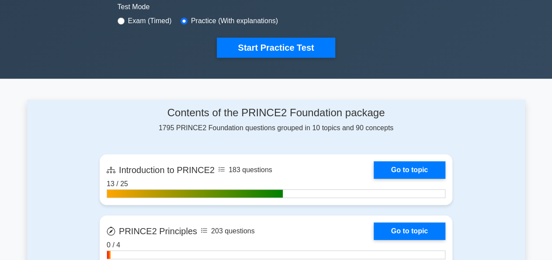
scroll to position [272, 0]
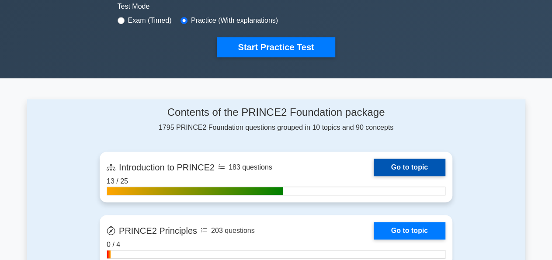
click at [374, 171] on link "Go to topic" at bounding box center [410, 167] width 72 height 17
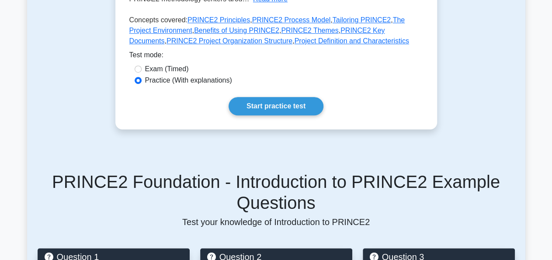
scroll to position [262, 0]
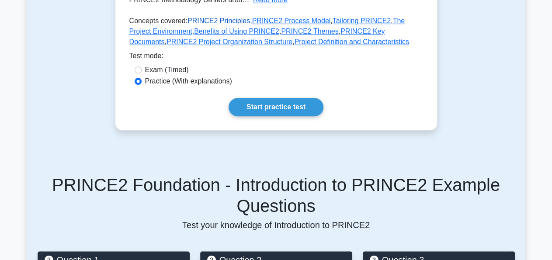
click at [204, 18] on link "PRINCE2 Principles" at bounding box center [218, 20] width 62 height 7
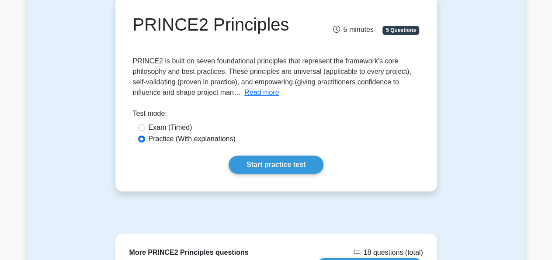
scroll to position [87, 0]
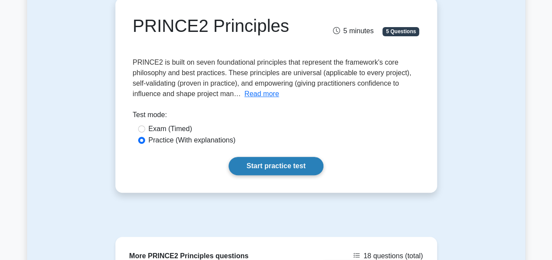
click at [277, 169] on link "Start practice test" at bounding box center [276, 166] width 95 height 18
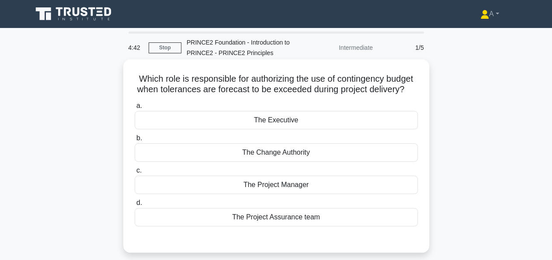
click at [279, 123] on div "The Executive" at bounding box center [276, 120] width 283 height 18
click at [135, 109] on input "a. The Executive" at bounding box center [135, 106] width 0 height 6
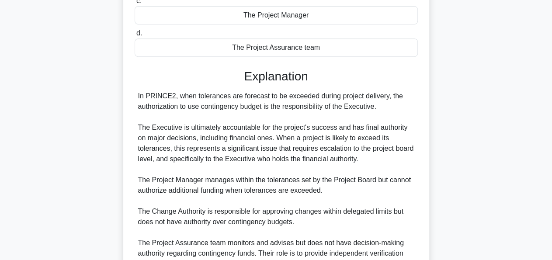
scroll to position [257, 0]
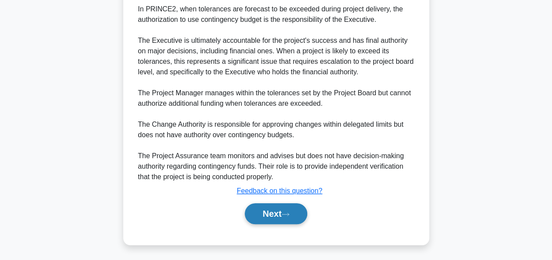
click at [272, 217] on button "Next" at bounding box center [276, 213] width 62 height 21
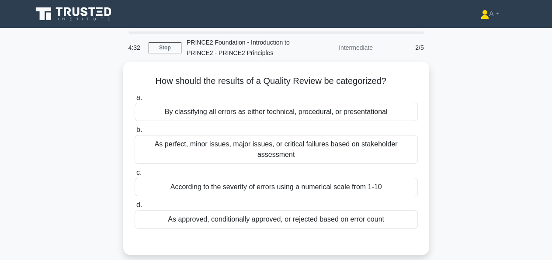
scroll to position [0, 0]
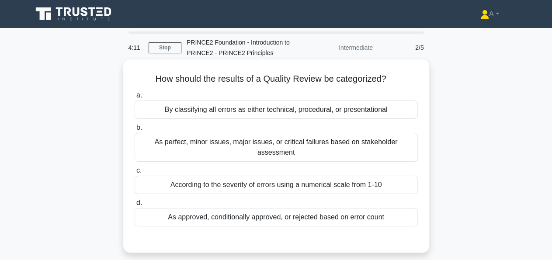
click at [261, 141] on div "As perfect, minor issues, major issues, or critical failures based on stakehold…" at bounding box center [276, 147] width 283 height 29
click at [135, 131] on input "b. As perfect, minor issues, major issues, or critical failures based on stakeh…" at bounding box center [135, 128] width 0 height 6
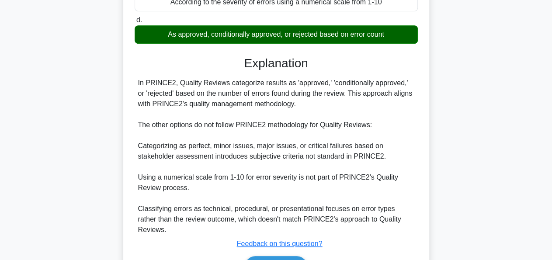
scroll to position [226, 0]
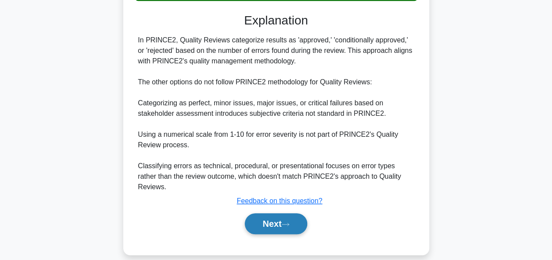
click at [264, 213] on button "Next" at bounding box center [276, 223] width 62 height 21
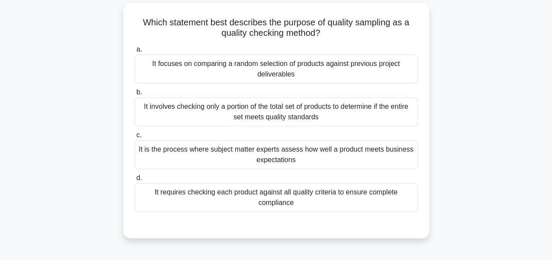
scroll to position [57, 0]
click at [286, 200] on div "It requires checking each product against all quality criteria to ensure comple…" at bounding box center [276, 197] width 283 height 29
click at [135, 180] on input "d. It requires checking each product against all quality criteria to ensure com…" at bounding box center [135, 178] width 0 height 6
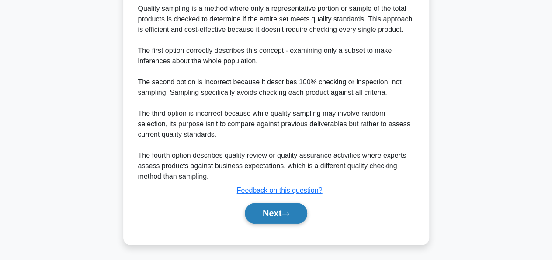
click at [269, 220] on button "Next" at bounding box center [276, 213] width 62 height 21
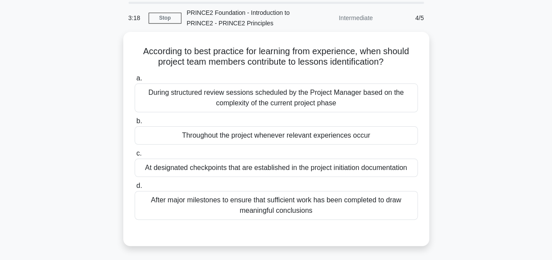
scroll to position [35, 0]
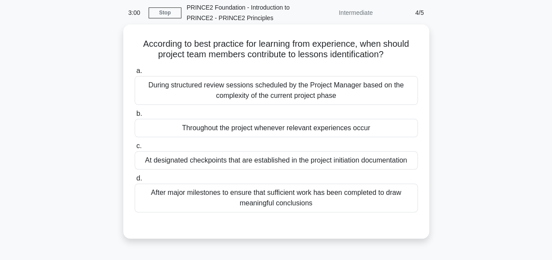
click at [281, 132] on div "Throughout the project whenever relevant experiences occur" at bounding box center [276, 128] width 283 height 18
click at [135, 117] on input "b. Throughout the project whenever relevant experiences occur" at bounding box center [135, 114] width 0 height 6
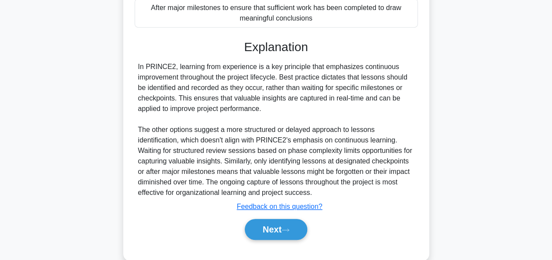
scroll to position [223, 0]
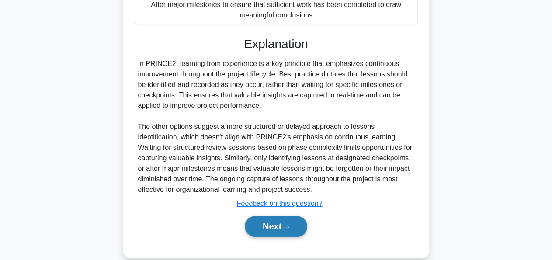
click at [268, 234] on button "Next" at bounding box center [276, 226] width 62 height 21
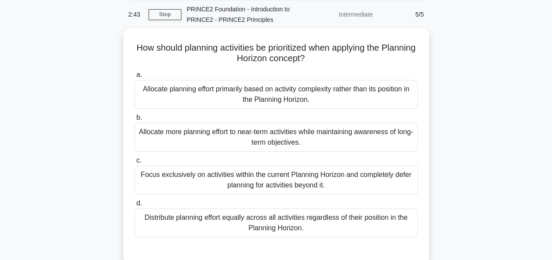
scroll to position [33, 0]
click at [279, 144] on div "Allocate more planning effort to near-term activities while maintaining awarene…" at bounding box center [276, 137] width 283 height 29
click at [135, 121] on input "b. Allocate more planning effort to near-term activities while maintaining awar…" at bounding box center [135, 118] width 0 height 6
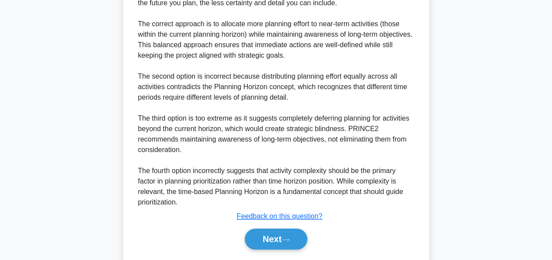
scroll to position [340, 0]
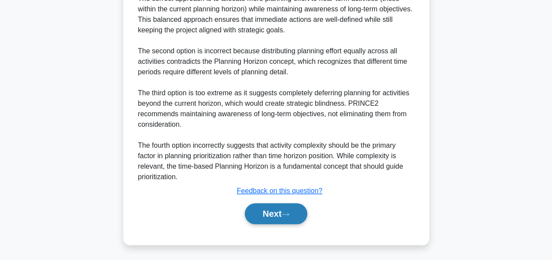
click at [272, 210] on button "Next" at bounding box center [276, 213] width 62 height 21
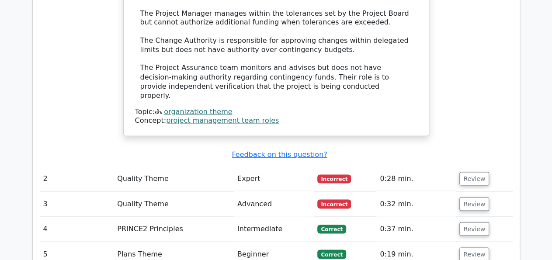
scroll to position [756, 0]
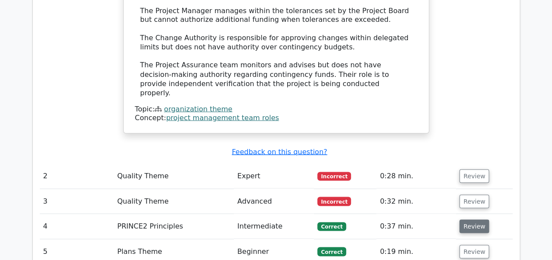
click at [472, 219] on button "Review" at bounding box center [474, 226] width 30 height 14
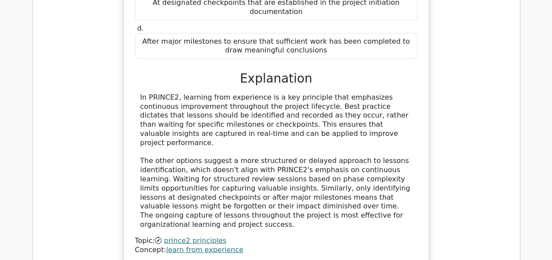
scroll to position [1304, 0]
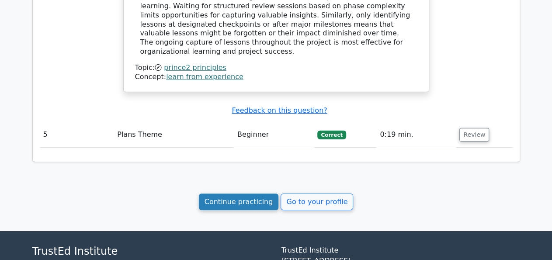
click at [244, 194] on link "Continue practicing" at bounding box center [239, 202] width 80 height 17
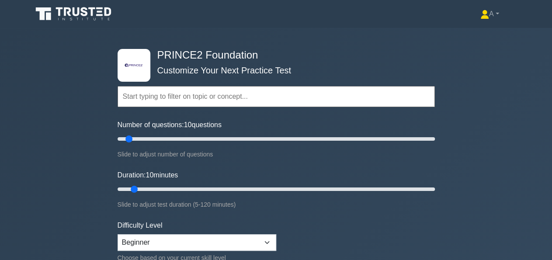
click at [211, 102] on input "text" at bounding box center [276, 96] width 317 height 21
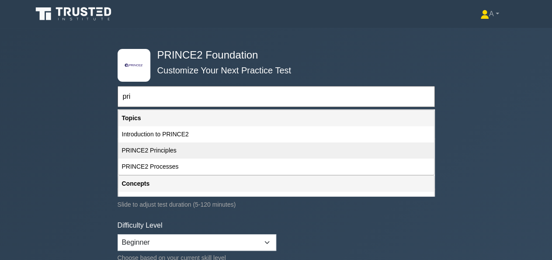
click at [173, 153] on div "PRINCE2 Principles" at bounding box center [276, 150] width 316 height 16
type input "PRINCE2 Principles"
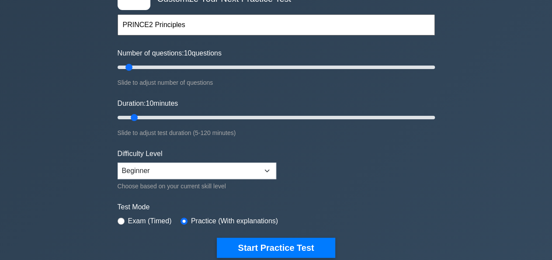
scroll to position [73, 0]
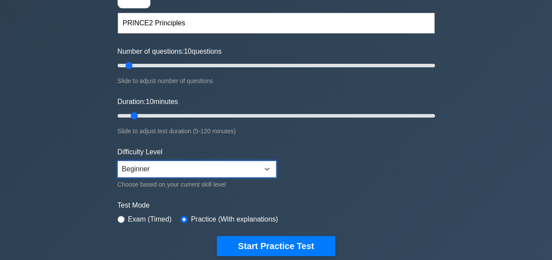
select select "expert"
click option "Expert" at bounding box center [0, 0] width 0 height 0
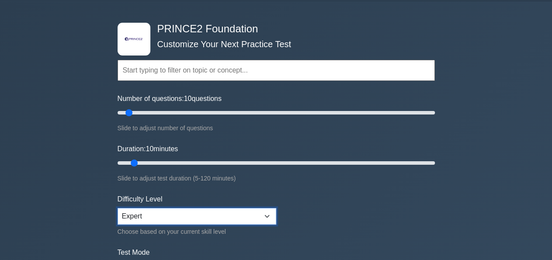
scroll to position [27, 0]
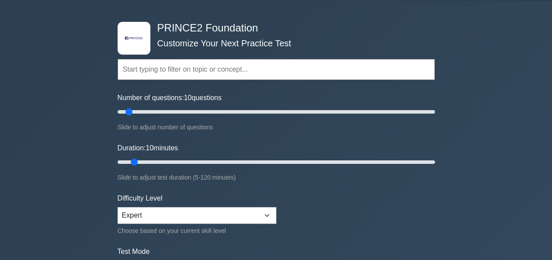
click at [146, 75] on input "text" at bounding box center [276, 69] width 317 height 21
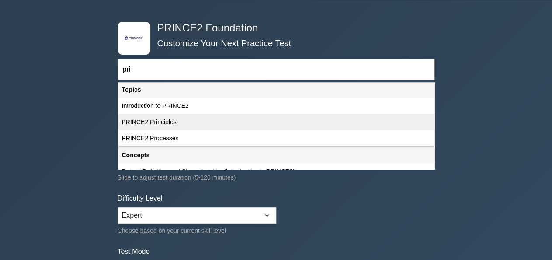
scroll to position [0, 0]
click at [159, 124] on div "PRINCE2 Principles" at bounding box center [276, 123] width 316 height 16
type input "PRINCE2 Principles"
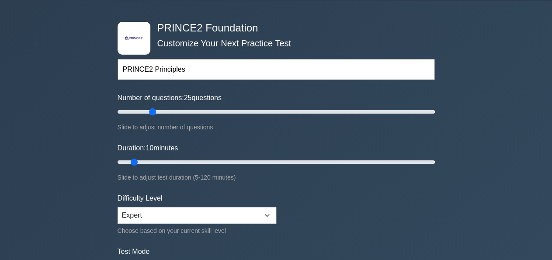
drag, startPoint x: 126, startPoint y: 114, endPoint x: 155, endPoint y: 115, distance: 28.4
type input "25"
click at [155, 115] on input "Number of questions: 25 questions" at bounding box center [276, 112] width 317 height 10
drag, startPoint x: 132, startPoint y: 165, endPoint x: 171, endPoint y: 165, distance: 38.5
type input "25"
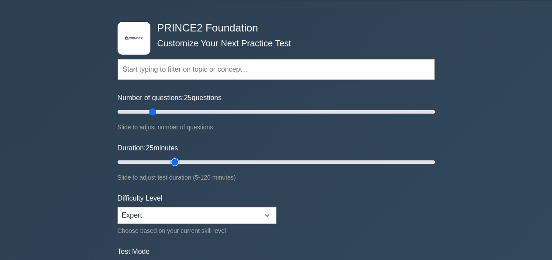
click at [171, 165] on input "Duration: 25 minutes" at bounding box center [276, 162] width 317 height 10
click at [164, 70] on input "text" at bounding box center [276, 69] width 317 height 21
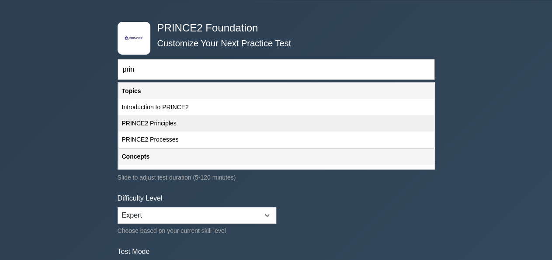
click at [157, 119] on div "PRINCE2 Principles" at bounding box center [276, 123] width 316 height 16
type input "PRINCE2 Principles"
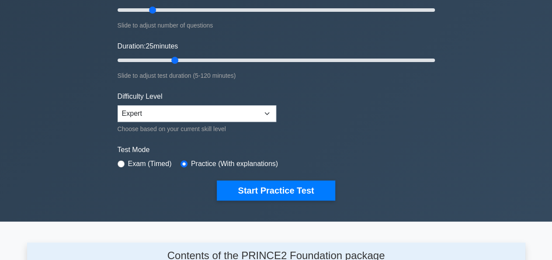
scroll to position [128, 0]
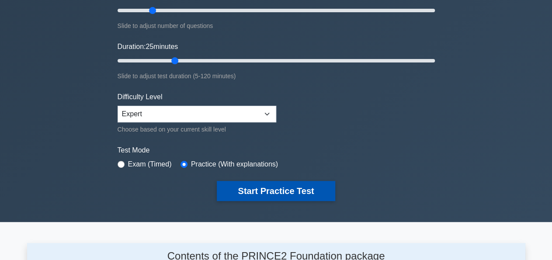
click at [250, 194] on button "Start Practice Test" at bounding box center [276, 191] width 118 height 20
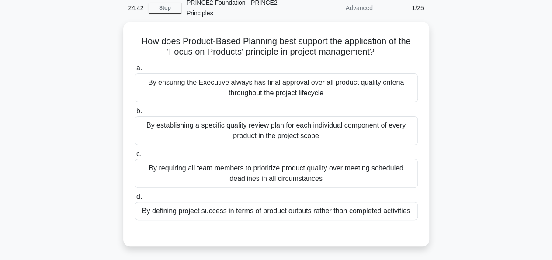
scroll to position [45, 0]
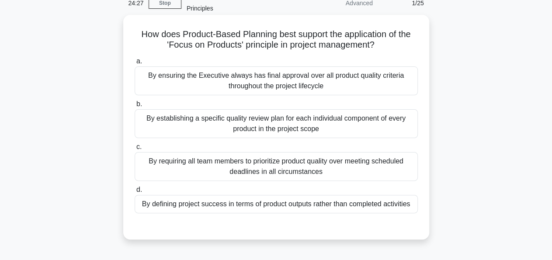
click at [186, 118] on div "By establishing a specific quality review plan for each individual component of…" at bounding box center [276, 123] width 283 height 29
click at [135, 107] on input "b. By establishing a specific quality review plan for each individual component…" at bounding box center [135, 104] width 0 height 6
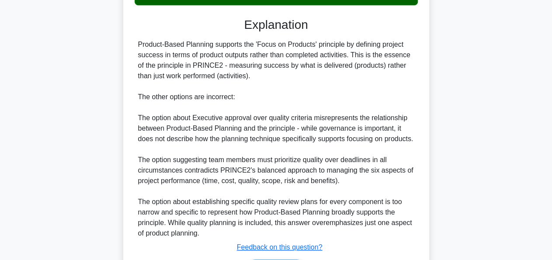
scroll to position [310, 0]
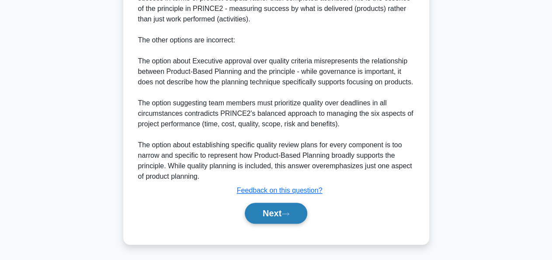
click at [272, 221] on button "Next" at bounding box center [276, 213] width 62 height 21
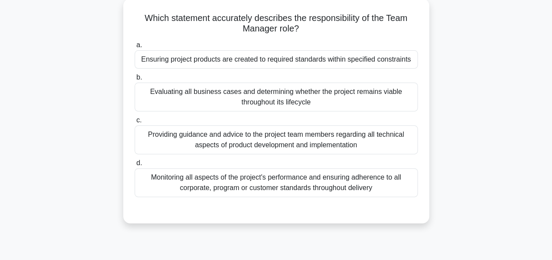
scroll to position [0, 0]
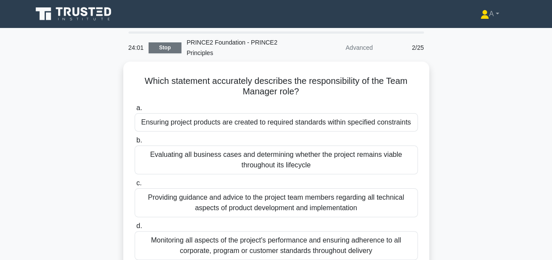
click at [173, 47] on link "Stop" at bounding box center [165, 47] width 33 height 11
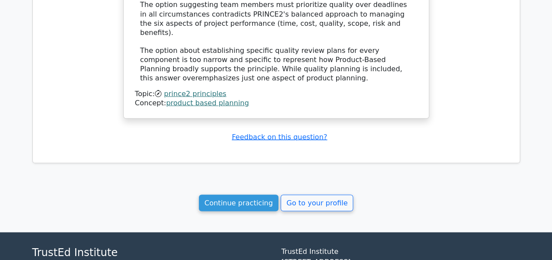
scroll to position [817, 0]
click at [243, 195] on link "Continue practicing" at bounding box center [239, 203] width 80 height 17
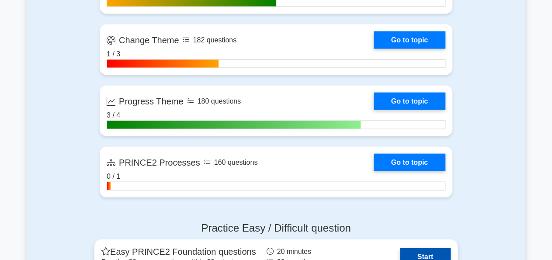
scroll to position [829, 0]
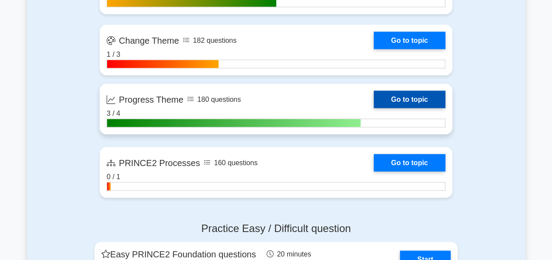
click at [374, 108] on link "Go to topic" at bounding box center [410, 99] width 72 height 17
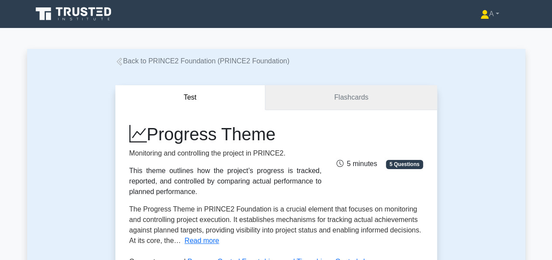
click at [340, 96] on link "Flashcards" at bounding box center [350, 97] width 171 height 25
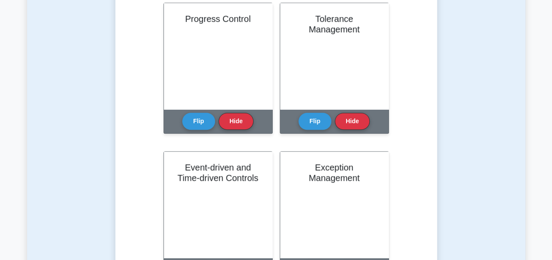
scroll to position [217, 0]
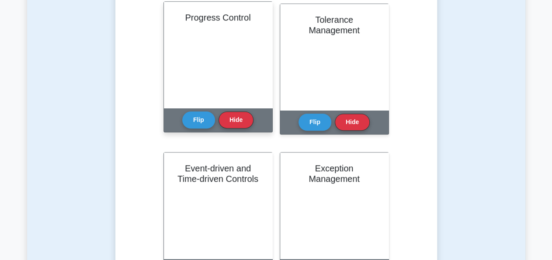
click at [224, 64] on div "Progress Control" at bounding box center [218, 55] width 108 height 106
click at [192, 113] on button "Flip" at bounding box center [198, 119] width 33 height 17
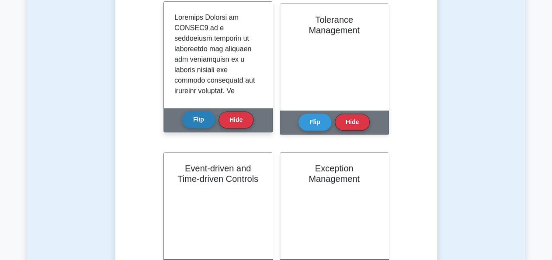
click at [196, 120] on button "Flip" at bounding box center [198, 119] width 33 height 17
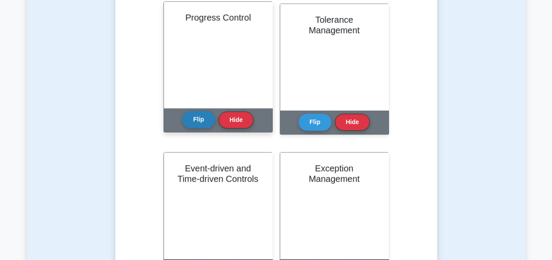
scroll to position [0, 0]
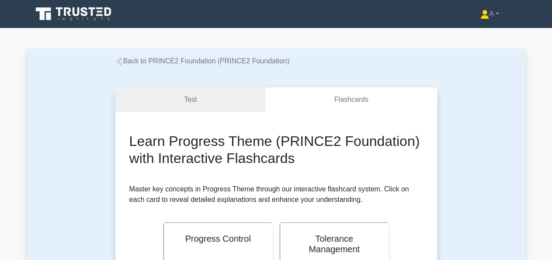
click at [124, 61] on link "Back to PRINCE2 Foundation (PRINCE2 Foundation)" at bounding box center [202, 60] width 174 height 7
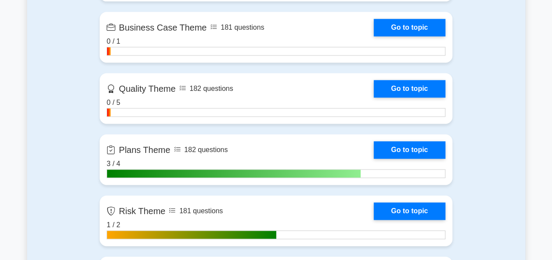
scroll to position [596, 0]
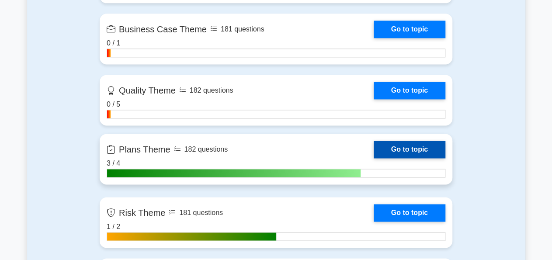
click at [374, 144] on link "Go to topic" at bounding box center [410, 149] width 72 height 17
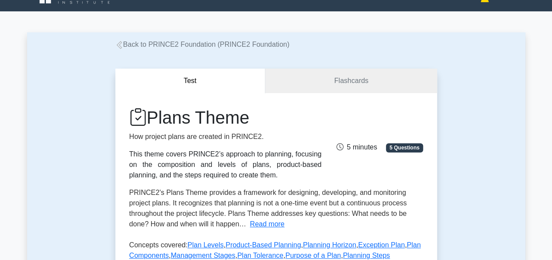
scroll to position [0, 0]
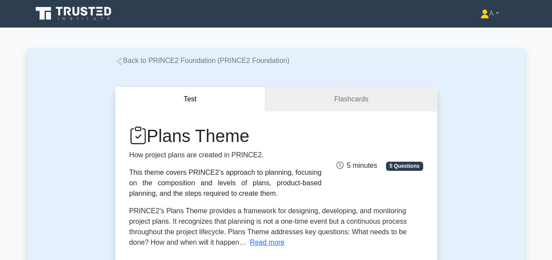
click at [120, 64] on icon at bounding box center [119, 61] width 8 height 8
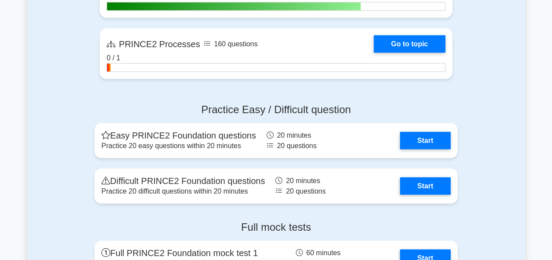
scroll to position [955, 0]
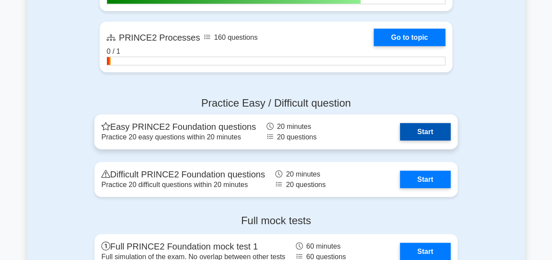
click at [400, 135] on link "Start" at bounding box center [425, 131] width 51 height 17
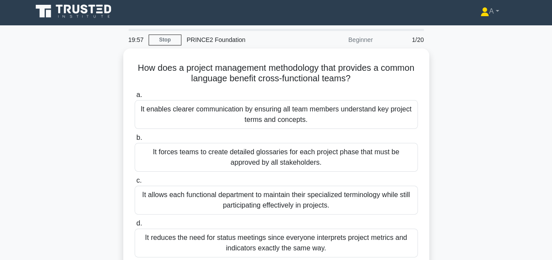
scroll to position [3, 0]
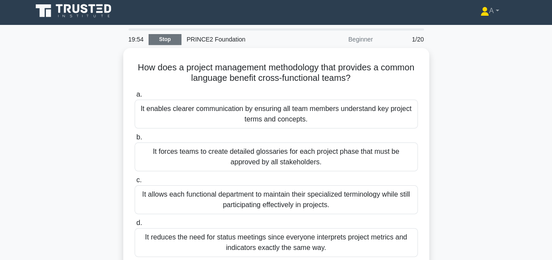
click at [165, 37] on link "Stop" at bounding box center [165, 39] width 33 height 11
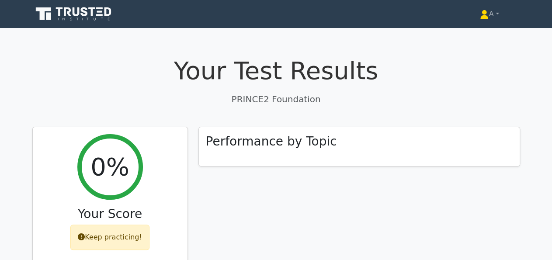
scroll to position [28, 0]
